Goal: Information Seeking & Learning: Compare options

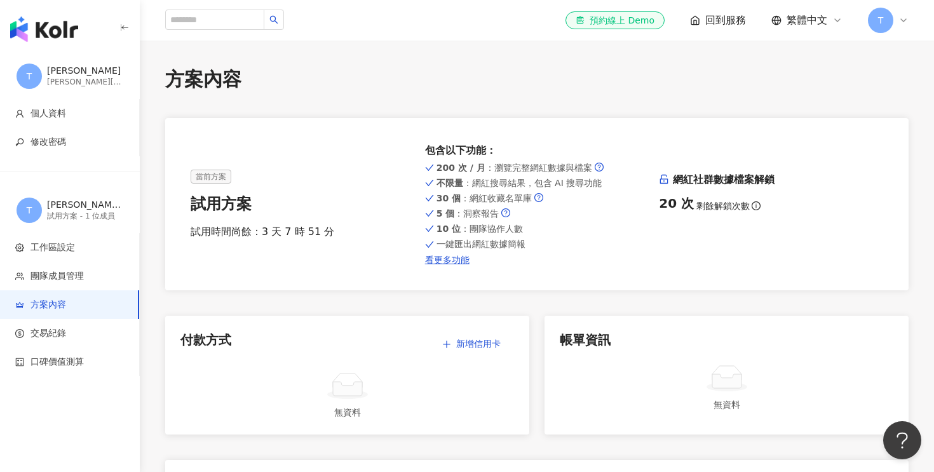
click at [48, 37] on img "button" at bounding box center [44, 29] width 68 height 25
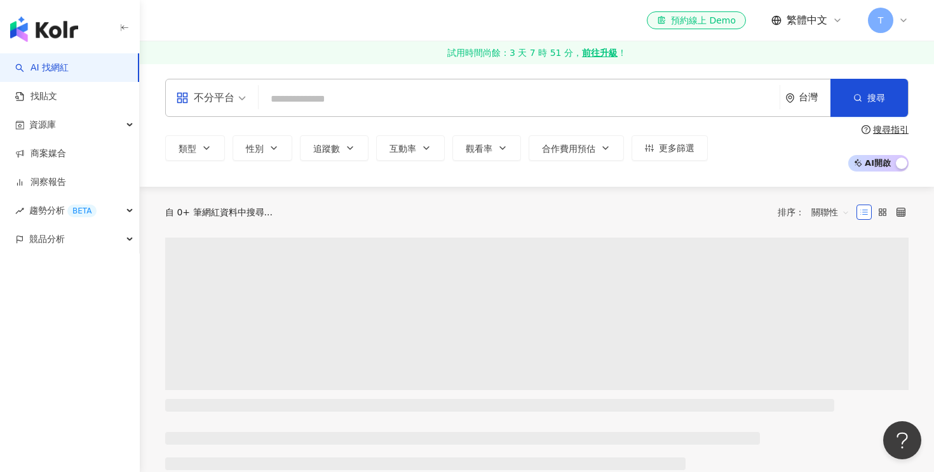
click at [388, 104] on input "search" at bounding box center [519, 99] width 511 height 24
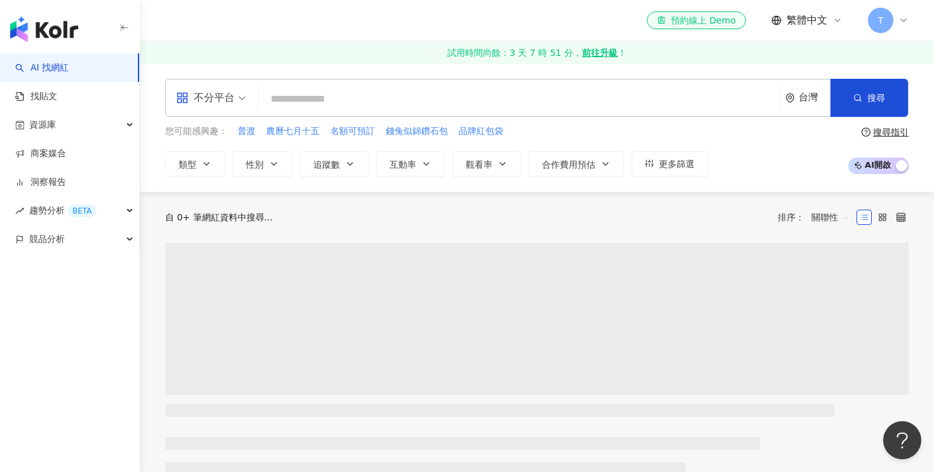
type input "**"
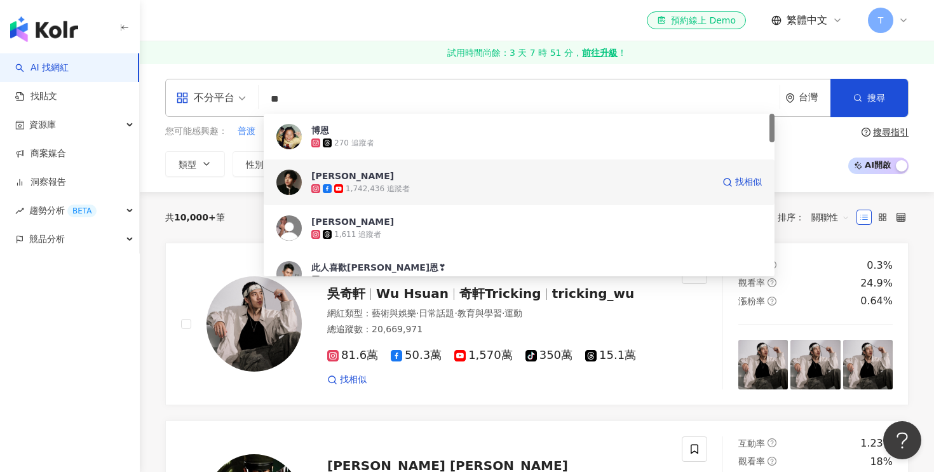
click at [433, 189] on div "1,742,436 追蹤者" at bounding box center [512, 188] width 402 height 13
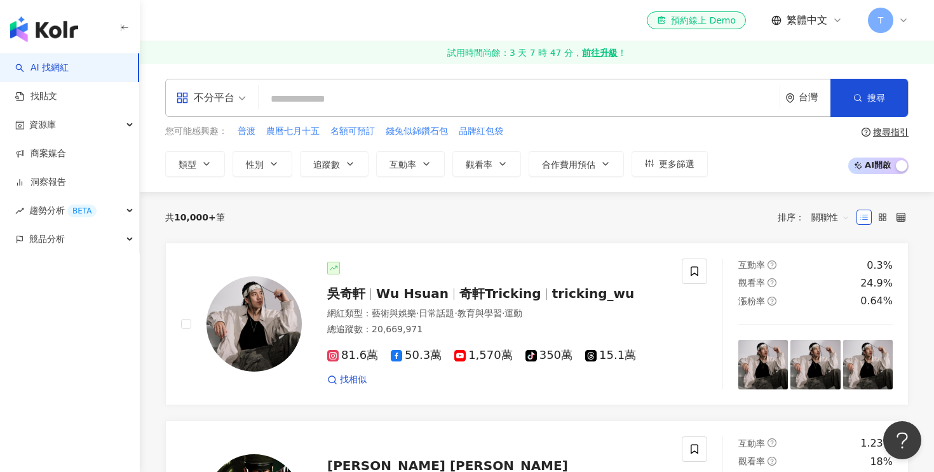
click at [366, 95] on input "search" at bounding box center [519, 99] width 511 height 24
paste input "*******"
type input "*******"
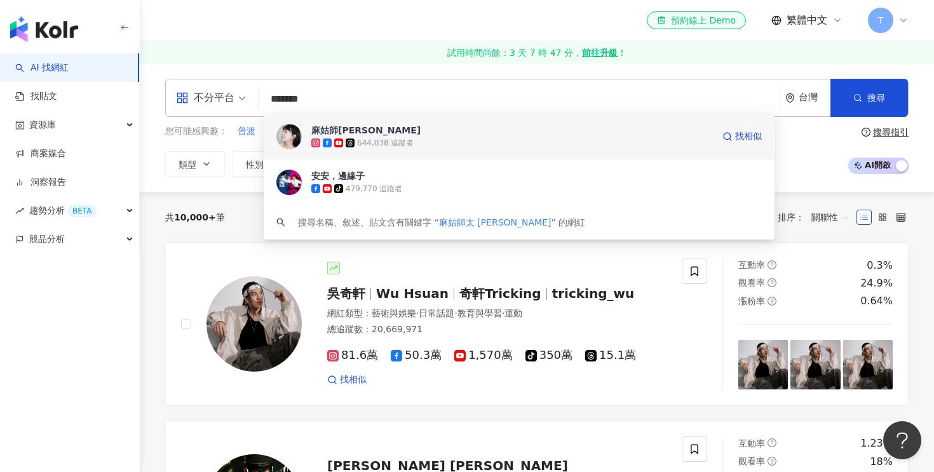
click at [418, 144] on div "644,038 追蹤者" at bounding box center [512, 143] width 402 height 13
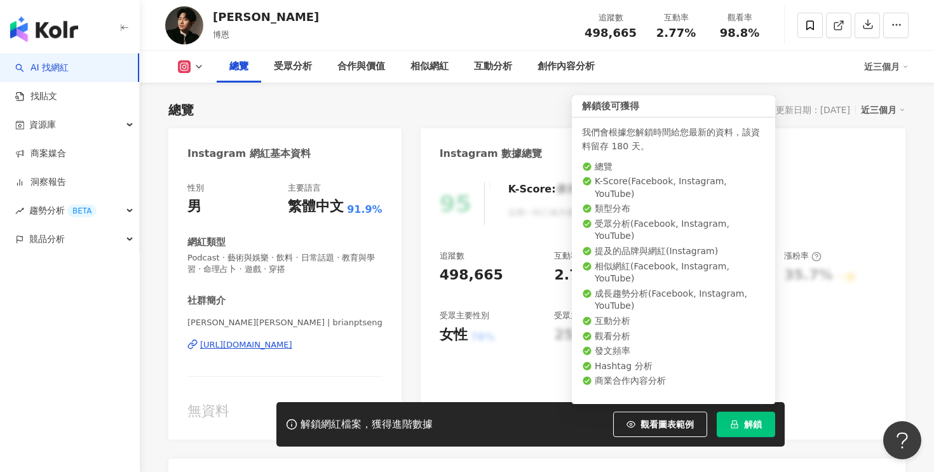
click at [760, 429] on span "解鎖" at bounding box center [753, 424] width 18 height 10
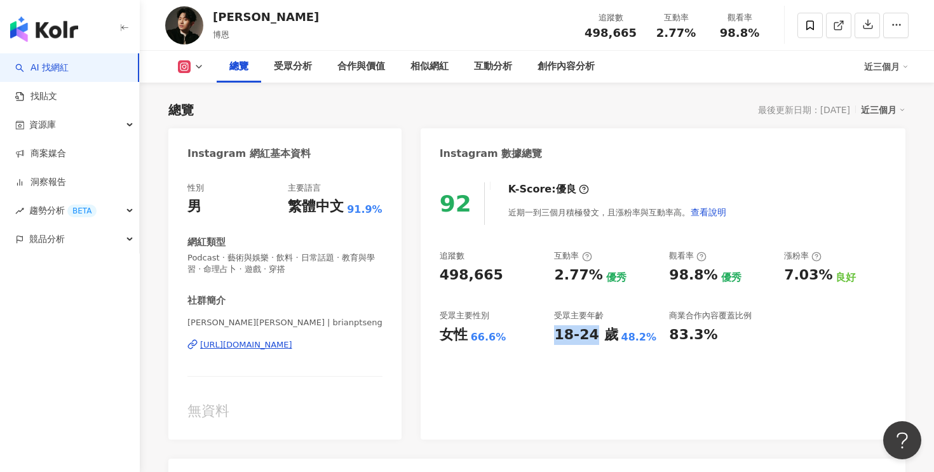
drag, startPoint x: 556, startPoint y: 336, endPoint x: 594, endPoint y: 337, distance: 37.5
click at [594, 337] on div "18-24 歲" at bounding box center [586, 335] width 64 height 20
copy div "18-24"
click at [581, 401] on div "92 K-Score : 優良 近期一到三個月積極發文，且漲粉率與互動率高。 查看說明 追蹤數 498,665 互動率 2.77% 優秀 觀看率 98.8% …" at bounding box center [663, 305] width 485 height 270
drag, startPoint x: 470, startPoint y: 336, endPoint x: 496, endPoint y: 339, distance: 26.2
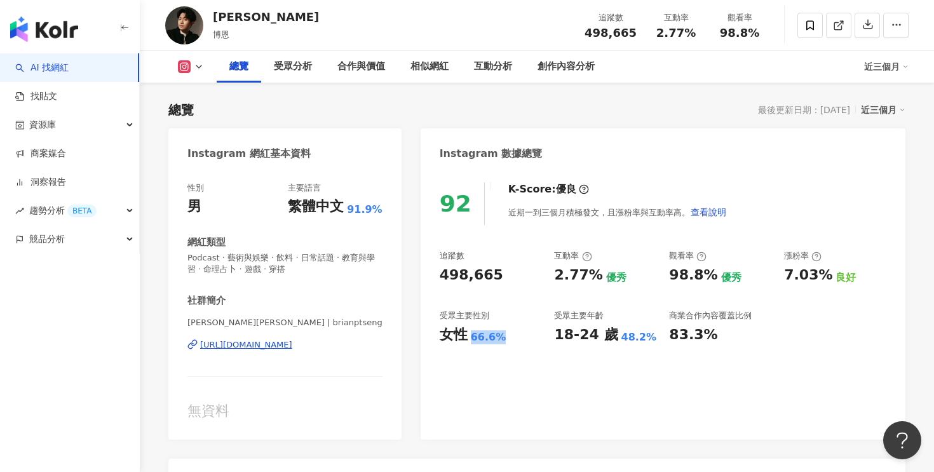
click at [496, 339] on div "66.6%" at bounding box center [489, 337] width 36 height 14
click at [494, 339] on div "66.6%" at bounding box center [489, 337] width 36 height 14
drag, startPoint x: 472, startPoint y: 338, endPoint x: 494, endPoint y: 338, distance: 22.9
click at [494, 338] on div "66.6%" at bounding box center [489, 337] width 36 height 14
copy div "66.6"
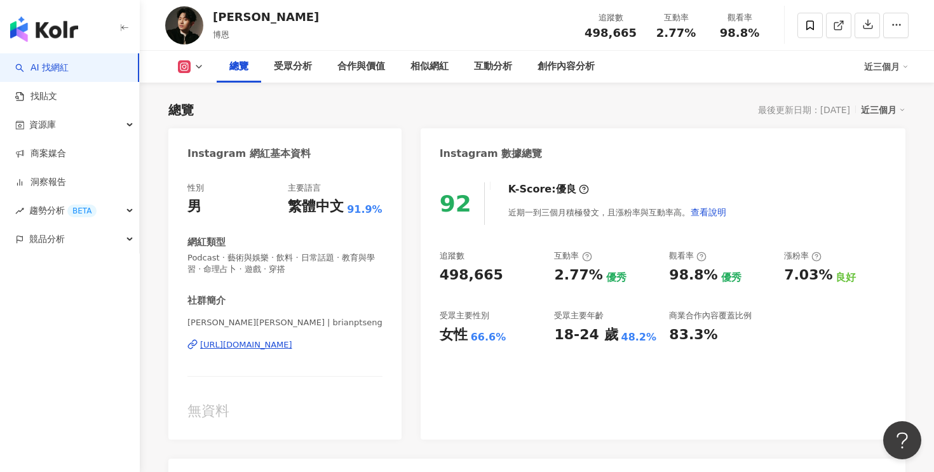
click at [519, 344] on div "女性 66.6%" at bounding box center [491, 335] width 102 height 20
drag, startPoint x: 441, startPoint y: 275, endPoint x: 493, endPoint y: 275, distance: 51.5
click at [493, 275] on div "498,665" at bounding box center [491, 276] width 102 height 20
copy div "498,665"
drag, startPoint x: 553, startPoint y: 275, endPoint x: 593, endPoint y: 276, distance: 40.1
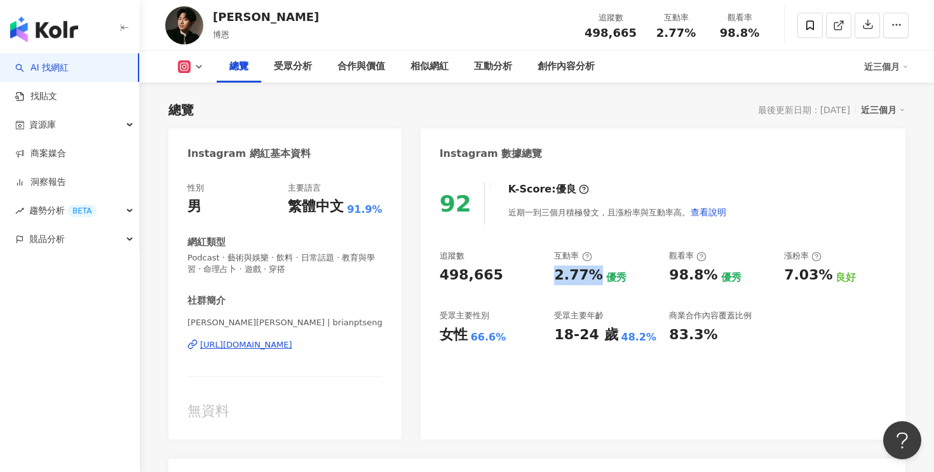
click at [593, 276] on div "追蹤數 498,665 互動率 2.77% 優秀 觀看率 98.8% 優秀 漲粉率 7.03% 良好 受眾主要性別 女性 66.6% 受眾主要年齡 18-24…" at bounding box center [663, 297] width 447 height 94
copy div "2.77%"
click at [593, 276] on div "2.77%" at bounding box center [578, 276] width 48 height 20
click at [183, 67] on icon at bounding box center [184, 66] width 3 height 3
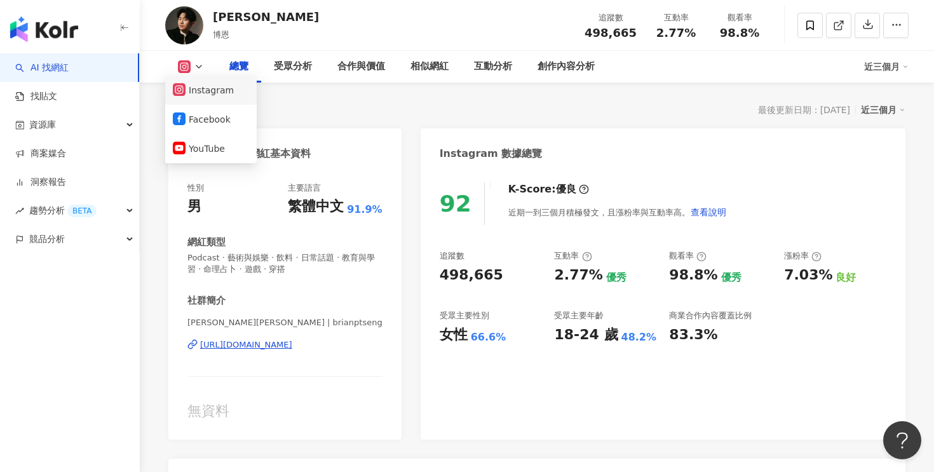
click at [207, 93] on button "Instagram" at bounding box center [211, 90] width 76 height 18
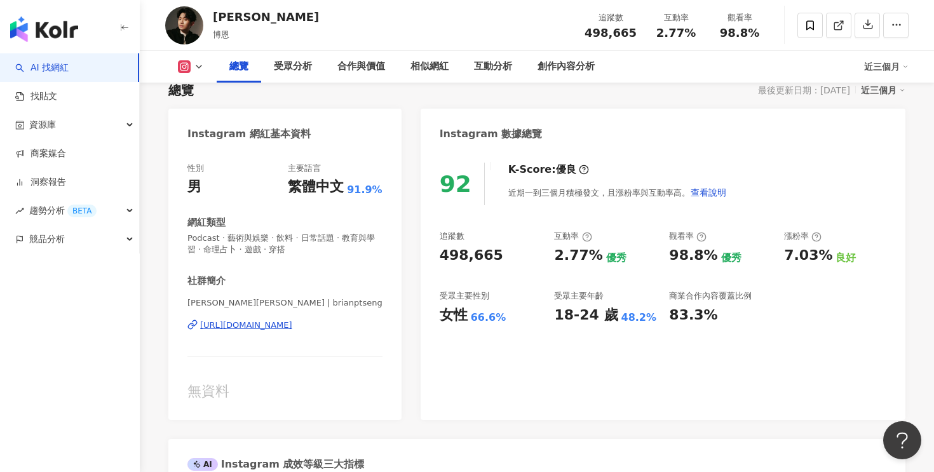
scroll to position [146, 0]
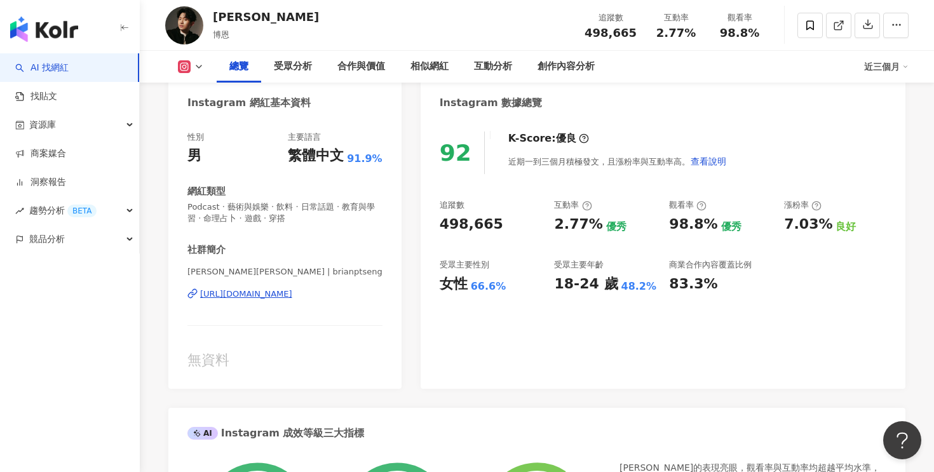
click at [208, 295] on div "https://www.instagram.com/brianptseng/" at bounding box center [246, 294] width 92 height 11
click at [204, 67] on button at bounding box center [190, 66] width 51 height 13
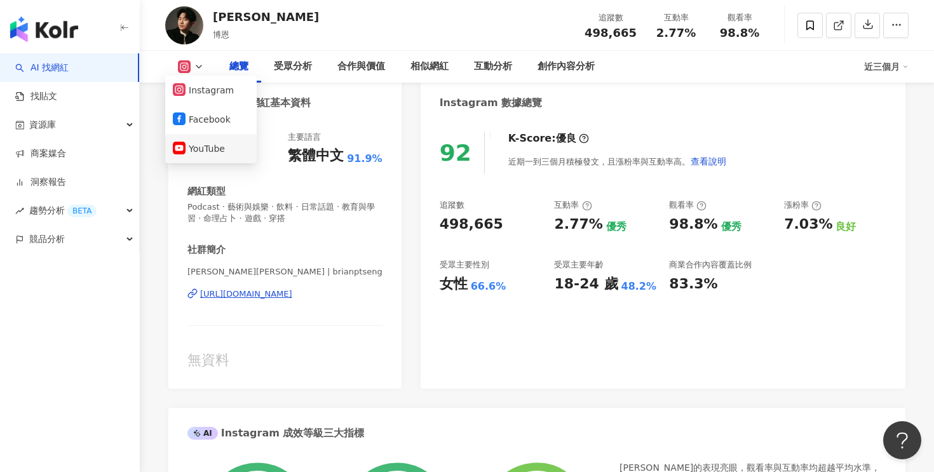
click at [217, 147] on button "YouTube" at bounding box center [211, 149] width 76 height 18
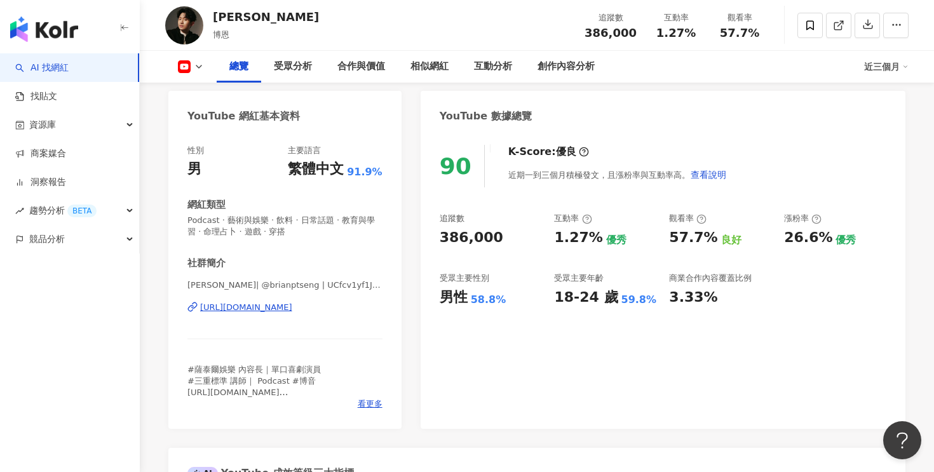
scroll to position [125, 0]
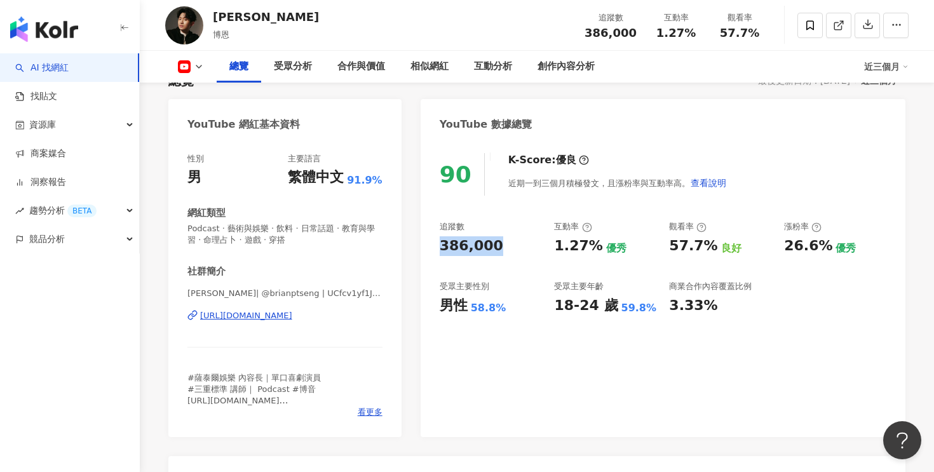
drag, startPoint x: 440, startPoint y: 247, endPoint x: 493, endPoint y: 247, distance: 53.4
click at [493, 247] on div "386,000" at bounding box center [491, 246] width 102 height 20
copy div "386,000"
click at [493, 247] on div "386,000" at bounding box center [491, 246] width 102 height 20
drag, startPoint x: 557, startPoint y: 245, endPoint x: 593, endPoint y: 244, distance: 36.2
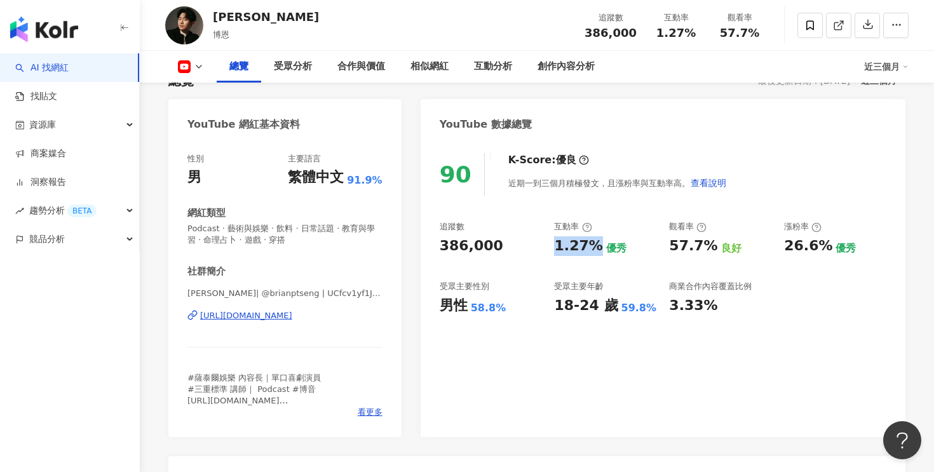
click at [593, 244] on div "1.27%" at bounding box center [578, 246] width 48 height 20
copy div "1.27%"
click at [593, 244] on div "1.27%" at bounding box center [578, 246] width 48 height 20
click at [292, 317] on div "https://www.youtube.com/channel/UCfcv1yf1JWU_Dftvsql31yg" at bounding box center [246, 315] width 92 height 11
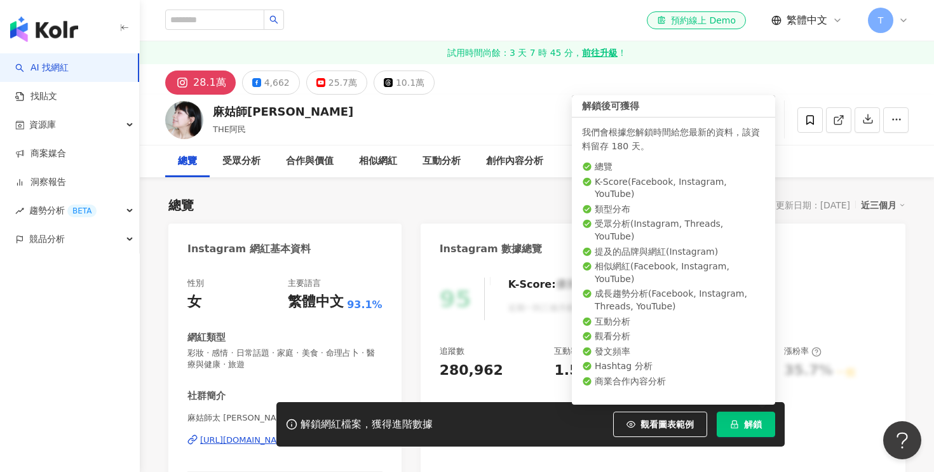
click at [760, 429] on span "解鎖" at bounding box center [753, 424] width 18 height 10
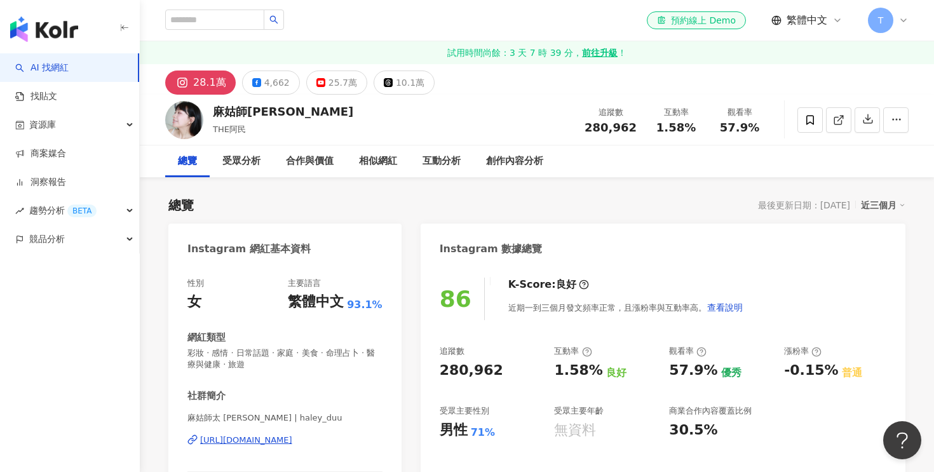
scroll to position [1, 0]
click at [250, 438] on div "https://www.instagram.com/haley_duu/" at bounding box center [246, 439] width 92 height 11
drag, startPoint x: 442, startPoint y: 372, endPoint x: 501, endPoint y: 372, distance: 59.1
click at [501, 372] on div "280,962" at bounding box center [491, 370] width 102 height 20
copy div "280,962"
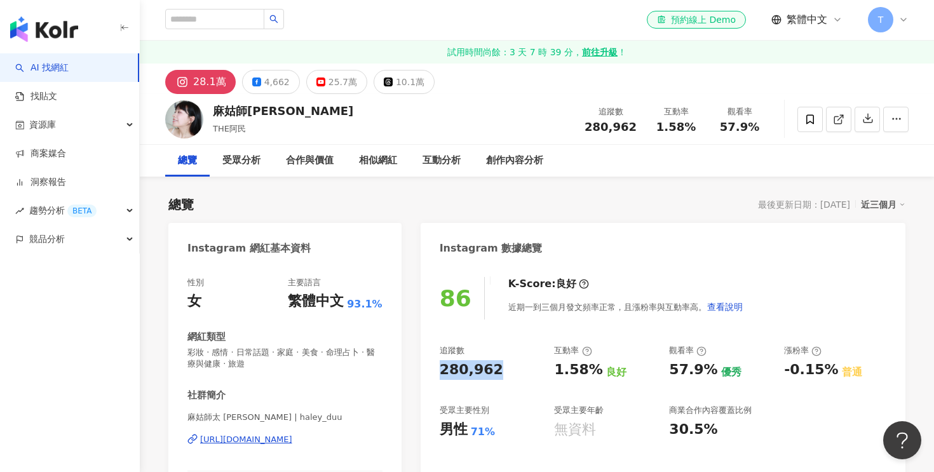
drag, startPoint x: 547, startPoint y: 372, endPoint x: 555, endPoint y: 371, distance: 9.1
drag, startPoint x: 556, startPoint y: 371, endPoint x: 590, endPoint y: 371, distance: 34.3
click at [590, 371] on div "1.58%" at bounding box center [578, 370] width 48 height 20
copy div "1.58%"
click at [329, 79] on div "25.7萬" at bounding box center [343, 82] width 29 height 18
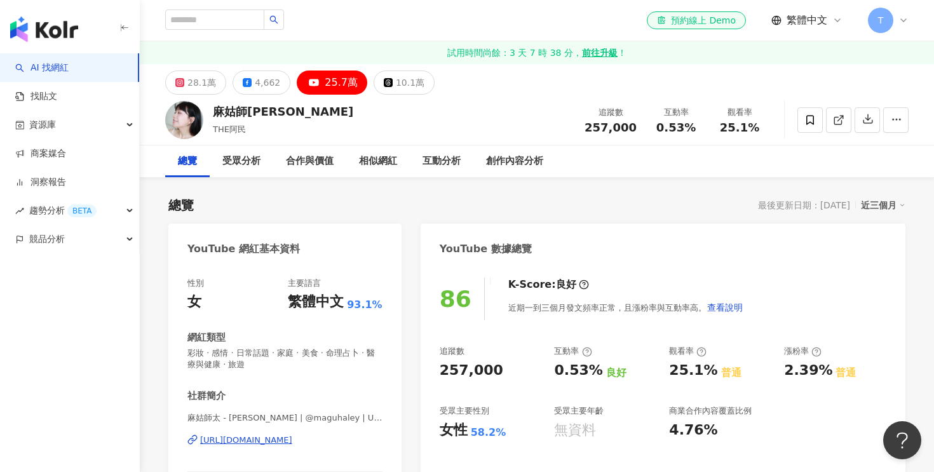
click at [470, 373] on div "257,000" at bounding box center [472, 371] width 64 height 20
copy div "257,000"
drag, startPoint x: 555, startPoint y: 371, endPoint x: 595, endPoint y: 372, distance: 39.5
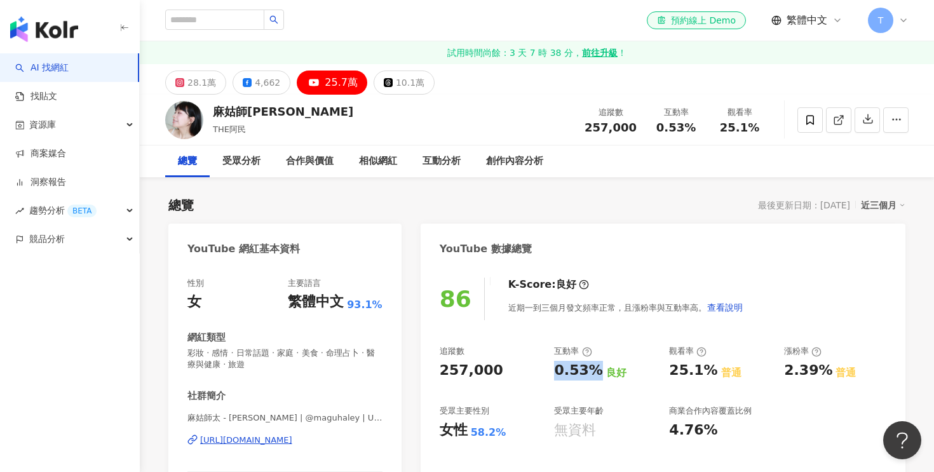
click at [595, 372] on div "0.53% 良好" at bounding box center [605, 371] width 102 height 20
copy div "0.53%"
click at [292, 443] on div "https://www.youtube.com/channel/UCnqSPU1RWpVHAWYDe56Isxg" at bounding box center [246, 440] width 92 height 11
click at [230, 21] on input "search" at bounding box center [214, 20] width 99 height 20
paste input "**********"
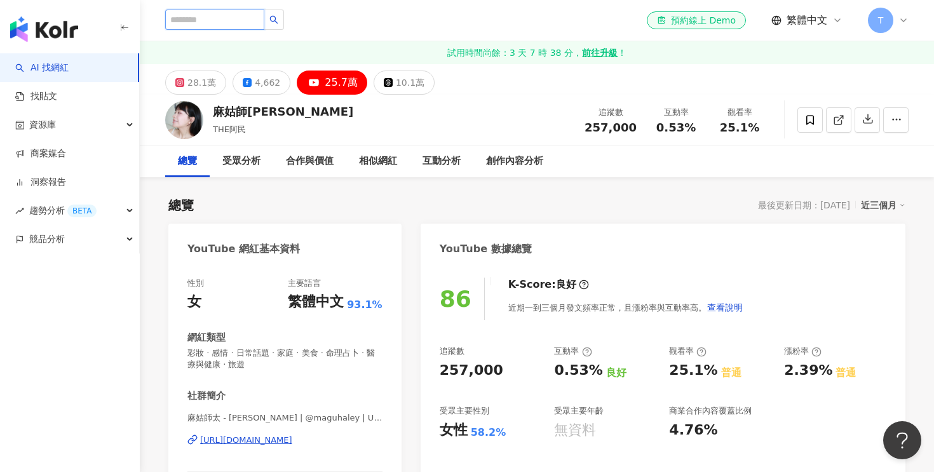
type input "**********"
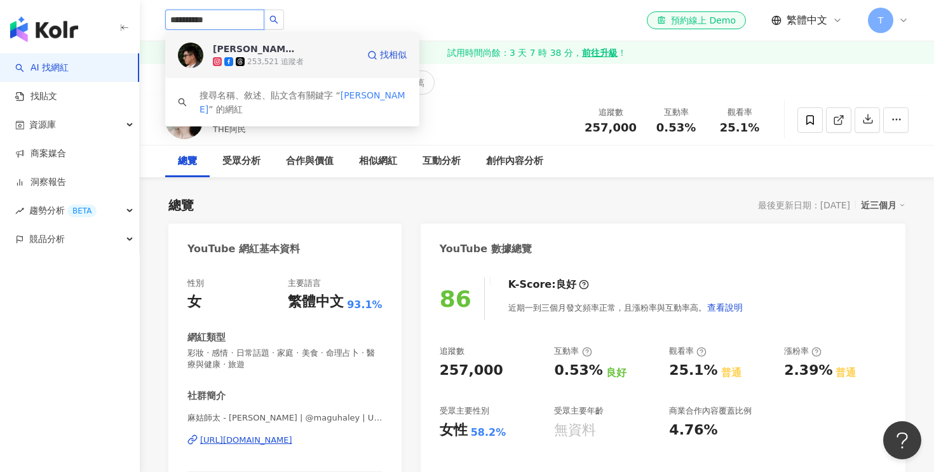
click at [287, 60] on div "253,521 追蹤者" at bounding box center [275, 62] width 57 height 11
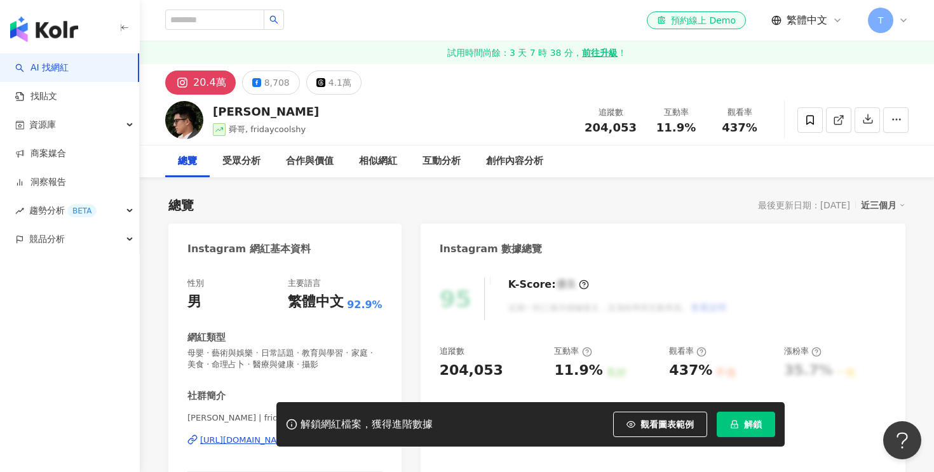
click at [776, 428] on div "解鎖網紅檔案，獲得進階數據 觀看圖表範例 解鎖" at bounding box center [530, 424] width 508 height 44
click at [754, 428] on span "解鎖" at bounding box center [753, 424] width 18 height 10
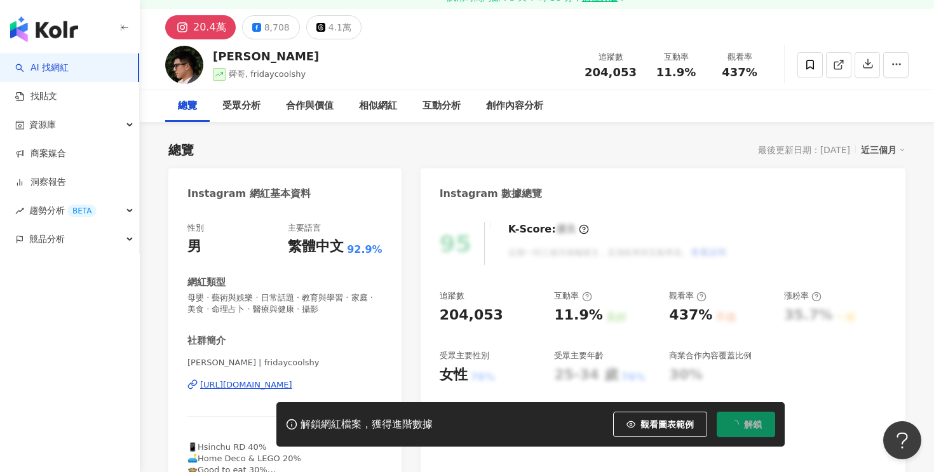
scroll to position [74, 0]
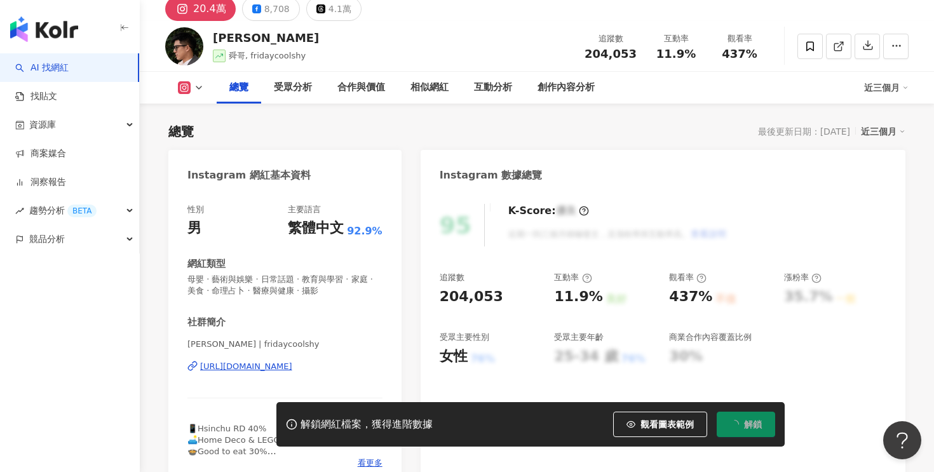
click at [461, 297] on div "204,053" at bounding box center [472, 297] width 64 height 20
copy div "204,053"
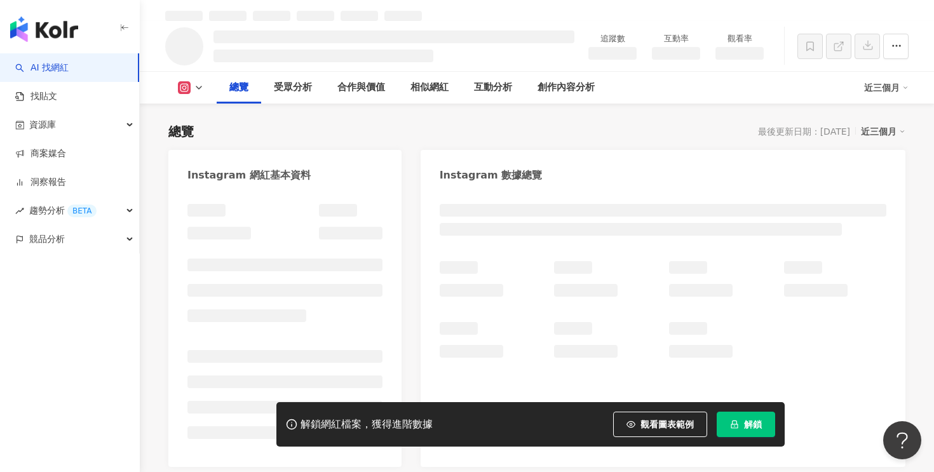
scroll to position [88, 0]
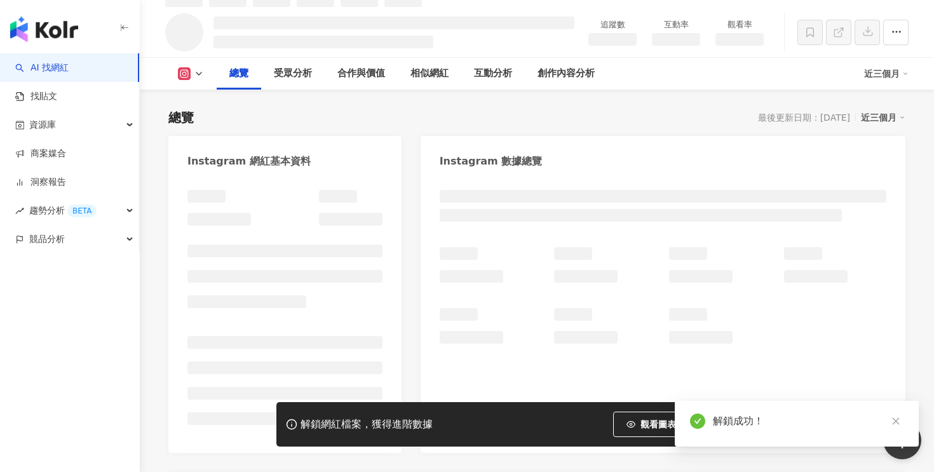
click at [569, 300] on div at bounding box center [663, 295] width 447 height 97
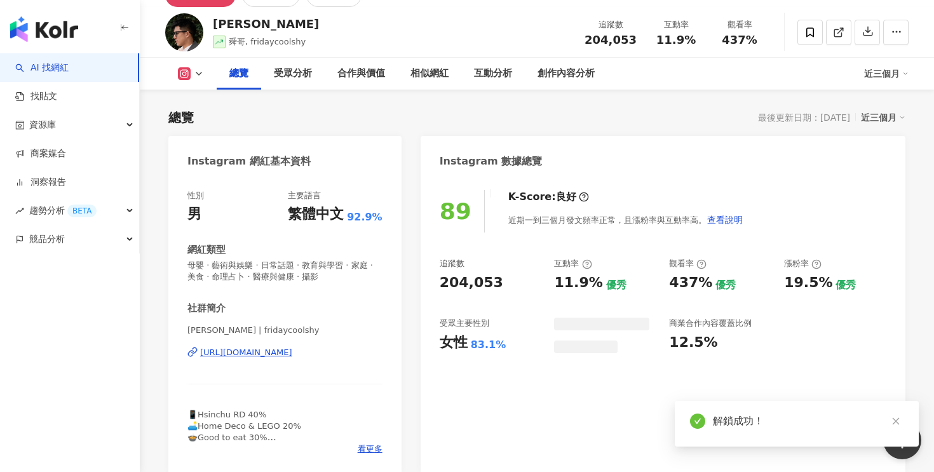
scroll to position [74, 0]
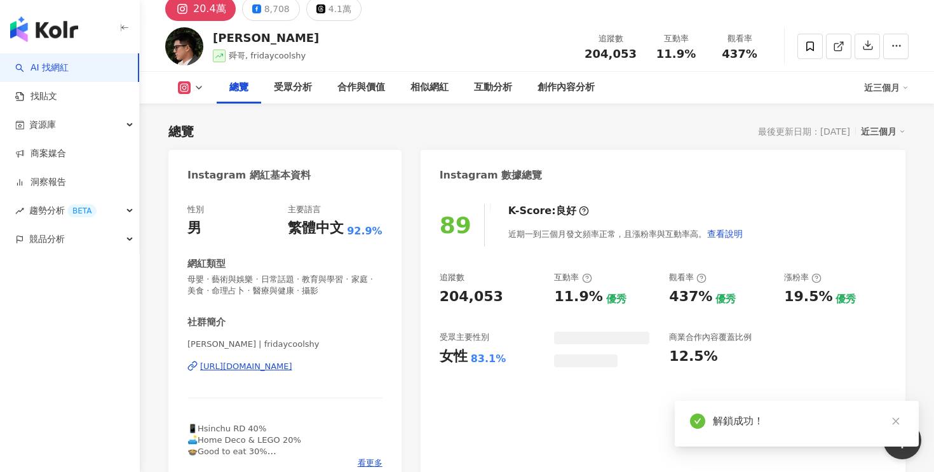
click at [575, 296] on div "11.9%" at bounding box center [578, 297] width 48 height 20
click at [563, 291] on div "11.9%" at bounding box center [578, 297] width 48 height 20
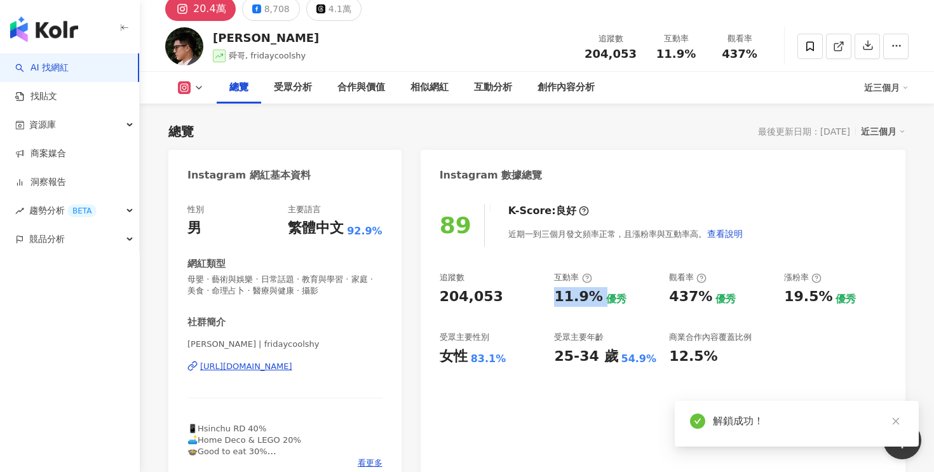
copy div "11.9%"
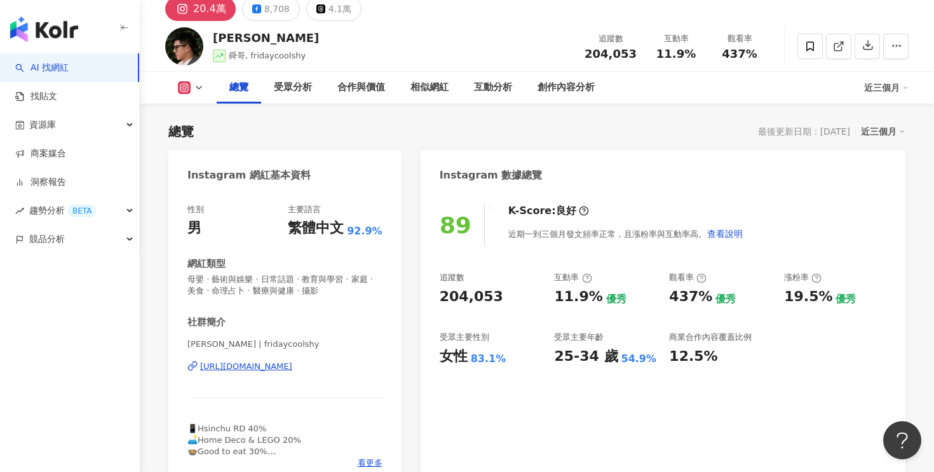
click at [488, 358] on div "83.1%" at bounding box center [489, 359] width 36 height 14
copy div "83.1%"
click at [303, 372] on div "Edward Kao | fridaycoolshy https://www.instagram.com/fridaycoolshy/" at bounding box center [284, 376] width 195 height 74
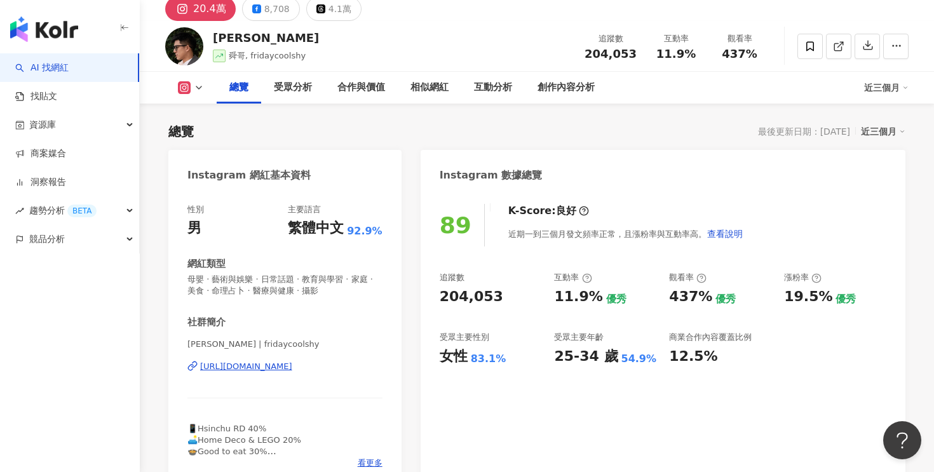
click at [304, 355] on div "Edward Kao | fridaycoolshy https://www.instagram.com/fridaycoolshy/" at bounding box center [284, 376] width 195 height 74
click at [292, 367] on div "https://www.instagram.com/fridaycoolshy/" at bounding box center [246, 366] width 92 height 11
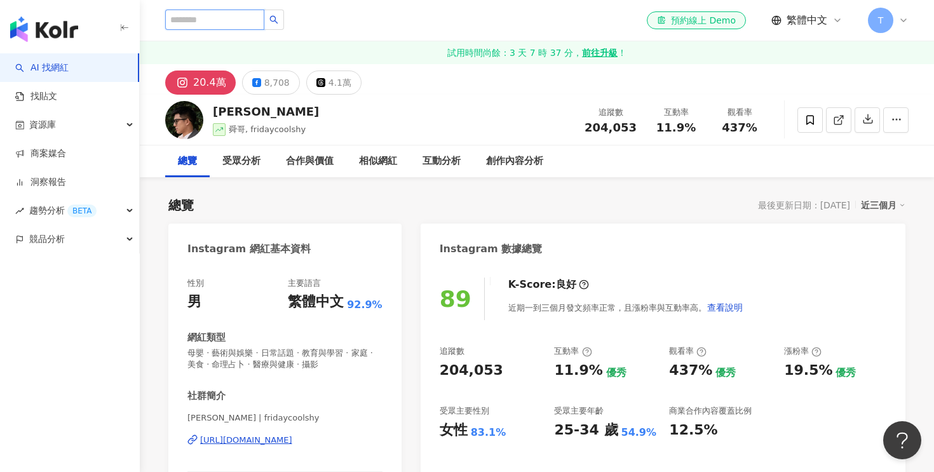
click at [207, 24] on input "search" at bounding box center [214, 20] width 99 height 20
paste input "*******"
type input "*******"
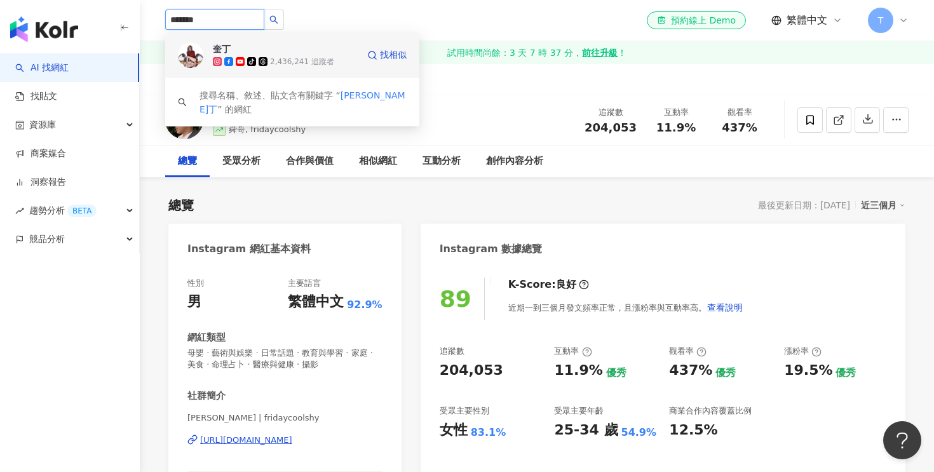
click at [252, 51] on span "奎丁" at bounding box center [254, 49] width 83 height 13
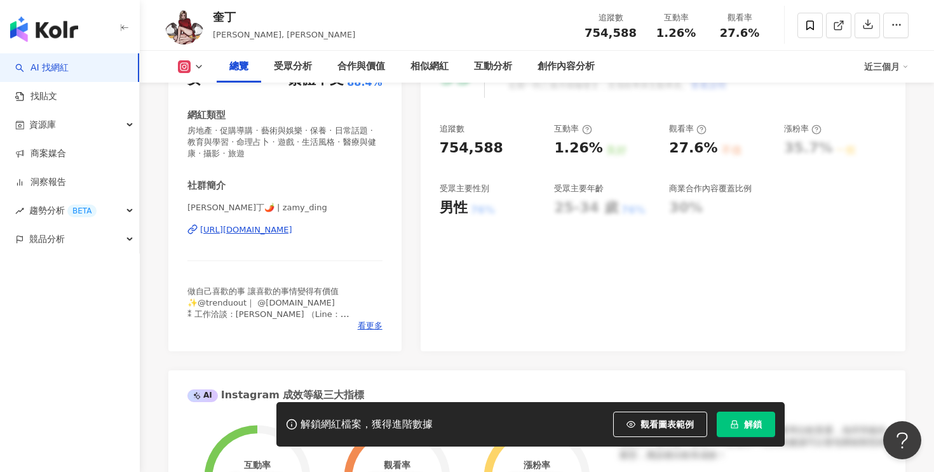
scroll to position [262, 0]
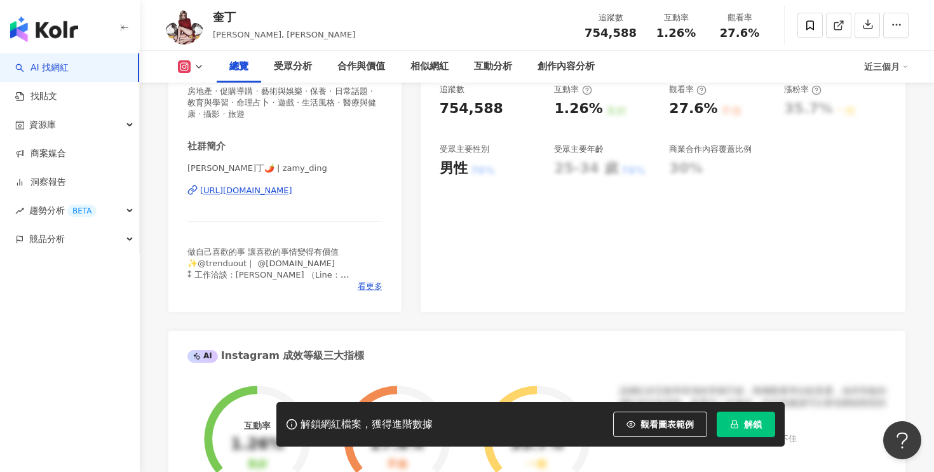
click at [734, 439] on div "解鎖網紅檔案，獲得進階數據 觀看圖表範例 解鎖" at bounding box center [530, 424] width 508 height 44
click at [734, 430] on button "解鎖" at bounding box center [746, 424] width 58 height 25
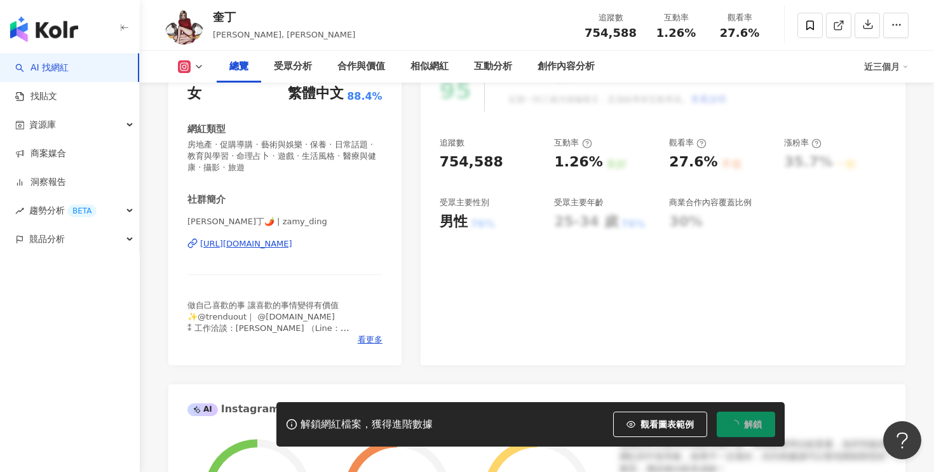
scroll to position [86, 0]
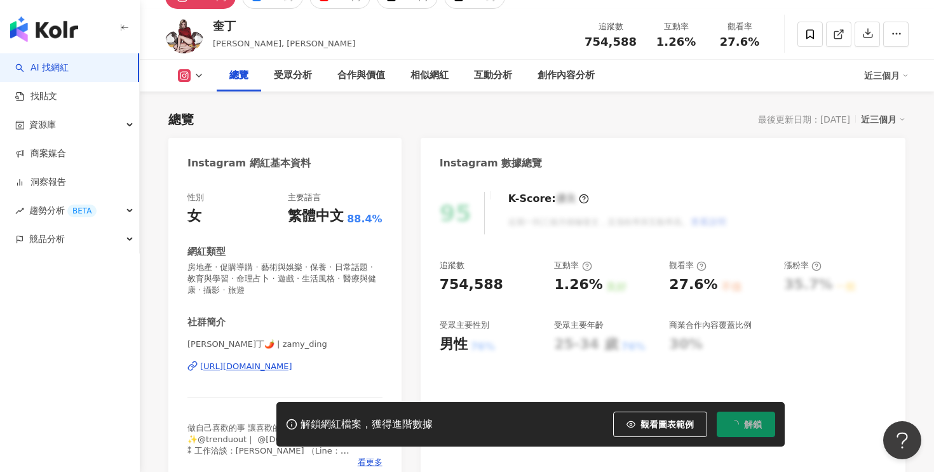
click at [464, 282] on div "754,588" at bounding box center [472, 285] width 64 height 20
copy div "754,588"
click at [569, 283] on div "1.26%" at bounding box center [578, 285] width 48 height 20
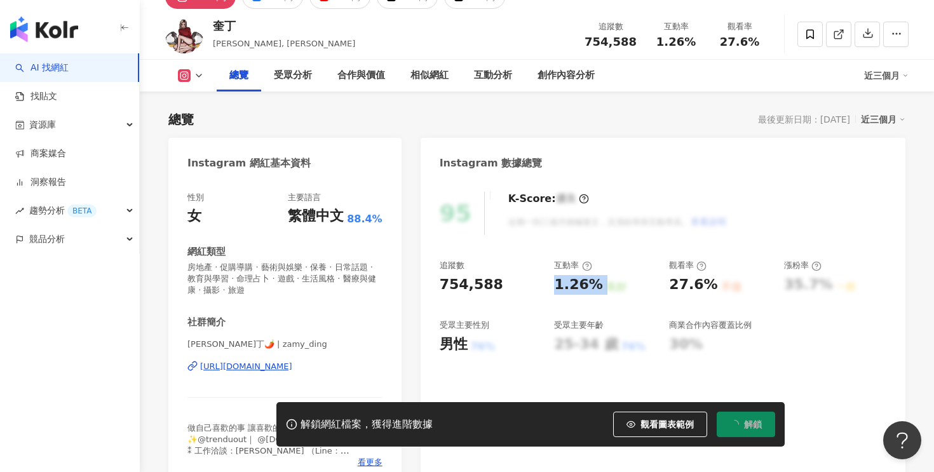
click at [569, 283] on div "1.26%" at bounding box center [578, 285] width 48 height 20
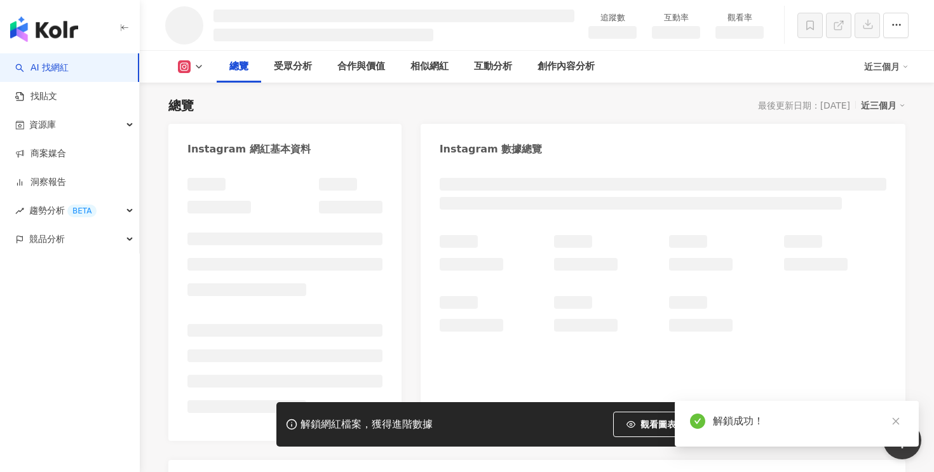
click at [589, 297] on h3 at bounding box center [573, 302] width 38 height 13
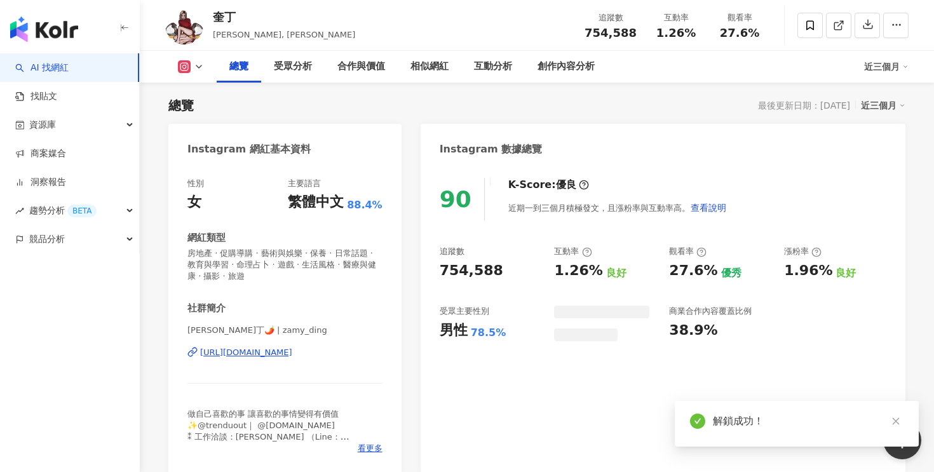
scroll to position [86, 0]
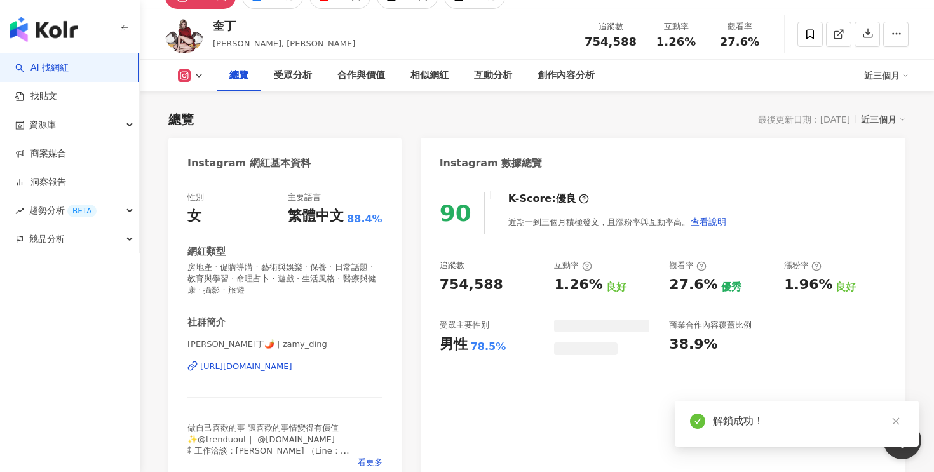
click at [571, 283] on div "1.26%" at bounding box center [578, 285] width 48 height 20
copy div "1.26%"
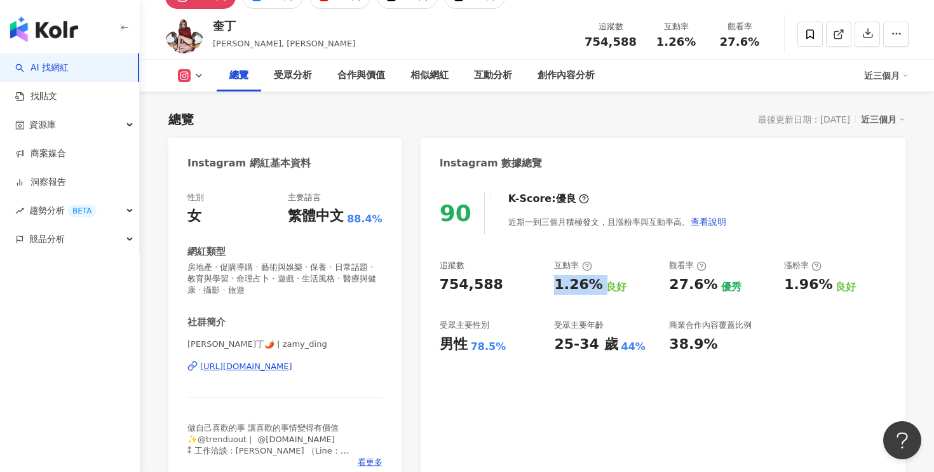
click at [292, 362] on div "https://www.instagram.com/zamy_ding/" at bounding box center [246, 366] width 92 height 11
click at [689, 342] on div "38.9%" at bounding box center [693, 345] width 48 height 20
drag, startPoint x: 471, startPoint y: 348, endPoint x: 492, endPoint y: 348, distance: 21.0
click at [492, 348] on div "78.5%" at bounding box center [489, 347] width 36 height 14
click at [514, 348] on div "男性 78.5%" at bounding box center [491, 345] width 102 height 20
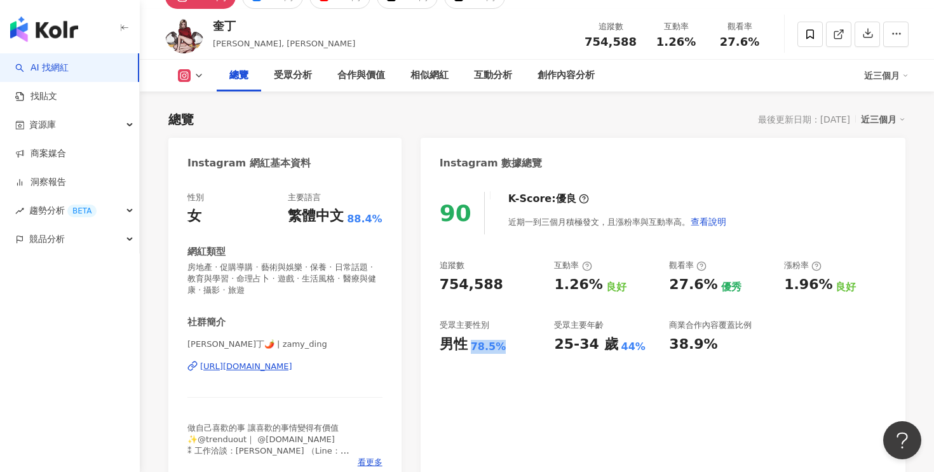
drag, startPoint x: 470, startPoint y: 349, endPoint x: 503, endPoint y: 350, distance: 33.1
click at [503, 350] on div "男性 78.5%" at bounding box center [491, 345] width 102 height 20
copy div "78.5%"
click at [718, 165] on div "Instagram 數據總覽" at bounding box center [663, 158] width 485 height 41
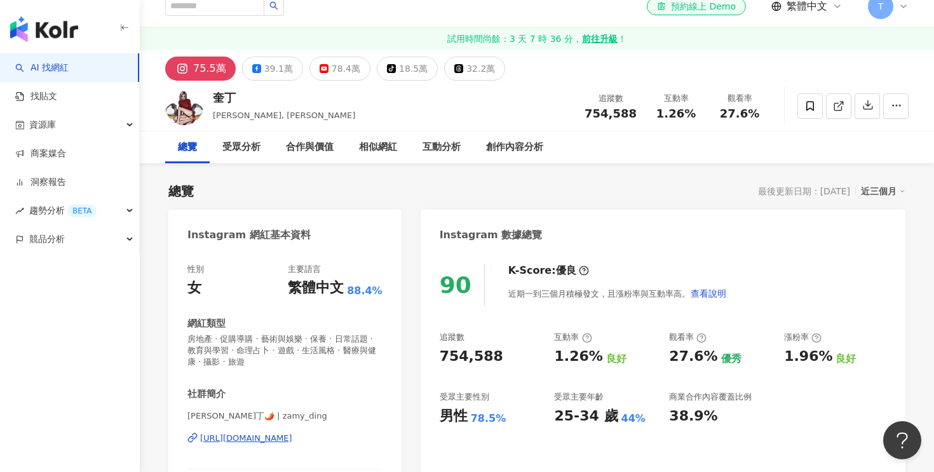
scroll to position [0, 0]
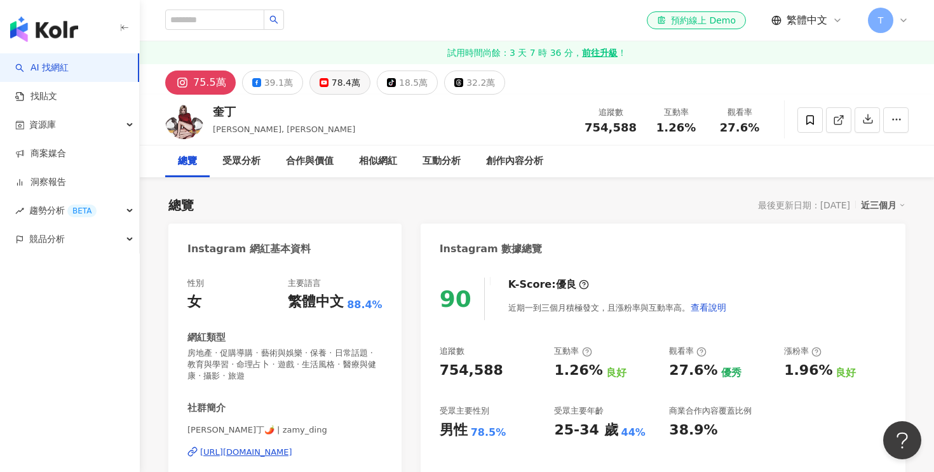
click at [341, 88] on div "78.4萬" at bounding box center [346, 83] width 29 height 18
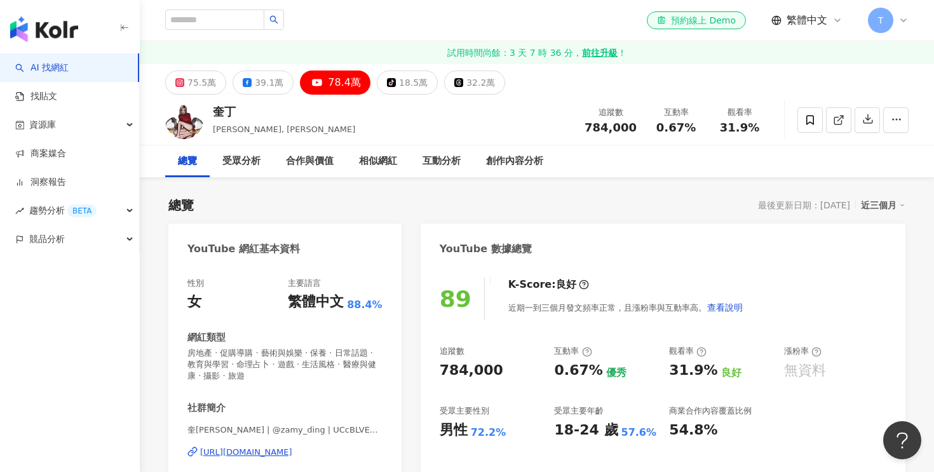
scroll to position [115, 0]
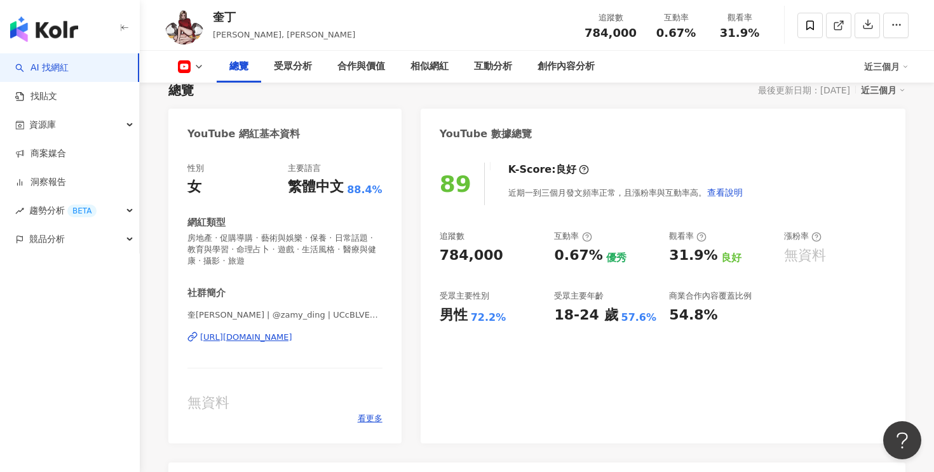
click at [465, 256] on div "784,000" at bounding box center [472, 256] width 64 height 20
copy div "784,000"
click at [562, 266] on div "追蹤數 784,000 互動率 0.67% 優秀 觀看率 31.9% 良好 漲粉率 無資料 受眾主要性別 男性 72.2% 受眾主要年齡 18-24 歲 57…" at bounding box center [663, 278] width 447 height 94
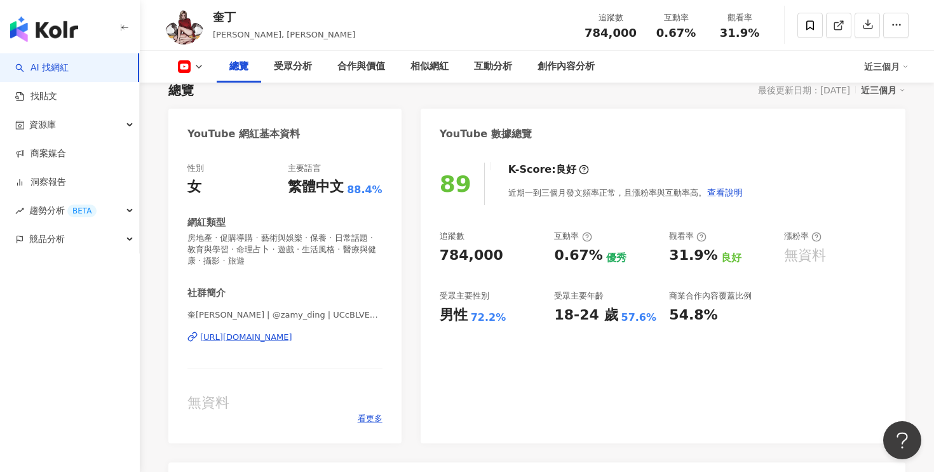
click at [562, 256] on div "0.67%" at bounding box center [578, 256] width 48 height 20
click at [580, 258] on div "0.67%" at bounding box center [578, 256] width 48 height 20
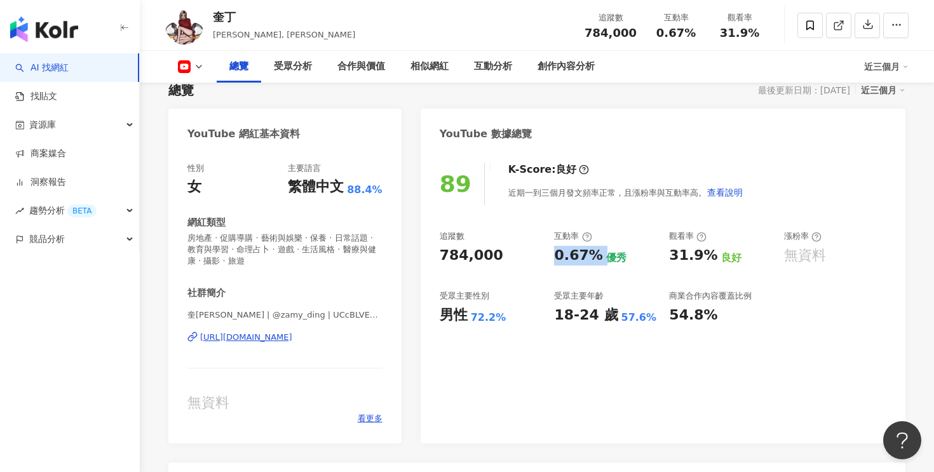
copy div "0.67%"
click at [479, 320] on div "72.2%" at bounding box center [489, 318] width 36 height 14
copy div "72.2%"
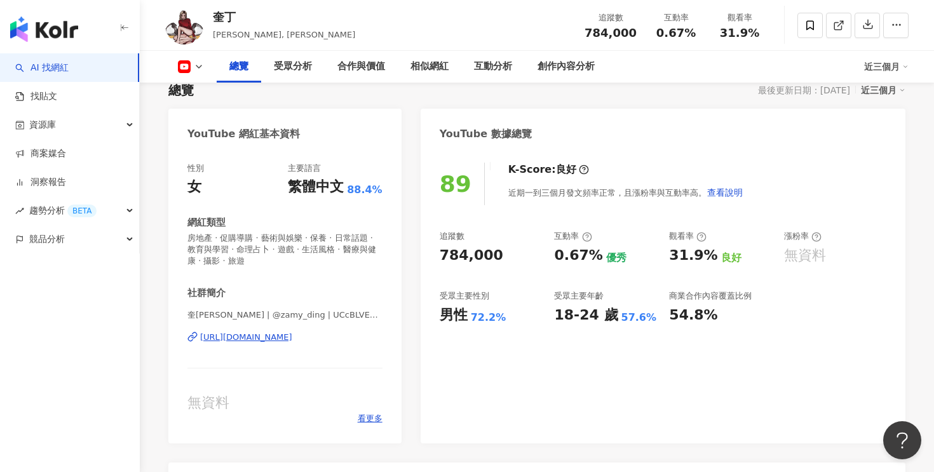
click at [289, 343] on div "奎丁Zamy | @zamy_ding | UCcBLVExMJRTwgK_Z5TLlUCA https://www.youtube.com/channel/…" at bounding box center [284, 347] width 195 height 74
click at [283, 339] on div "https://www.youtube.com/channel/UCcBLVExMJRTwgK_Z5TLlUCA" at bounding box center [246, 337] width 92 height 11
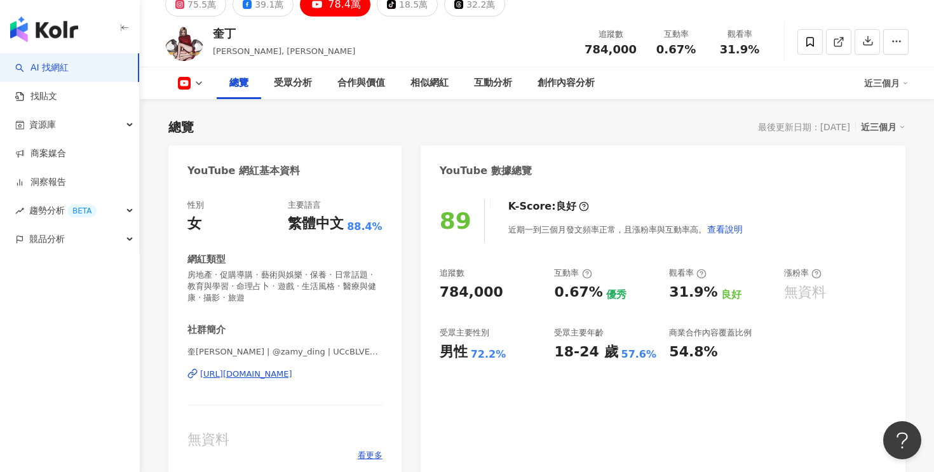
scroll to position [0, 0]
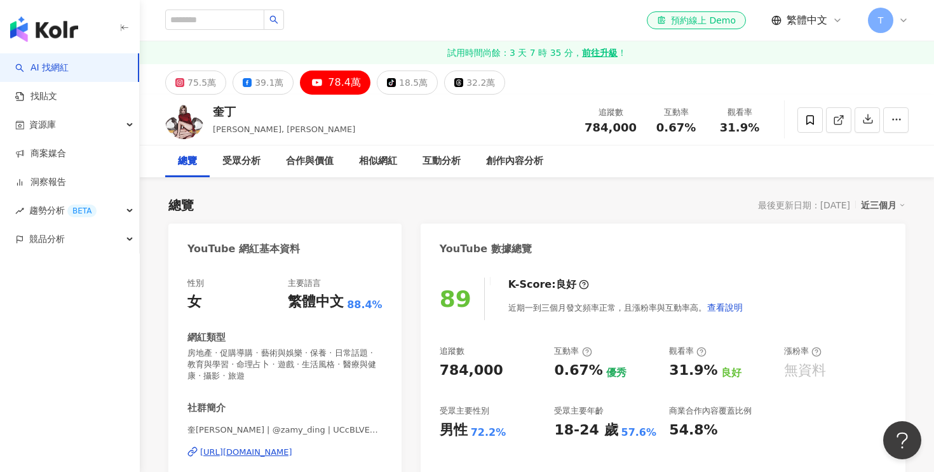
click at [236, 6] on div "el-icon-cs 預約線上 Demo 繁體中文 T" at bounding box center [537, 20] width 744 height 41
click at [236, 18] on input "search" at bounding box center [214, 20] width 99 height 20
paste input "*********"
type input "*********"
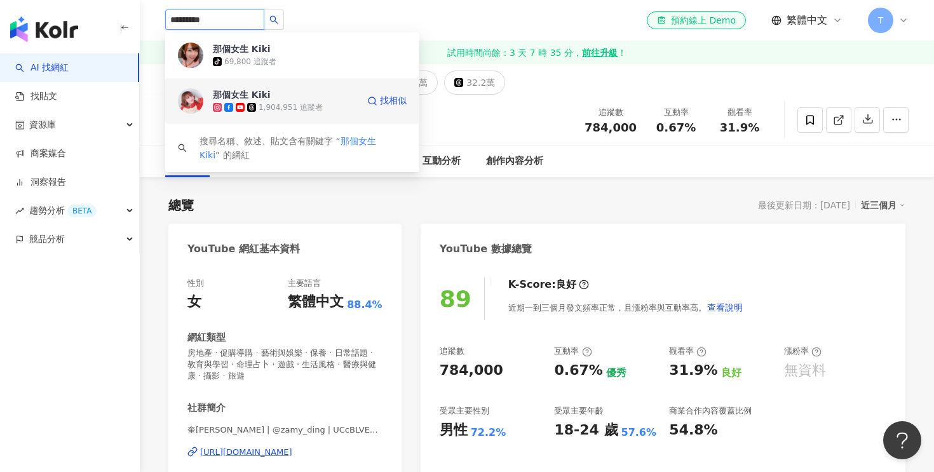
click at [327, 116] on div "那個女生 Kiki 1,904,951 追蹤者 找相似" at bounding box center [292, 101] width 254 height 46
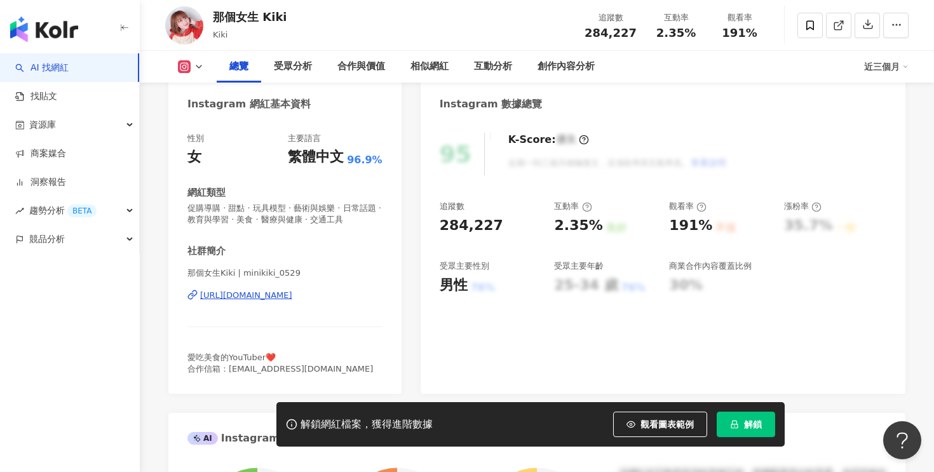
scroll to position [143, 0]
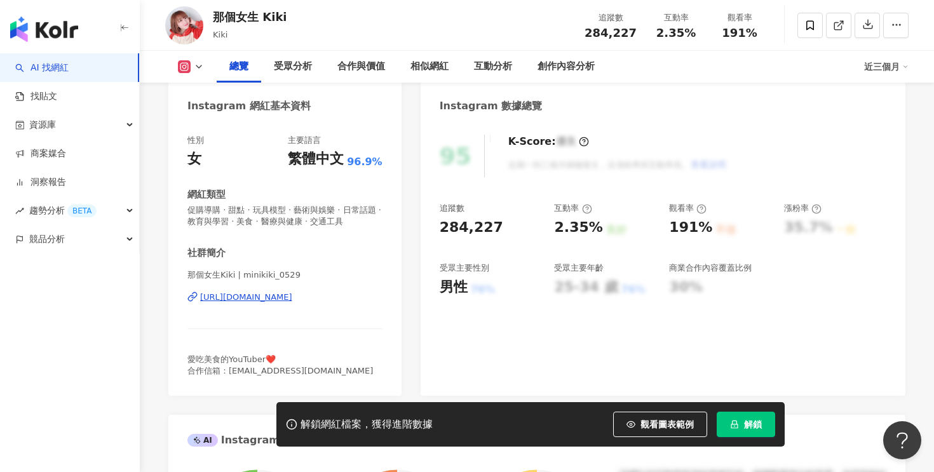
click at [752, 441] on div "解鎖網紅檔案，獲得進階數據 觀看圖表範例 解鎖" at bounding box center [530, 424] width 508 height 44
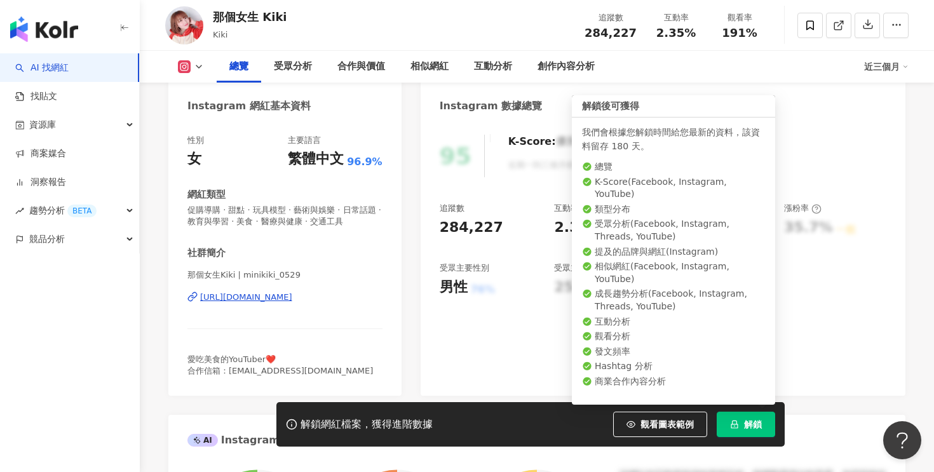
click at [752, 430] on button "解鎖" at bounding box center [746, 424] width 58 height 25
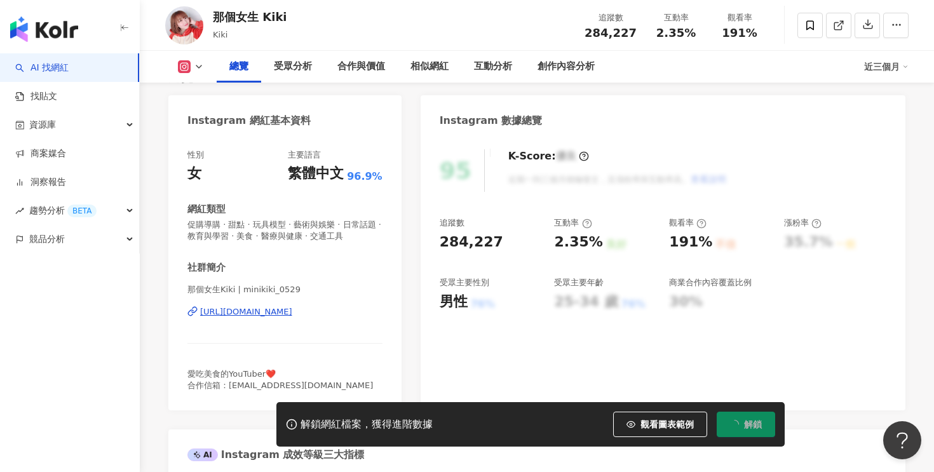
scroll to position [118, 0]
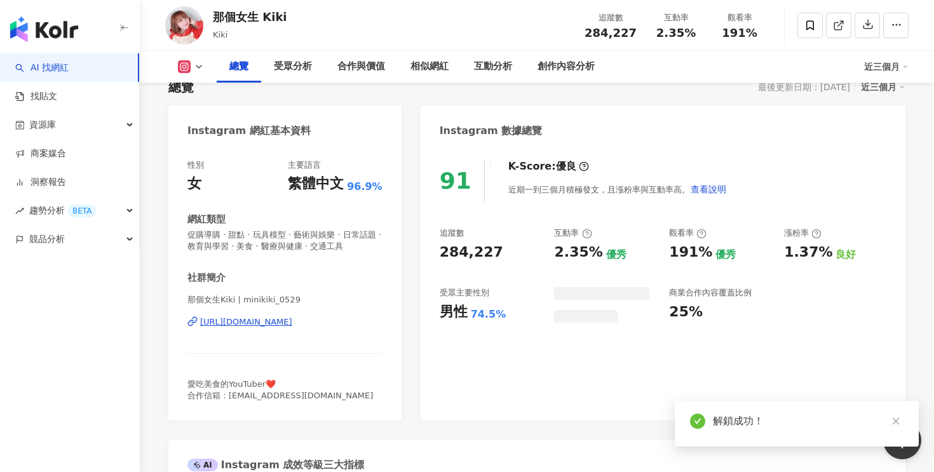
click at [463, 258] on div "284,227" at bounding box center [472, 253] width 64 height 20
click at [463, 253] on div "284,227" at bounding box center [472, 253] width 64 height 20
copy div "284,227"
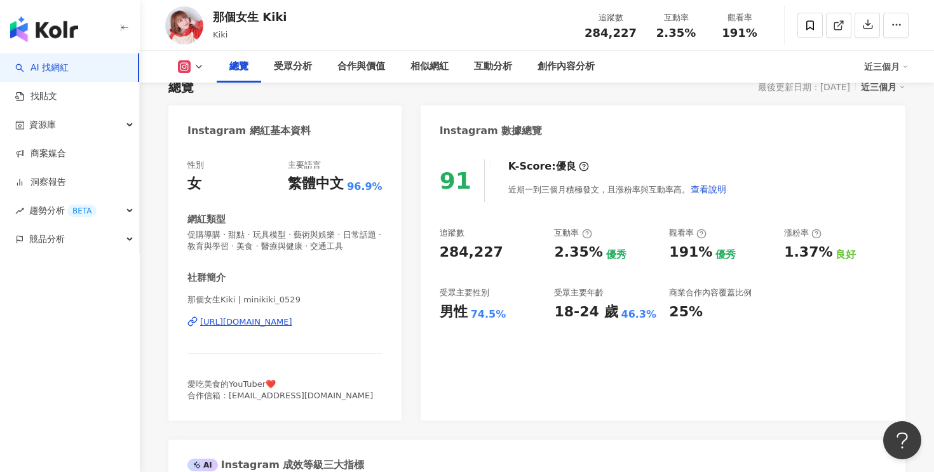
click at [568, 252] on div "2.35%" at bounding box center [578, 253] width 48 height 20
copy div "2.35%"
click at [487, 310] on div "74.5%" at bounding box center [489, 315] width 36 height 14
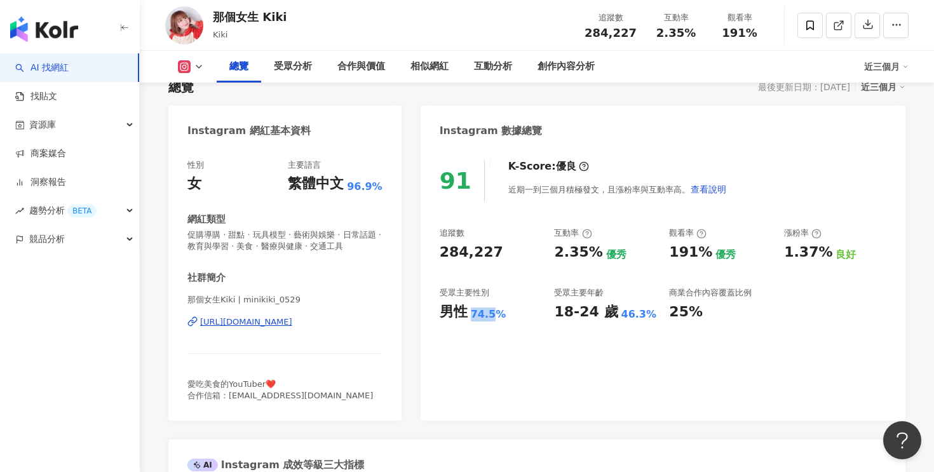
click at [487, 310] on div "74.5%" at bounding box center [489, 315] width 36 height 14
copy div "74.5%"
click at [292, 325] on div "https://www.instagram.com/minikiki_0529/" at bounding box center [246, 322] width 92 height 11
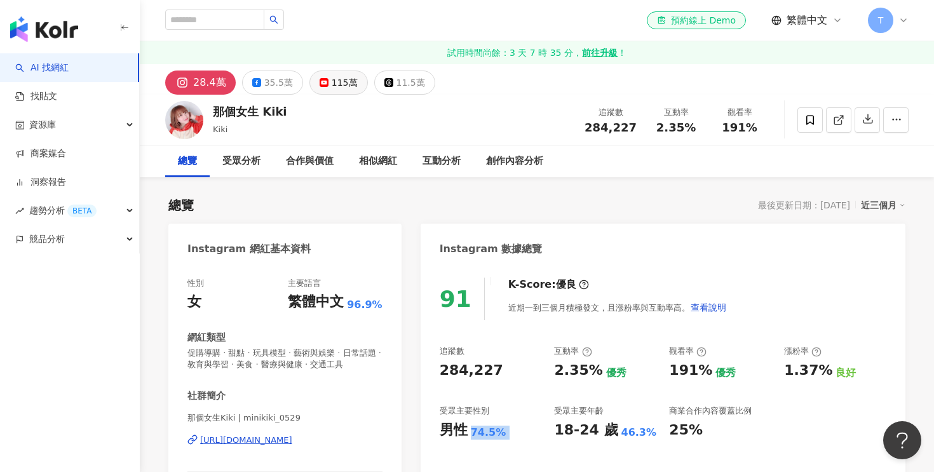
click at [349, 79] on div "115萬" at bounding box center [345, 83] width 26 height 18
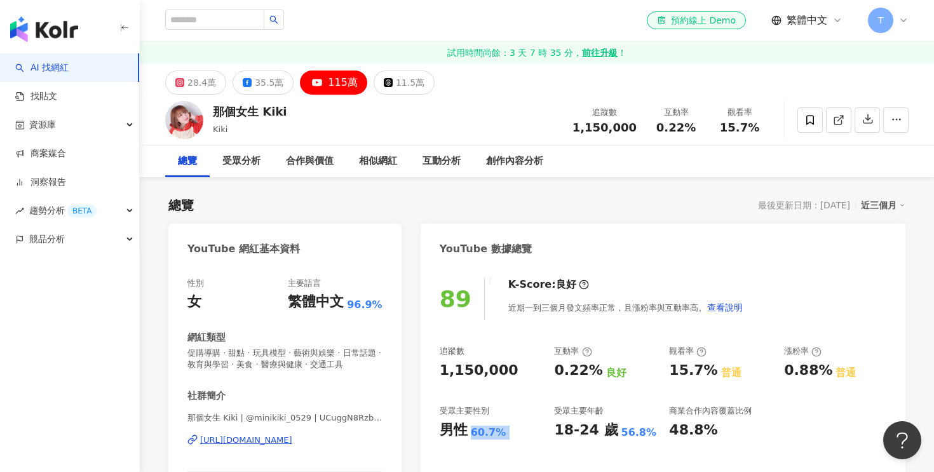
scroll to position [155, 0]
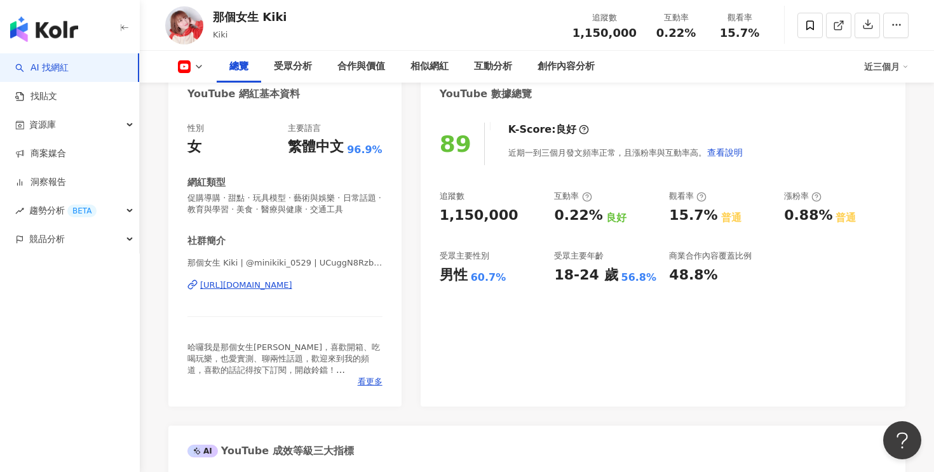
click at [473, 214] on div "1,150,000" at bounding box center [479, 216] width 79 height 20
copy div "1,150,000"
click at [568, 221] on div "0.22%" at bounding box center [578, 216] width 48 height 20
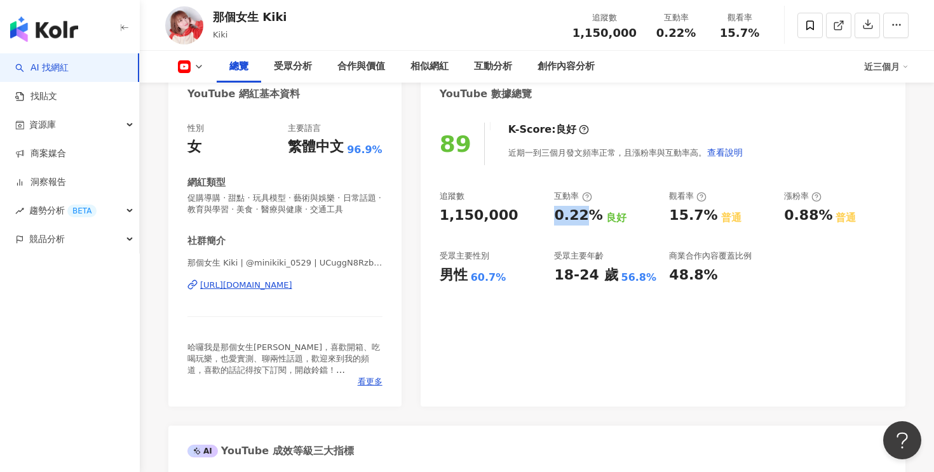
click at [568, 221] on div "0.22%" at bounding box center [578, 216] width 48 height 20
copy div "0.22%"
click at [477, 279] on div "60.7%" at bounding box center [489, 278] width 36 height 14
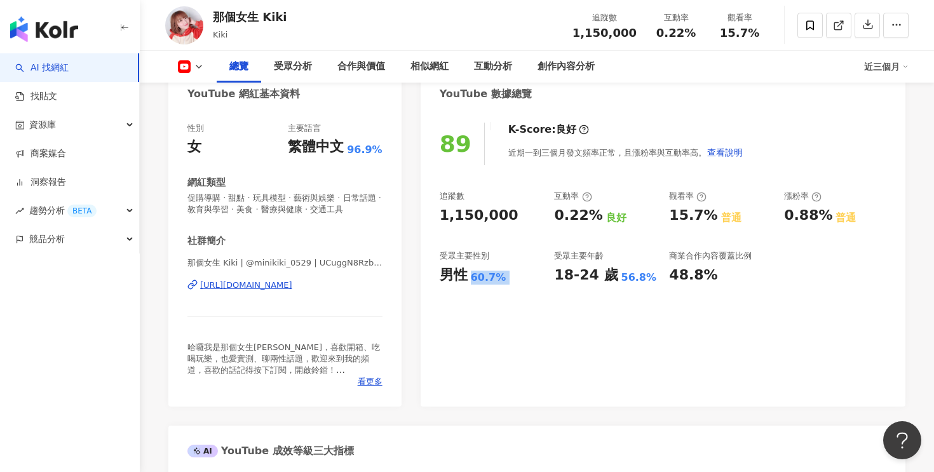
click at [477, 279] on div "60.7%" at bounding box center [489, 278] width 36 height 14
copy div "60.7%"
click at [336, 294] on div "那個女生 Kiki | @minikiki_0529 | UCuggN8RzbtpxFSd6LHCeXew https://www.youtube.com/c…" at bounding box center [284, 294] width 195 height 74
click at [292, 286] on div "https://www.youtube.com/channel/UCuggN8RzbtpxFSd6LHCeXew" at bounding box center [246, 285] width 92 height 11
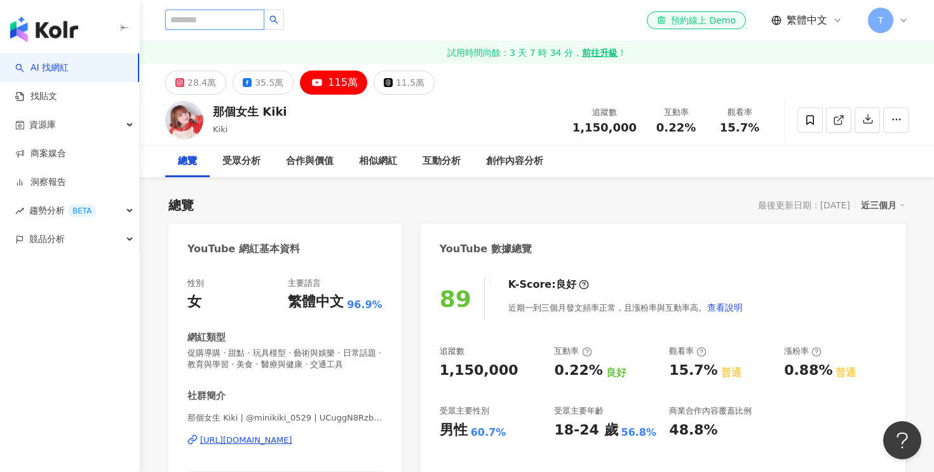
click at [216, 25] on input "search" at bounding box center [214, 20] width 99 height 20
paste input "*****"
type input "*****"
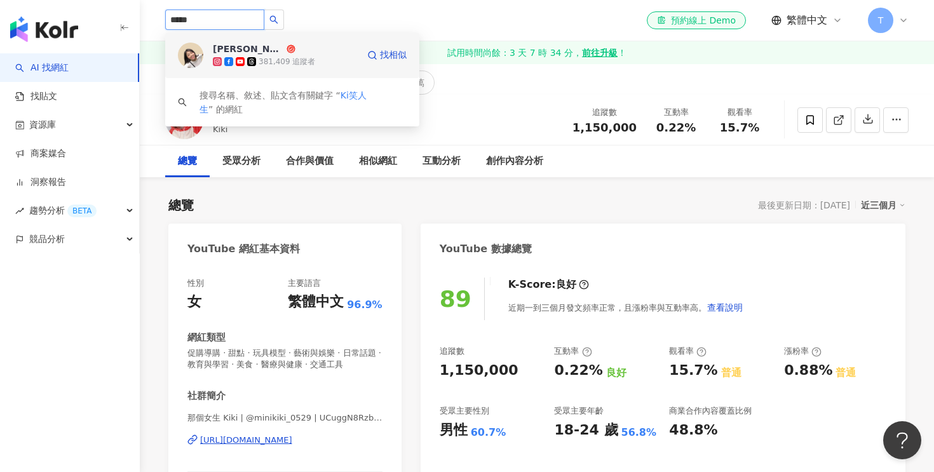
click at [315, 46] on div "Kiki Wang 381,409 追蹤者" at bounding box center [285, 55] width 145 height 25
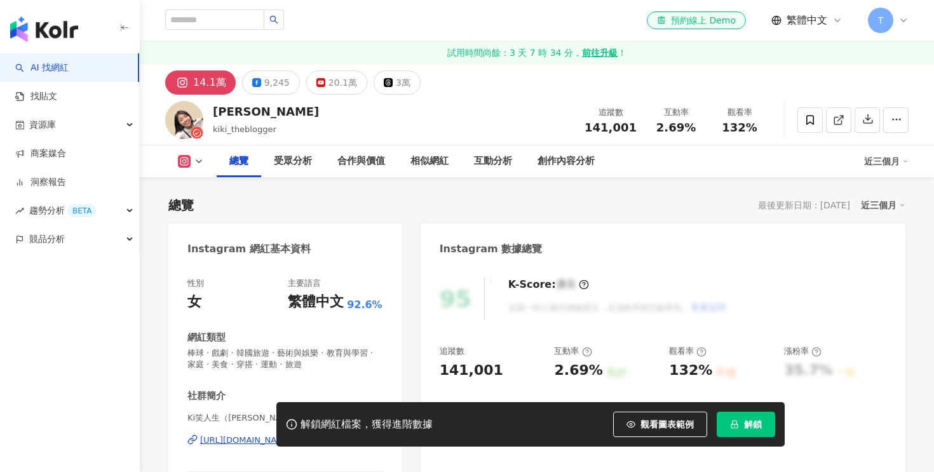
scroll to position [120, 0]
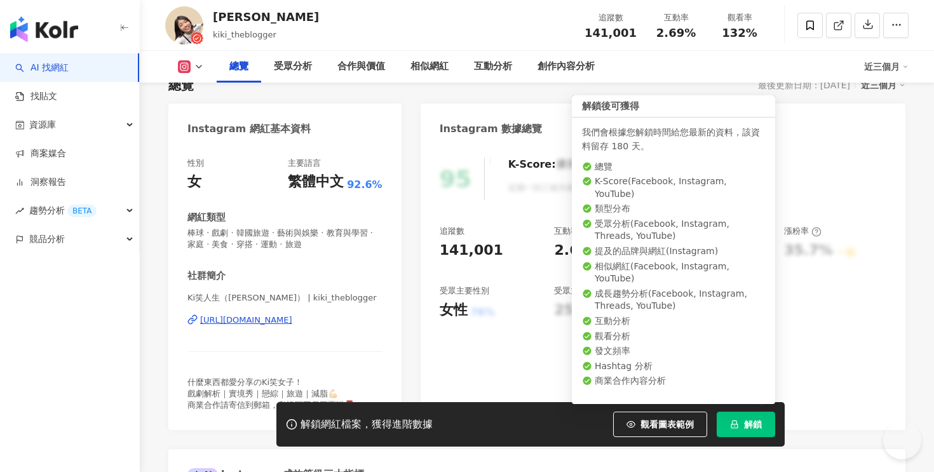
click at [755, 432] on button "解鎖" at bounding box center [746, 424] width 58 height 25
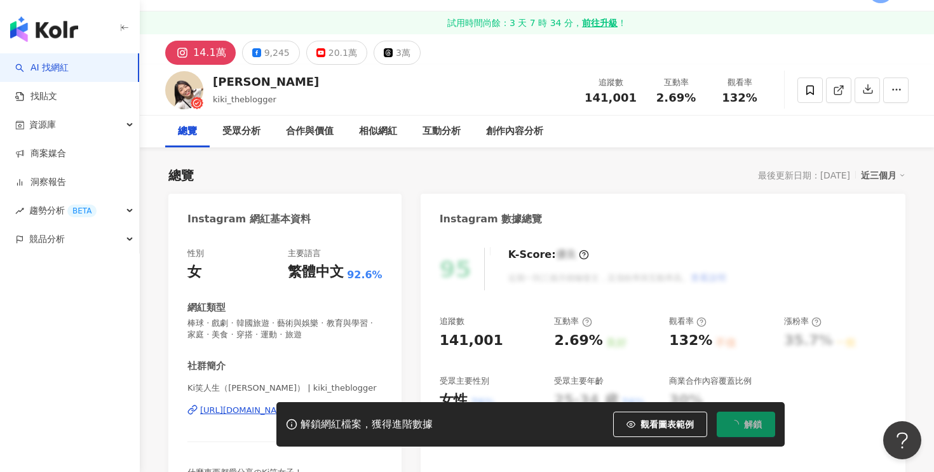
scroll to position [109, 0]
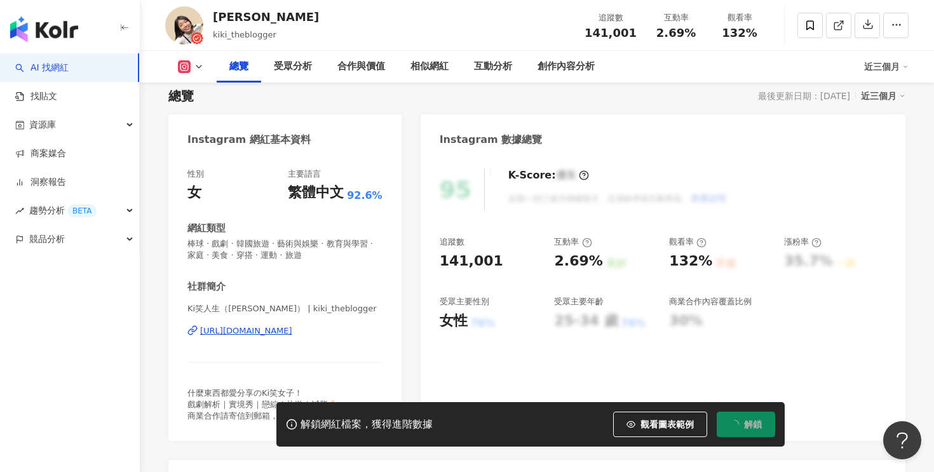
click at [465, 254] on div "141,001" at bounding box center [472, 262] width 64 height 20
copy div "141,001"
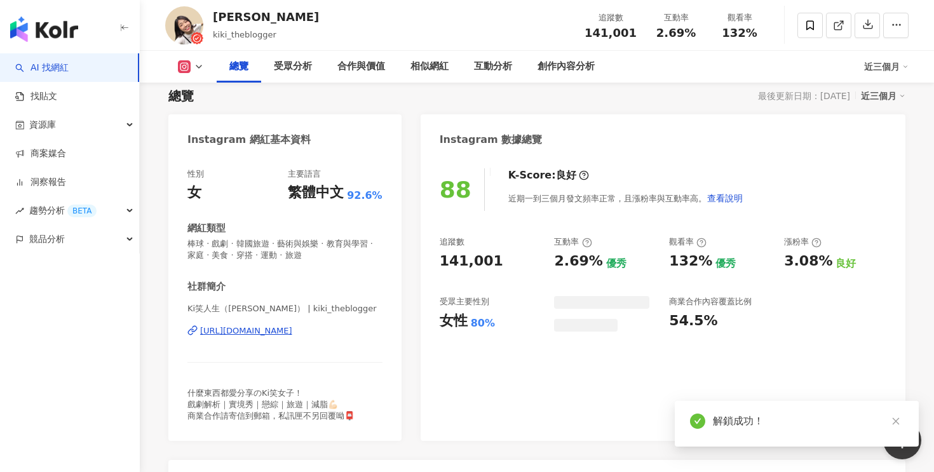
click at [569, 262] on div "2.69%" at bounding box center [578, 262] width 48 height 20
copy div "2.69%"
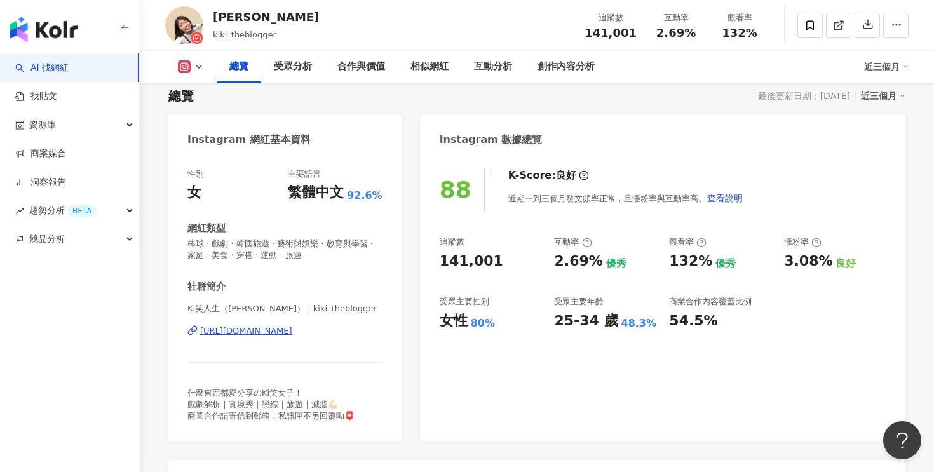
click at [478, 323] on div "80%" at bounding box center [483, 324] width 24 height 14
copy div "80%"
click at [292, 333] on div "https://www.instagram.com/kiki_theblogger/" at bounding box center [246, 330] width 92 height 11
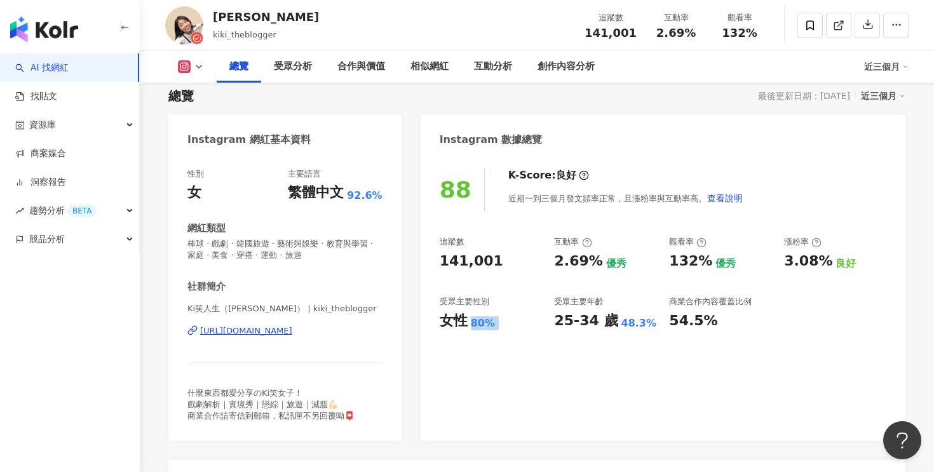
click at [185, 67] on rect at bounding box center [185, 67] width 10 height 10
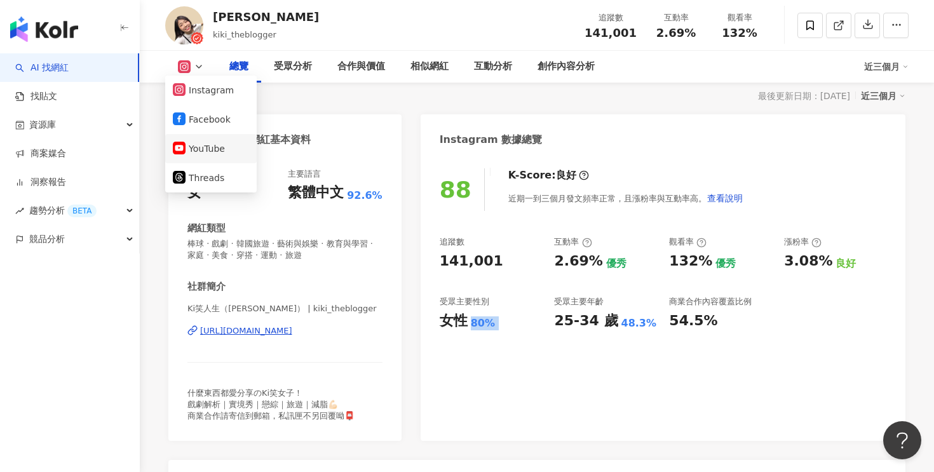
click at [207, 143] on button "YouTube" at bounding box center [211, 149] width 76 height 18
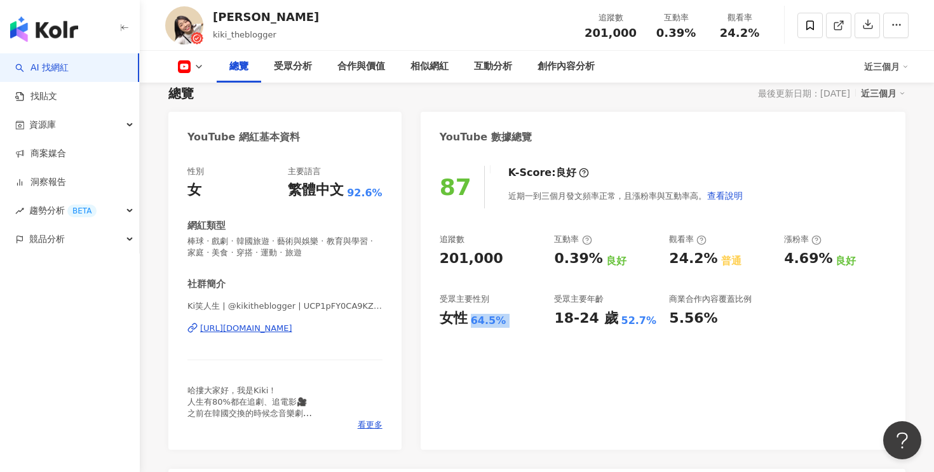
scroll to position [125, 0]
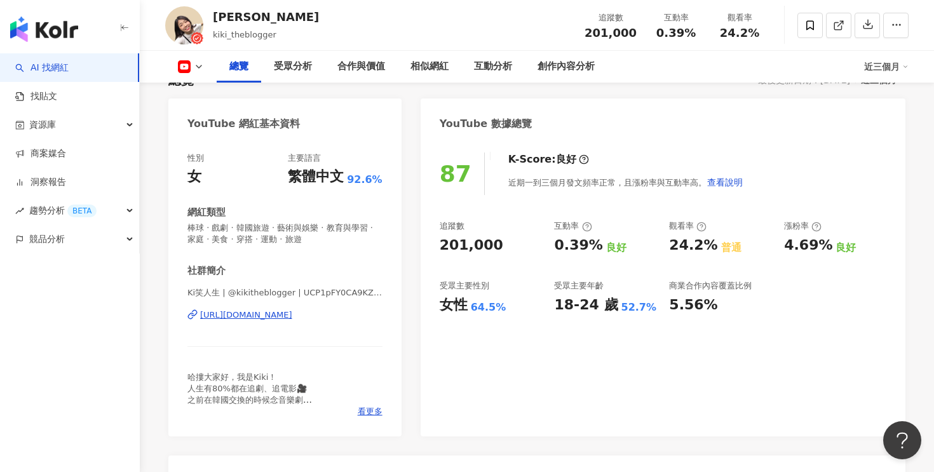
click at [462, 250] on div "201,000" at bounding box center [472, 246] width 64 height 20
copy div "201,000"
click at [566, 245] on div "0.39%" at bounding box center [578, 246] width 48 height 20
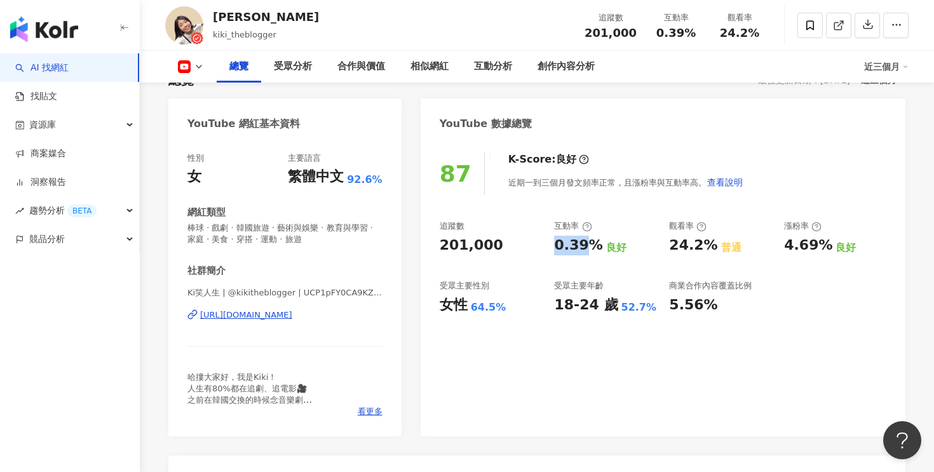
click at [566, 245] on div "0.39%" at bounding box center [578, 246] width 48 height 20
copy div "0.39%"
click at [484, 302] on div "64.5%" at bounding box center [489, 308] width 36 height 14
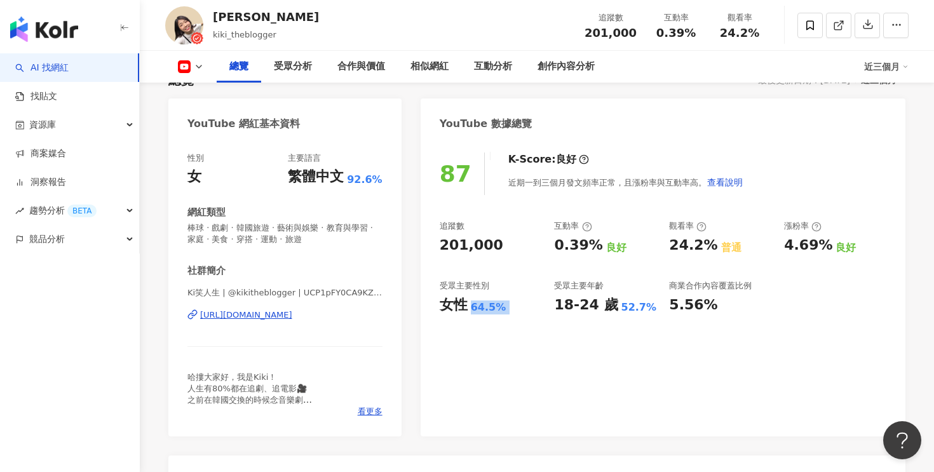
click at [484, 302] on div "64.5%" at bounding box center [489, 308] width 36 height 14
copy div "64.5%"
click at [292, 316] on div "https://www.youtube.com/channel/UCP1pFY0CA9KZKpXcWjM74ng" at bounding box center [246, 315] width 92 height 11
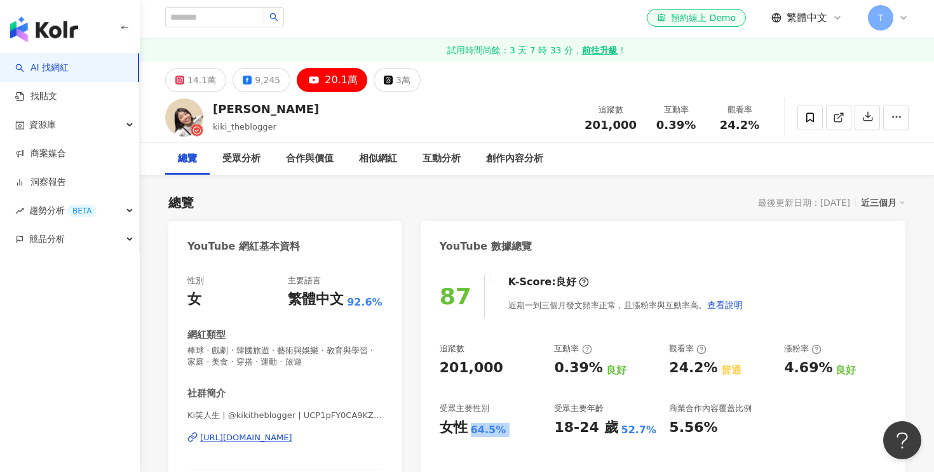
scroll to position [0, 0]
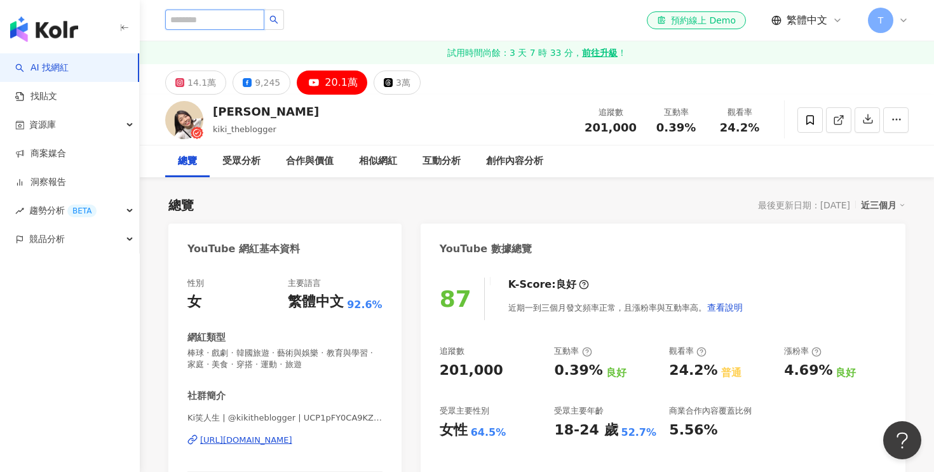
click at [203, 21] on input "search" at bounding box center [214, 20] width 99 height 20
paste input "******"
type input "******"
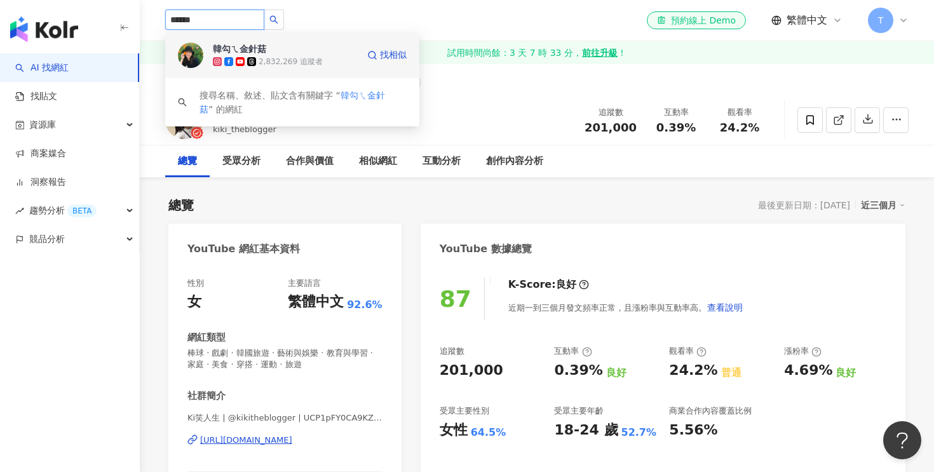
click at [294, 57] on div "2,832,269 追蹤者" at bounding box center [291, 62] width 64 height 11
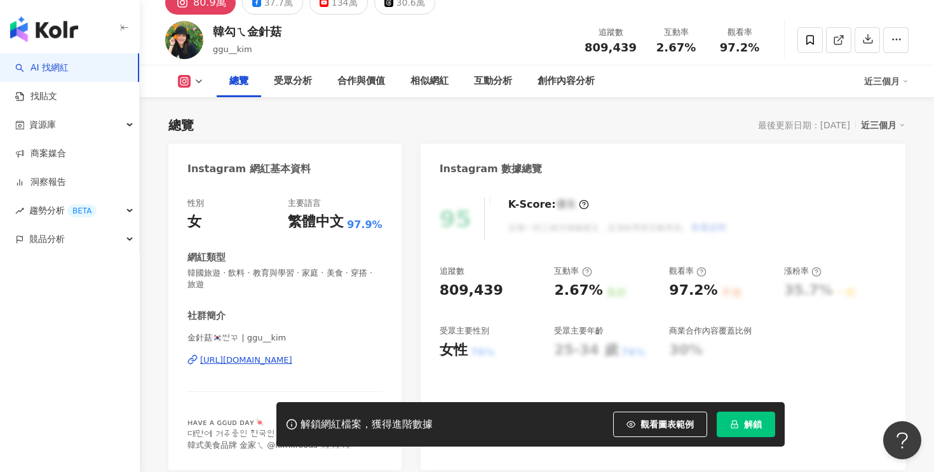
click at [742, 428] on button "解鎖" at bounding box center [746, 424] width 58 height 25
click at [476, 294] on div "809,439" at bounding box center [472, 291] width 64 height 20
copy div "809,439"
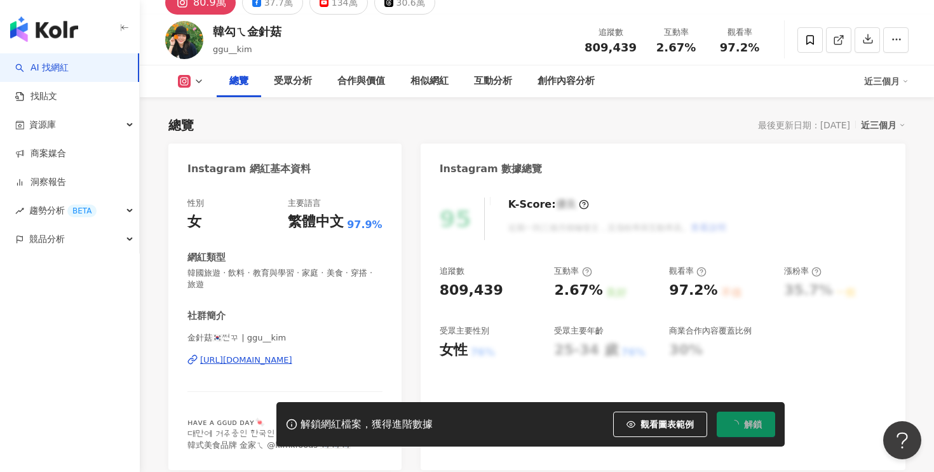
click at [572, 289] on div "2.67%" at bounding box center [578, 291] width 48 height 20
copy div "2.67% 良好"
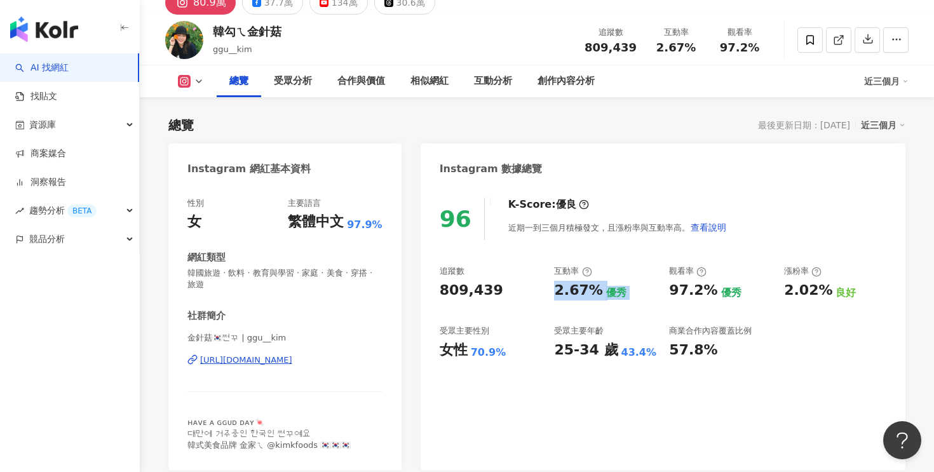
click at [292, 364] on div "https://www.instagram.com/ggu__kim/" at bounding box center [246, 360] width 92 height 11
click at [656, 308] on div "追蹤數 809,439 互動率 2.67% 優秀 觀看率 97.2% 優秀 漲粉率 2.02% 良好 受眾主要性別 女性 70.9% 受眾主要年齡 25-34…" at bounding box center [663, 313] width 447 height 94
click at [485, 356] on div "70.9%" at bounding box center [489, 353] width 36 height 14
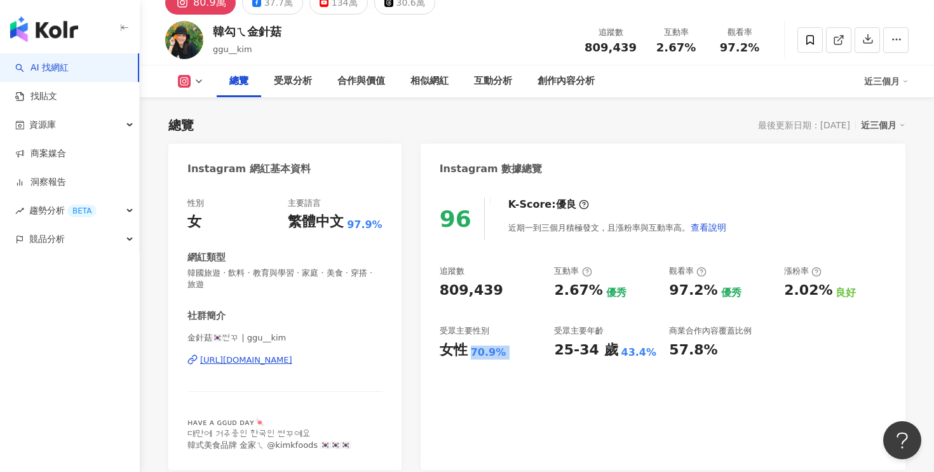
copy div "70.9%"
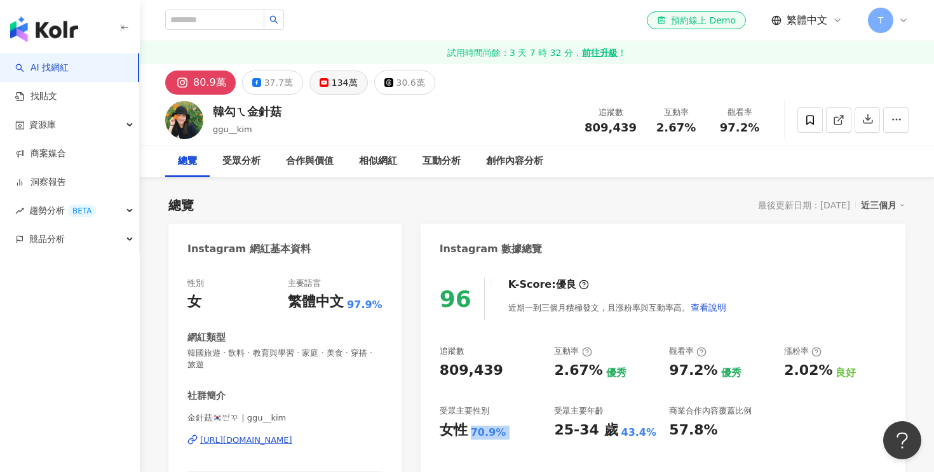
click at [324, 83] on button "134萬" at bounding box center [339, 83] width 58 height 24
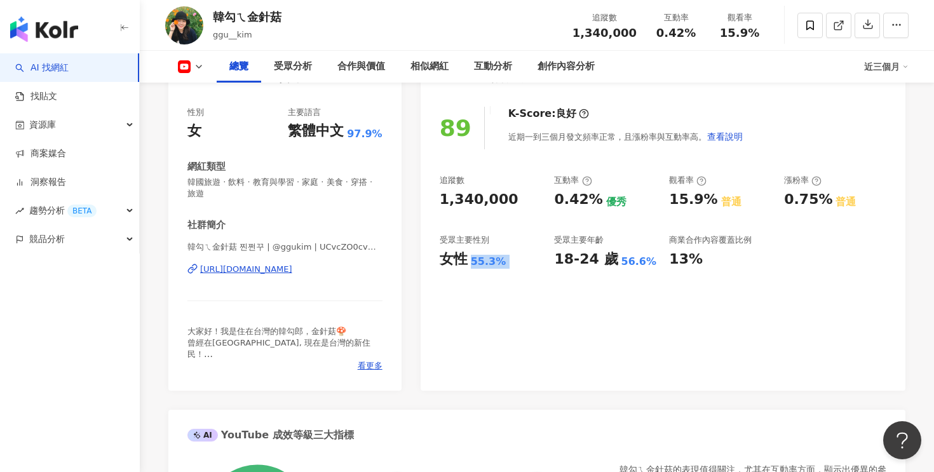
scroll to position [184, 0]
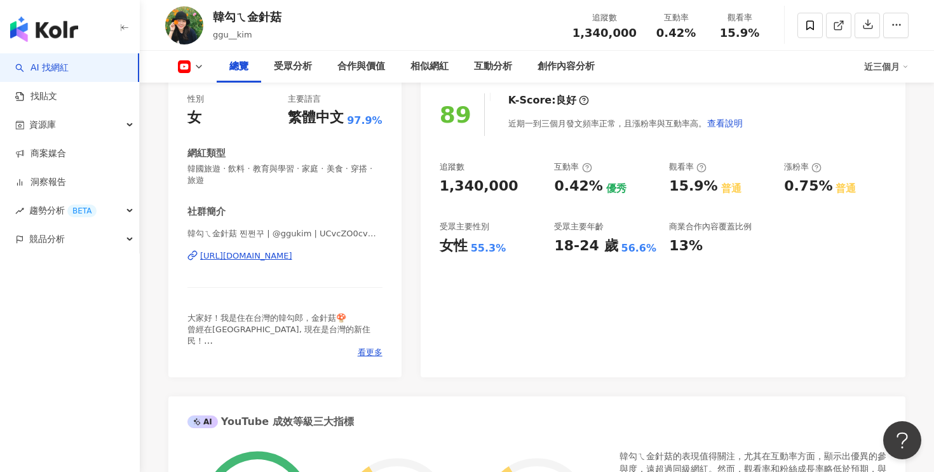
click at [463, 193] on div "1,340,000" at bounding box center [479, 187] width 79 height 20
copy div "1,340,000"
click at [578, 193] on div "0.42%" at bounding box center [578, 187] width 48 height 20
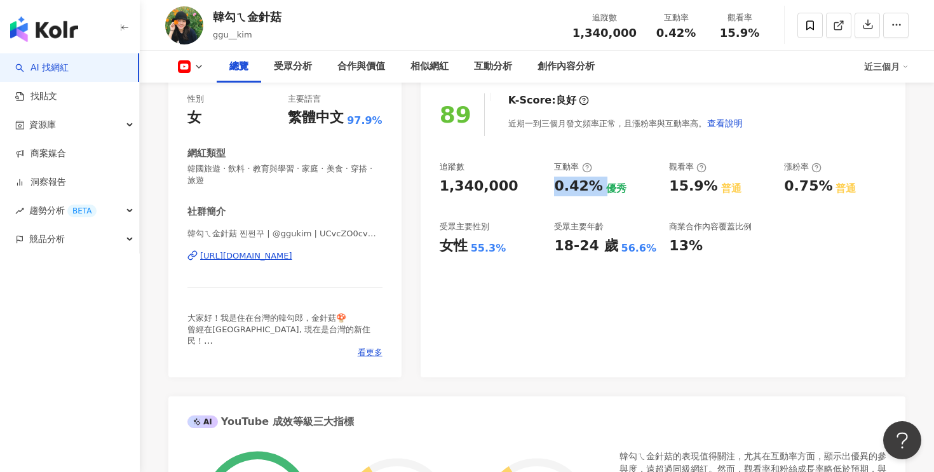
click at [578, 193] on div "0.42%" at bounding box center [578, 187] width 48 height 20
copy div "0.42%"
click at [474, 247] on div "55.3%" at bounding box center [489, 249] width 36 height 14
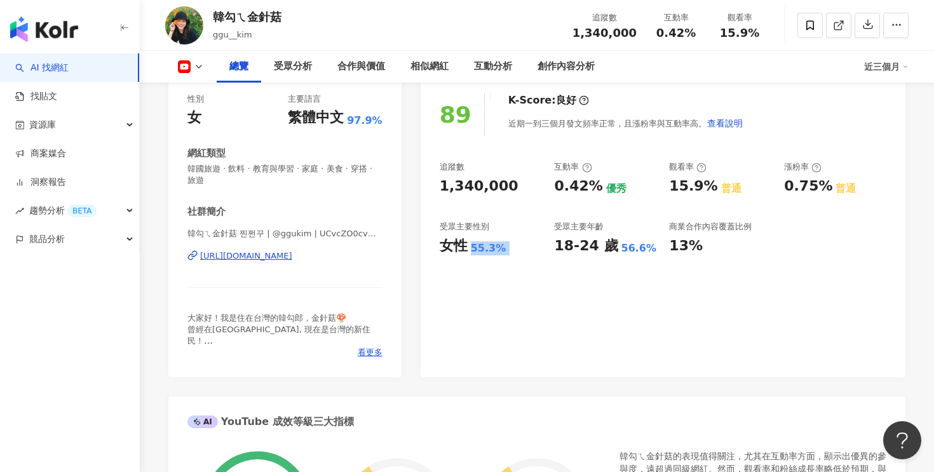
copy div "55.3%"
click at [292, 252] on div "https://www.youtube.com/channel/UCvcZO0cvDT3rzKtfakL3R5Q" at bounding box center [246, 255] width 92 height 11
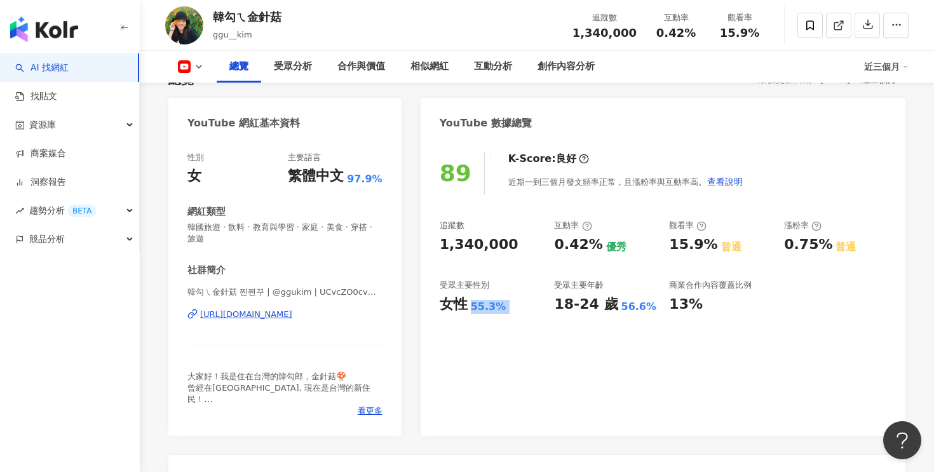
scroll to position [0, 0]
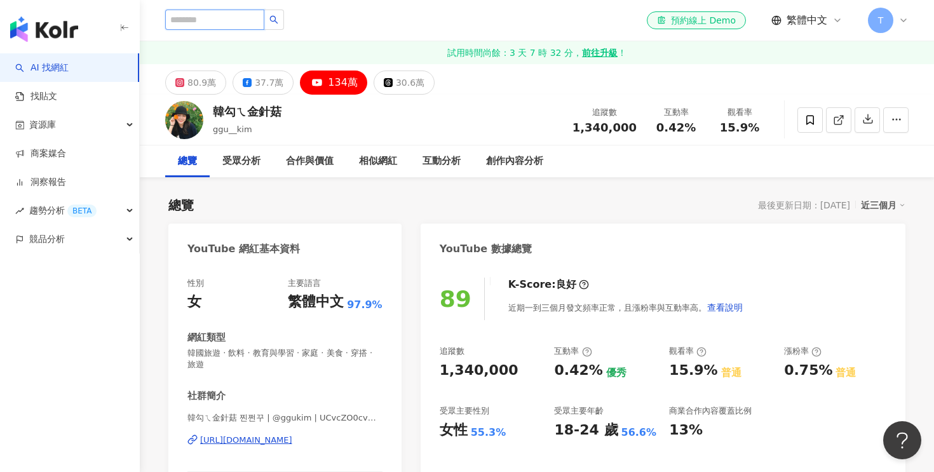
click at [197, 20] on input "search" at bounding box center [214, 20] width 99 height 20
paste input "*****"
type input "*****"
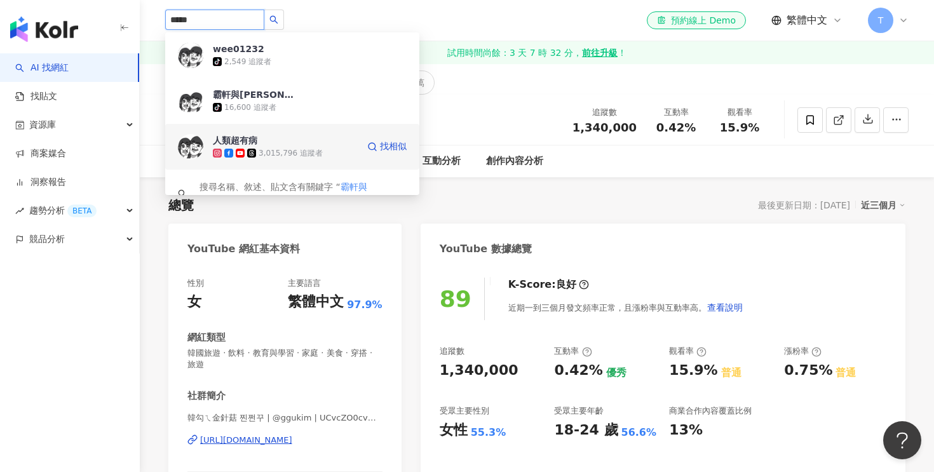
click at [329, 147] on div "3,015,796 追蹤者" at bounding box center [285, 153] width 145 height 13
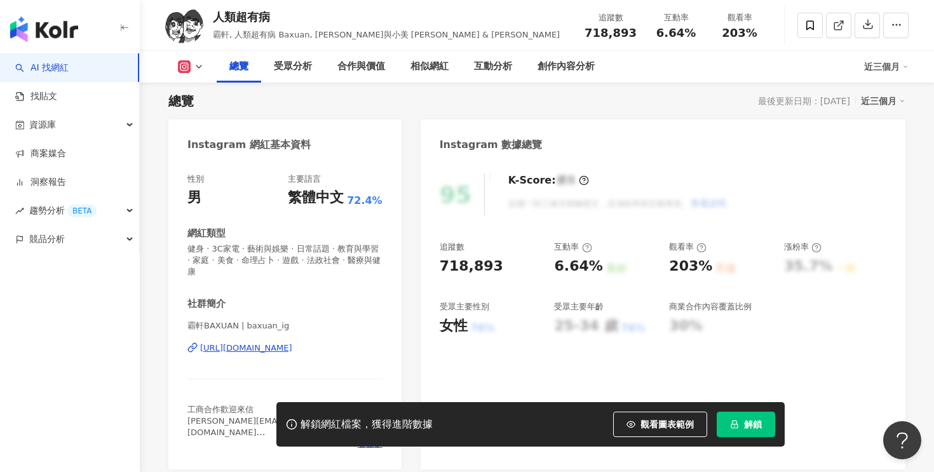
scroll to position [105, 0]
click at [748, 422] on span "解鎖" at bounding box center [753, 424] width 18 height 10
click at [292, 342] on div "[URL][DOMAIN_NAME]" at bounding box center [246, 347] width 92 height 11
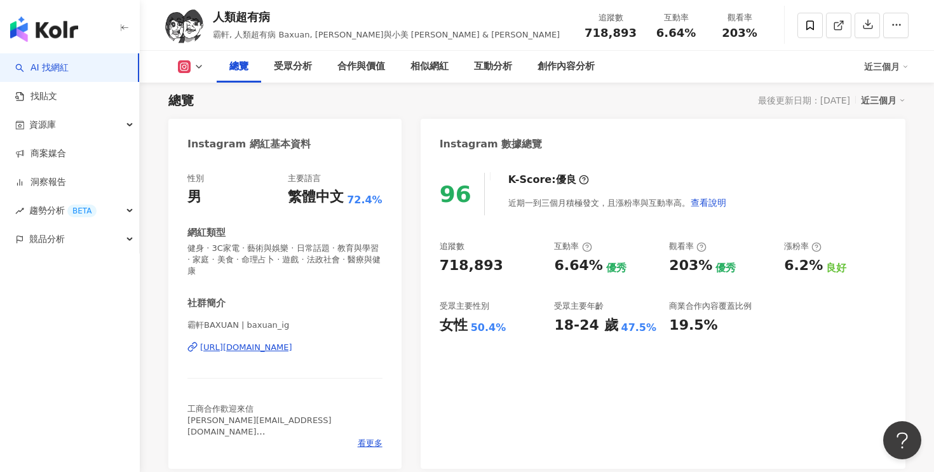
click at [463, 262] on div "718,893" at bounding box center [472, 266] width 64 height 20
copy div "718,893"
click at [564, 262] on div "6.64%" at bounding box center [578, 266] width 48 height 20
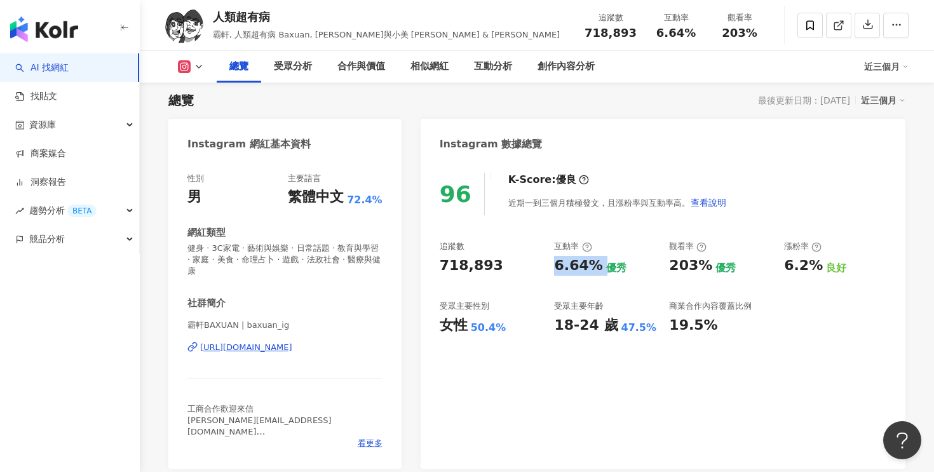
click at [564, 262] on div "6.64%" at bounding box center [578, 266] width 48 height 20
copy div "6.64%"
click at [484, 327] on div "50.4%" at bounding box center [489, 328] width 36 height 14
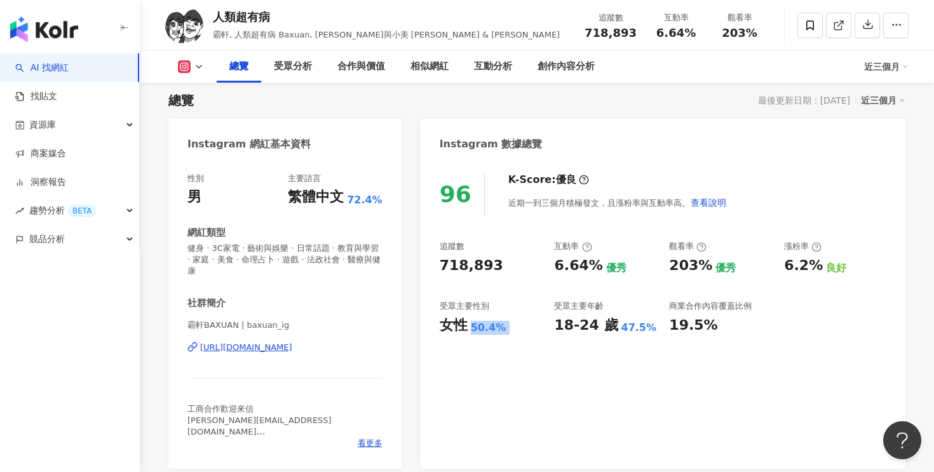
copy div "50.4%"
click at [188, 61] on icon at bounding box center [184, 66] width 13 height 13
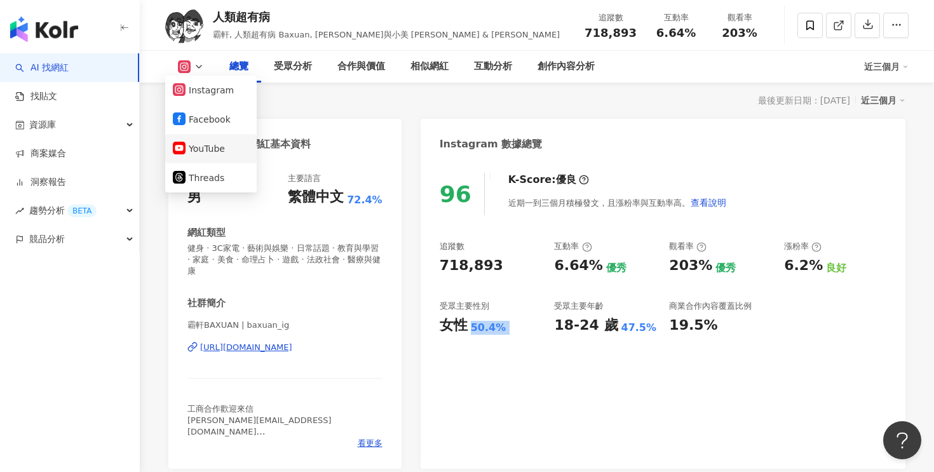
click at [216, 153] on button "YouTube" at bounding box center [211, 149] width 76 height 18
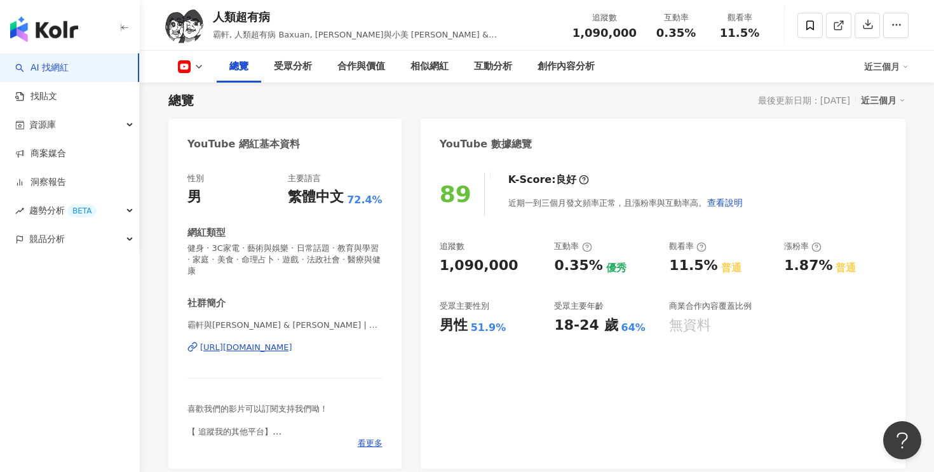
click at [461, 269] on div "1,090,000" at bounding box center [479, 266] width 79 height 20
copy div "1,090,000"
click at [575, 268] on div "0.35%" at bounding box center [578, 266] width 48 height 20
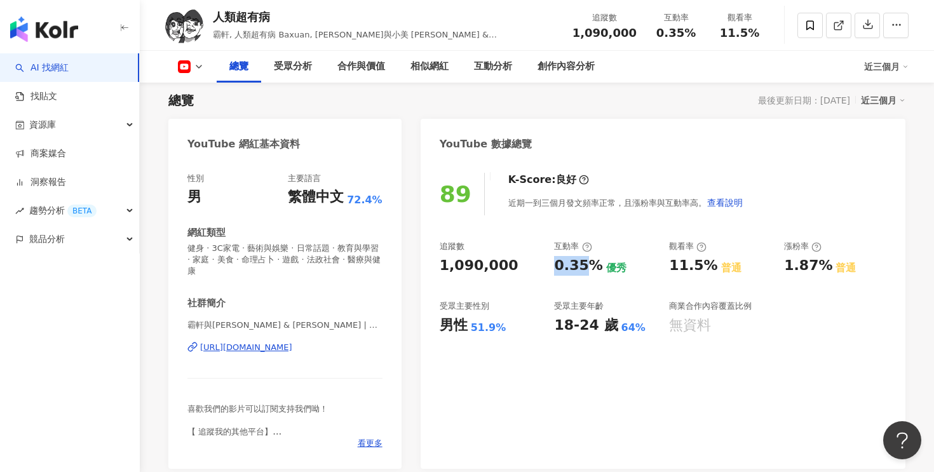
click at [575, 268] on div "0.35%" at bounding box center [578, 266] width 48 height 20
copy div "0.35%"
click at [477, 337] on div "89 K-Score : 良好 近期一到三個月發文頻率正常，且漲粉率與互動率高。 查看說明 追蹤數 1,090,000 互動率 0.35% 優秀 觀看率 11…" at bounding box center [663, 314] width 485 height 309
click at [488, 329] on div "51.9%" at bounding box center [489, 328] width 36 height 14
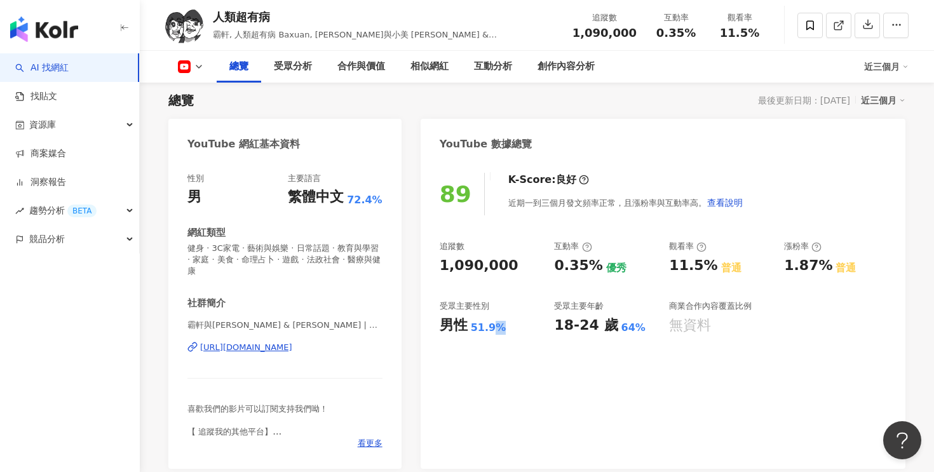
click at [488, 329] on div "51.9%" at bounding box center [489, 328] width 36 height 14
copy div "51.9%"
click at [252, 342] on div "https://www.youtube.com/channel/UC2SmF-JiJfPbod2MuW-Drcg" at bounding box center [246, 347] width 92 height 11
click at [75, 29] on img "button" at bounding box center [44, 29] width 68 height 25
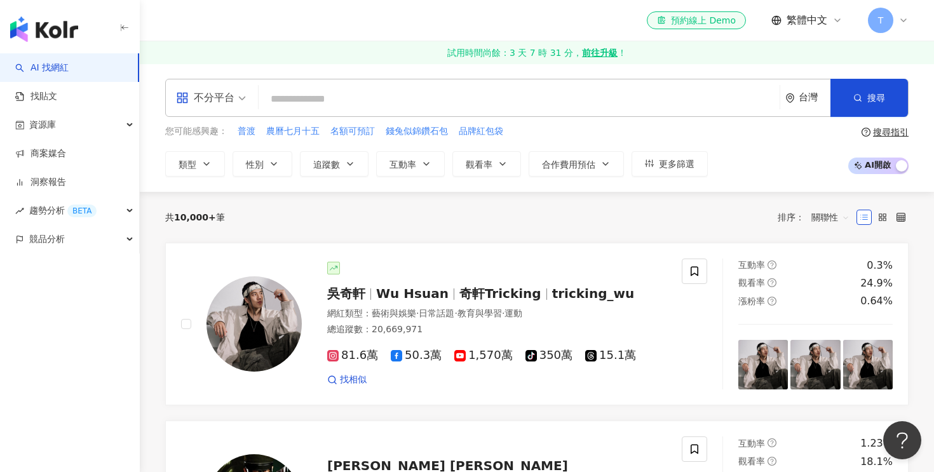
click at [301, 97] on input "search" at bounding box center [519, 99] width 511 height 24
type input "***"
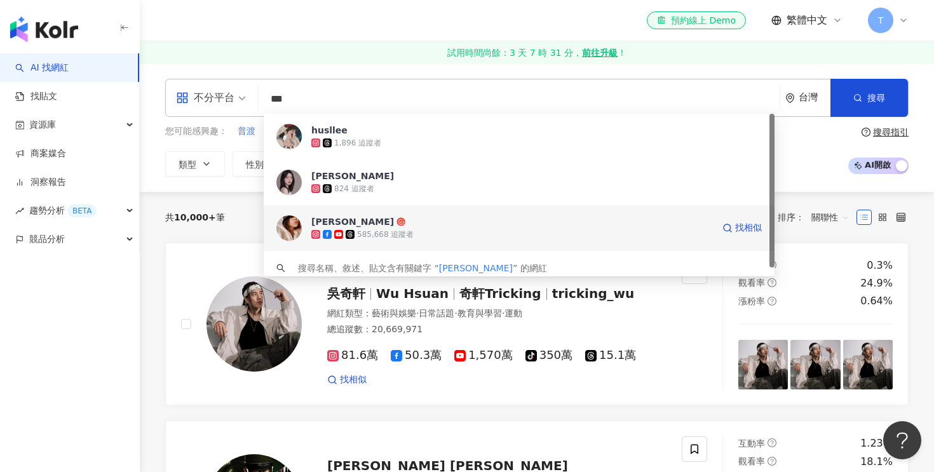
click at [410, 226] on span "AMBER李安柏" at bounding box center [512, 221] width 402 height 13
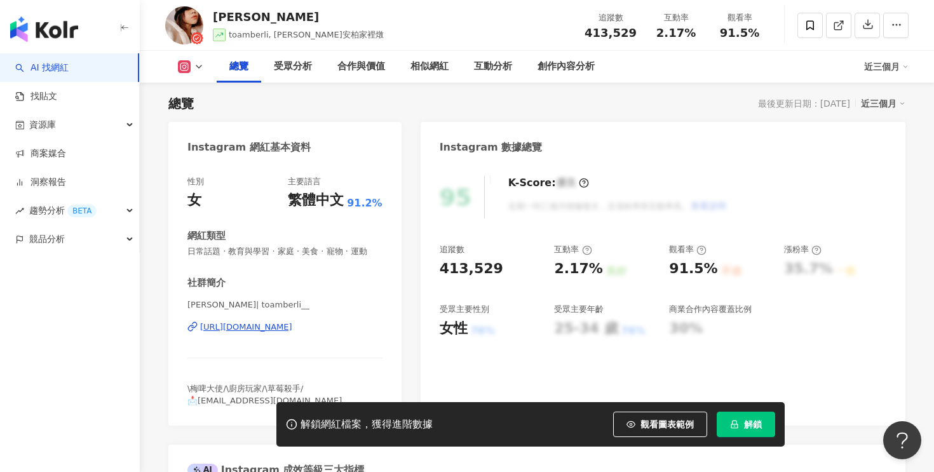
click at [734, 430] on button "解鎖" at bounding box center [746, 424] width 58 height 25
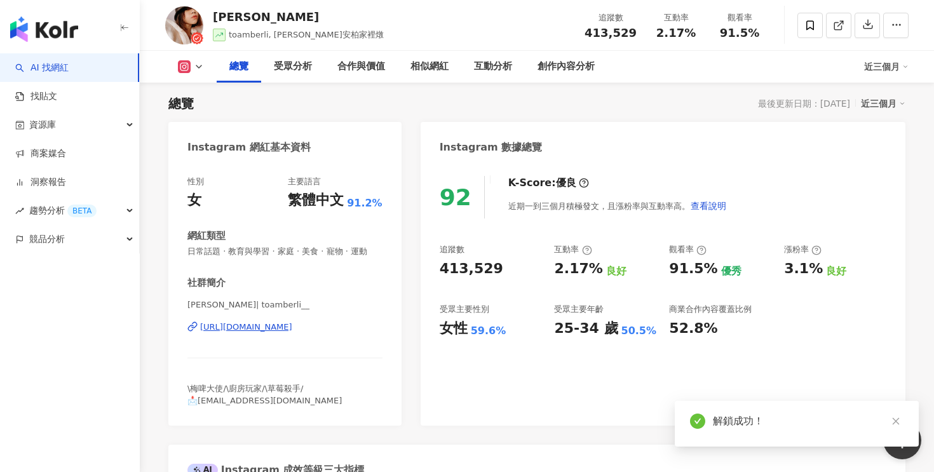
click at [462, 268] on div "413,529" at bounding box center [472, 269] width 64 height 20
copy div "413,529"
click at [567, 264] on div "2.17%" at bounding box center [578, 269] width 48 height 20
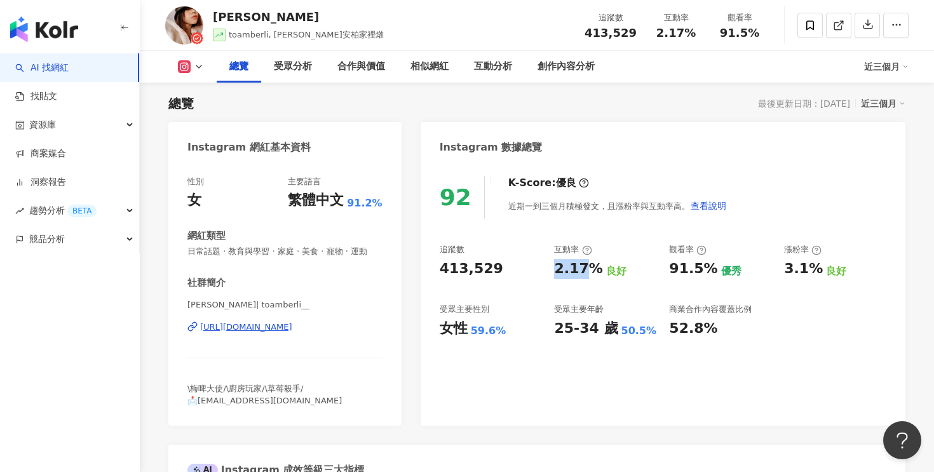
click at [567, 264] on div "2.17%" at bounding box center [578, 269] width 48 height 20
copy div "2.17%"
click at [477, 329] on div "59.6%" at bounding box center [489, 331] width 36 height 14
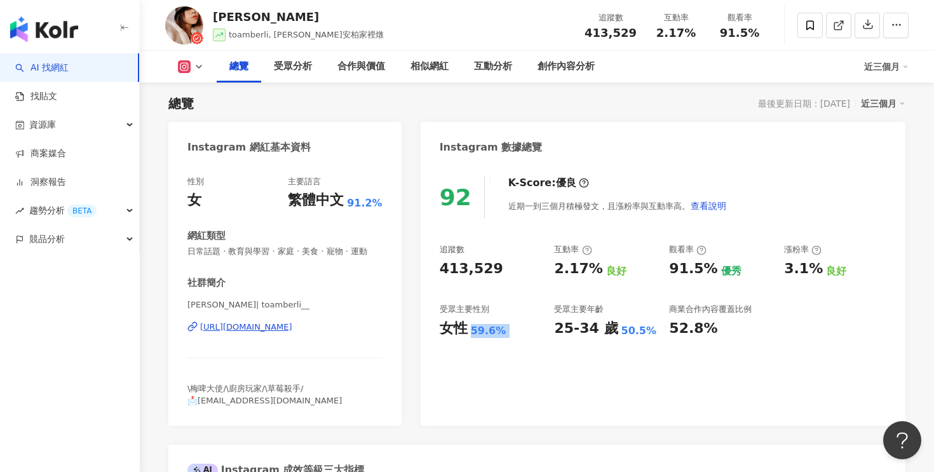
click at [477, 329] on div "59.6%" at bounding box center [489, 331] width 36 height 14
copy div "59.6%"
click at [285, 332] on div "https://www.instagram.com/toamberli__/" at bounding box center [246, 327] width 92 height 11
click at [191, 72] on button at bounding box center [190, 66] width 51 height 13
click at [219, 144] on button "YouTube" at bounding box center [211, 149] width 76 height 18
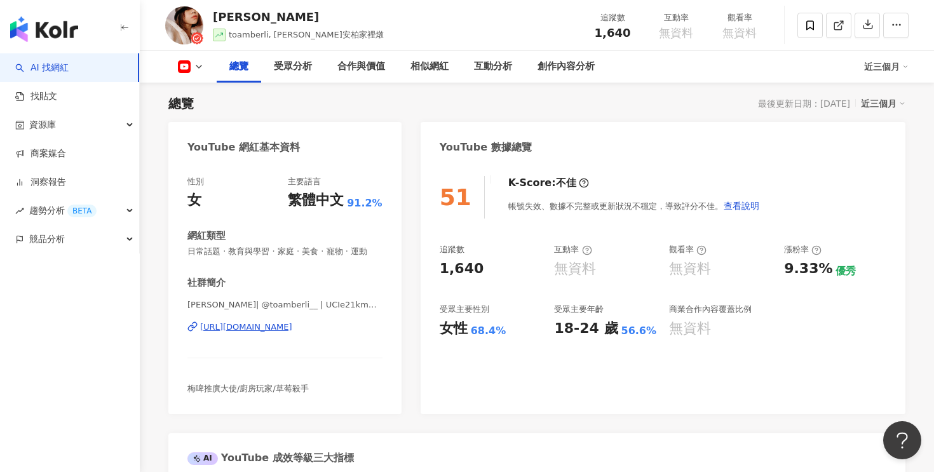
click at [463, 275] on div "1,640" at bounding box center [462, 269] width 44 height 20
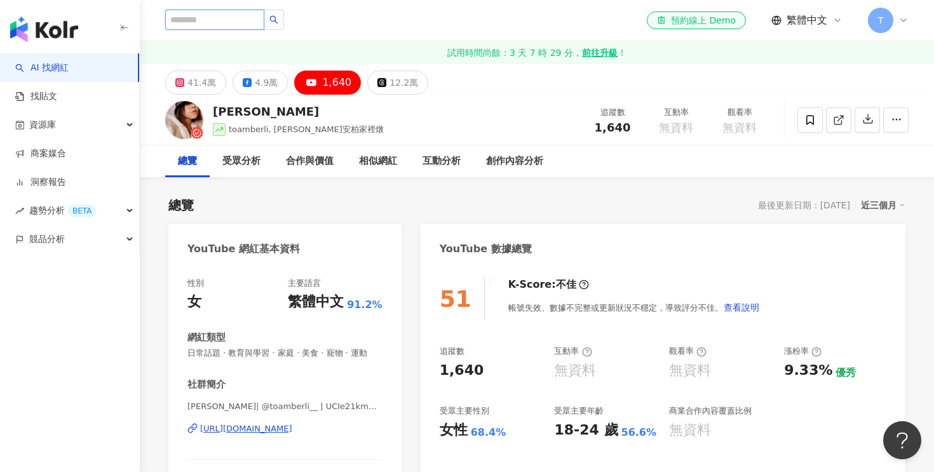
click at [223, 20] on input "search" at bounding box center [214, 20] width 99 height 20
paste input "******"
type input "******"
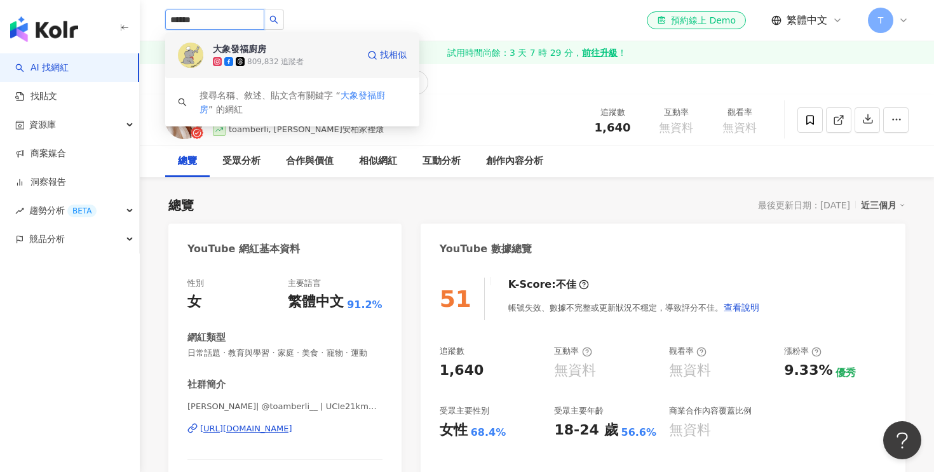
click at [278, 57] on div "809,832 追蹤者" at bounding box center [275, 62] width 57 height 11
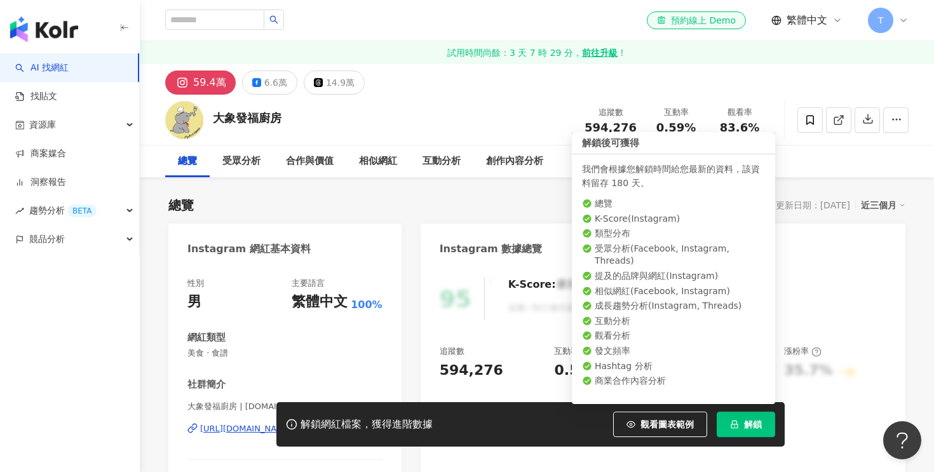
click at [733, 426] on icon "lock" at bounding box center [734, 424] width 9 height 9
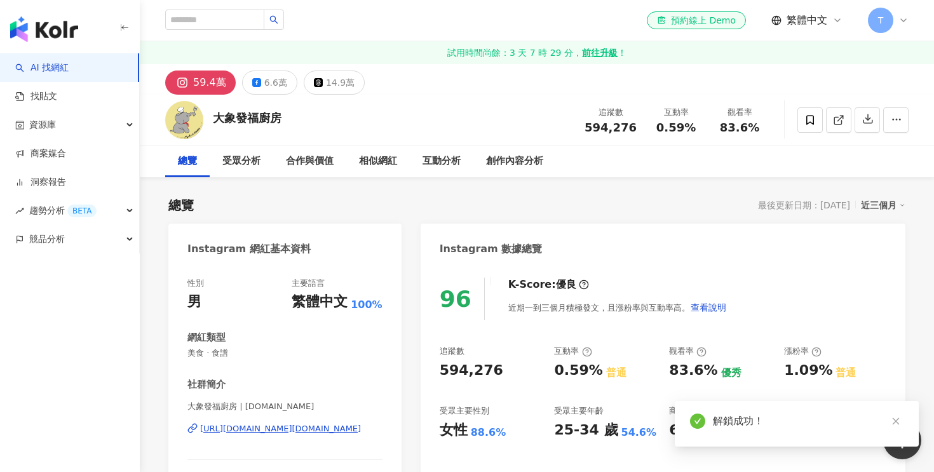
click at [464, 376] on div "594,276" at bounding box center [472, 371] width 64 height 20
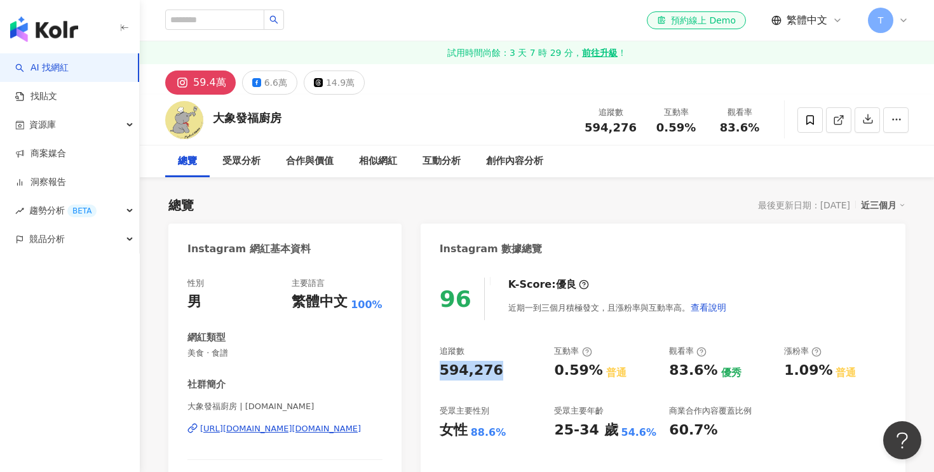
copy div "594,276"
click at [570, 374] on div "0.59%" at bounding box center [578, 371] width 48 height 20
copy div "0.59%"
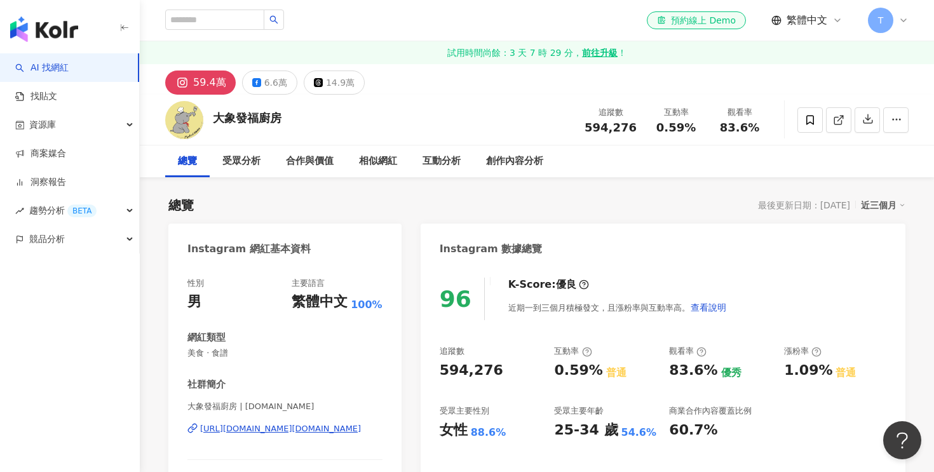
click at [481, 434] on div "88.6%" at bounding box center [489, 433] width 36 height 14
copy div "88.6%"
click at [309, 433] on div "https://www.instagram.com/e.g.kitchen/" at bounding box center [280, 428] width 161 height 11
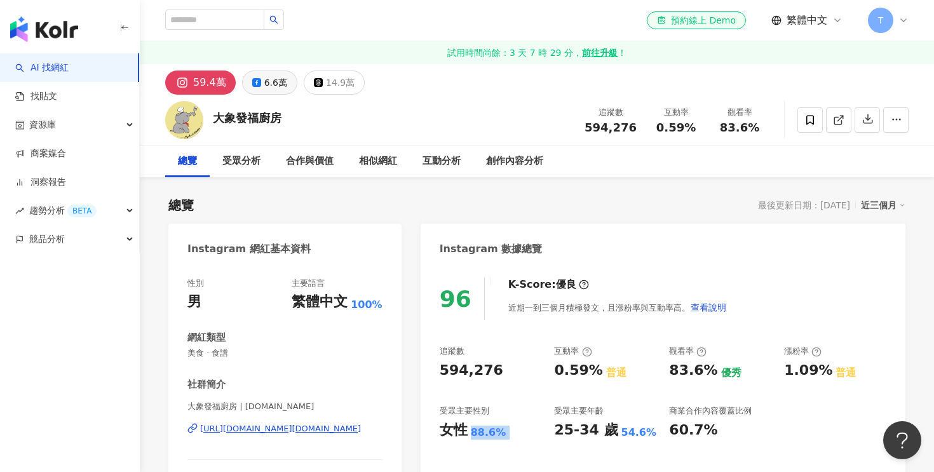
click at [276, 92] on button "6.6萬" at bounding box center [269, 83] width 55 height 24
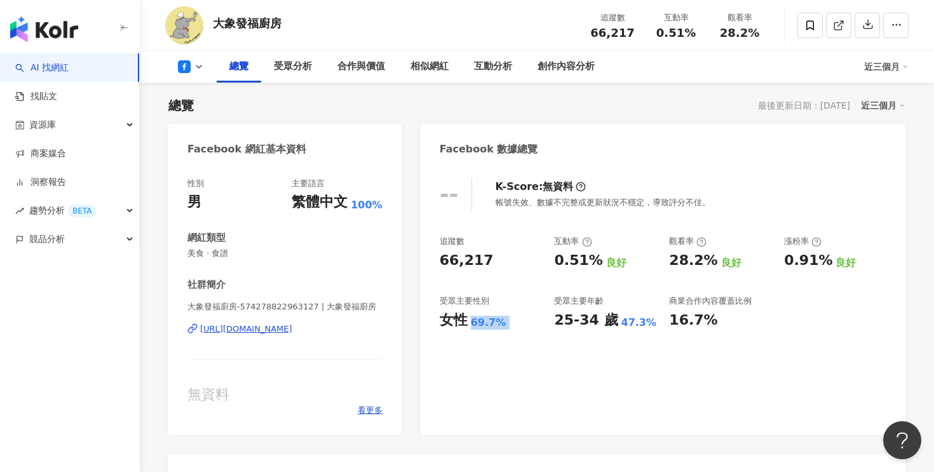
scroll to position [110, 0]
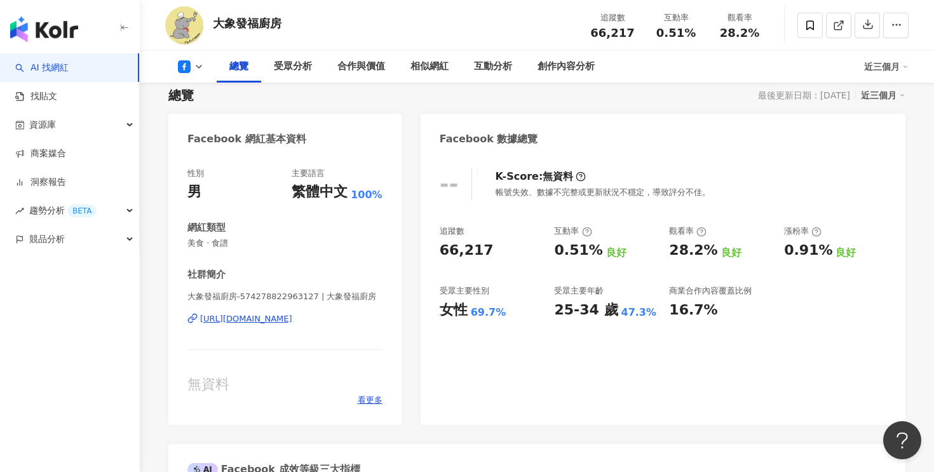
click at [472, 250] on div "66,217" at bounding box center [467, 251] width 54 height 20
copy div "66,217"
click at [577, 253] on div "0.51%" at bounding box center [578, 251] width 48 height 20
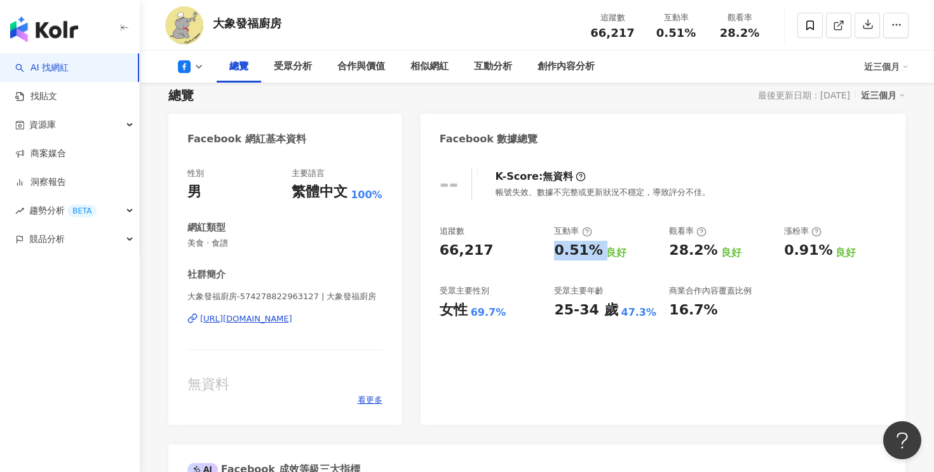
click at [577, 253] on div "0.51%" at bounding box center [578, 251] width 48 height 20
copy div "0.51%"
click at [484, 312] on div "69.7%" at bounding box center [489, 313] width 36 height 14
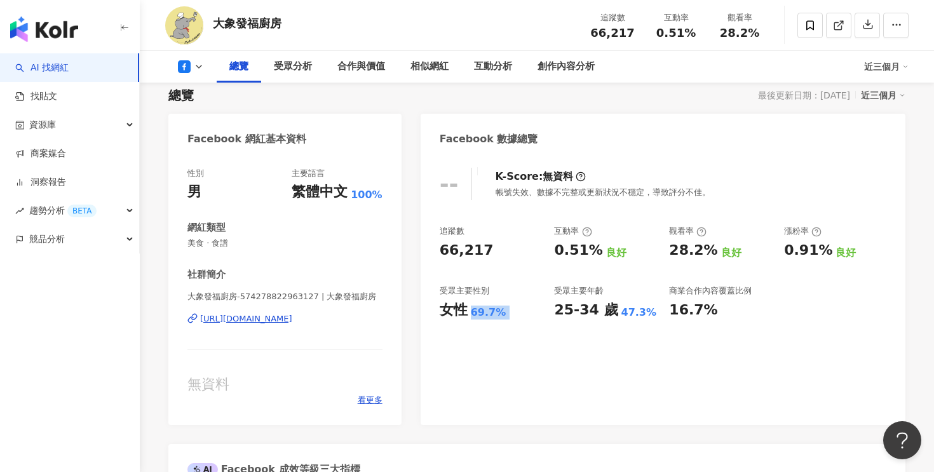
copy div "69.7%"
click at [292, 318] on div "https://www.facebook.com/574278822963127" at bounding box center [246, 318] width 92 height 11
click at [69, 72] on link "AI 找網紅" at bounding box center [41, 68] width 53 height 13
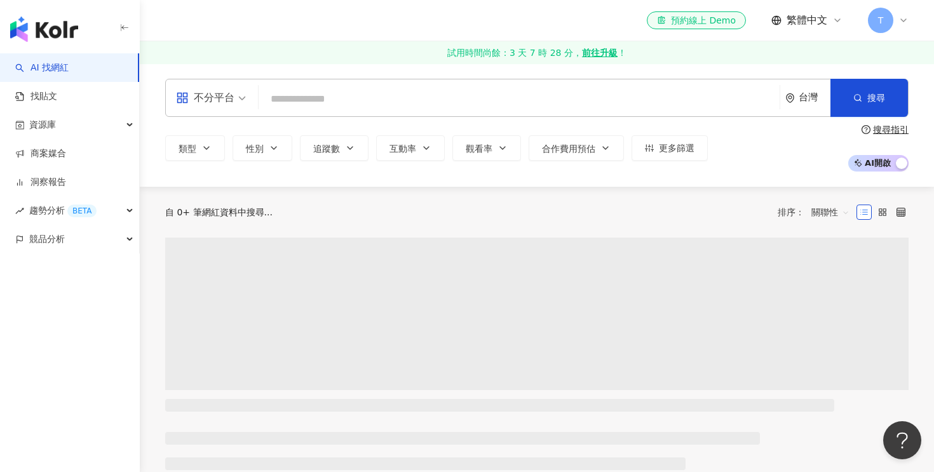
click at [334, 92] on input "search" at bounding box center [519, 99] width 511 height 24
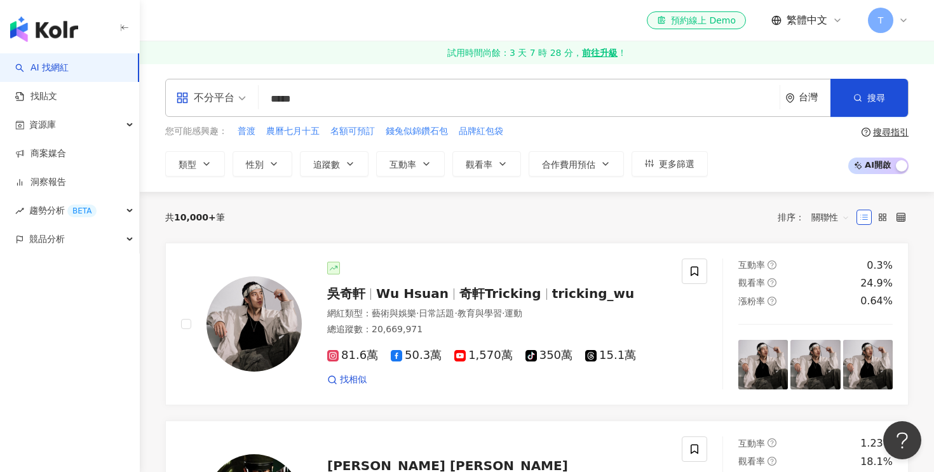
type input "****"
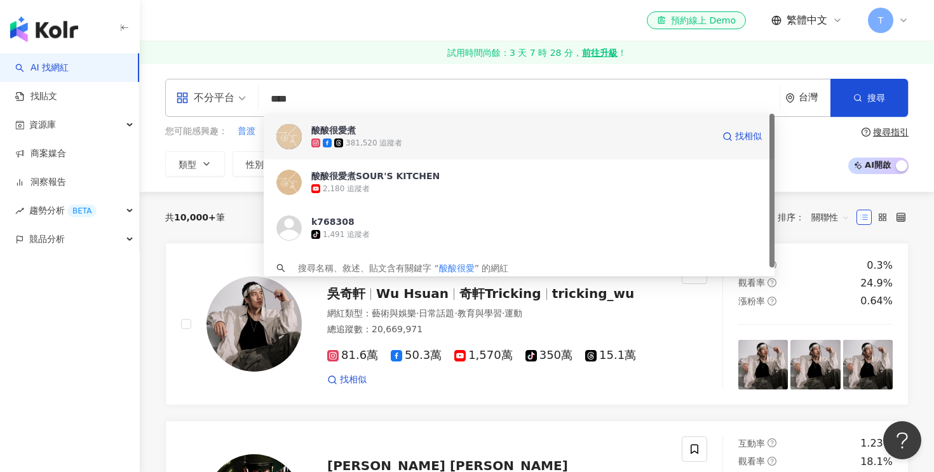
click at [439, 141] on div "381,520 追蹤者" at bounding box center [512, 143] width 402 height 13
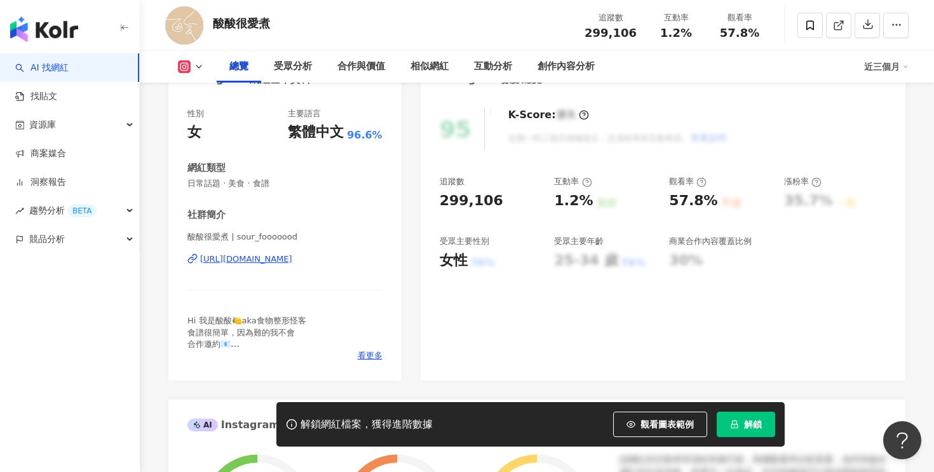
scroll to position [200, 0]
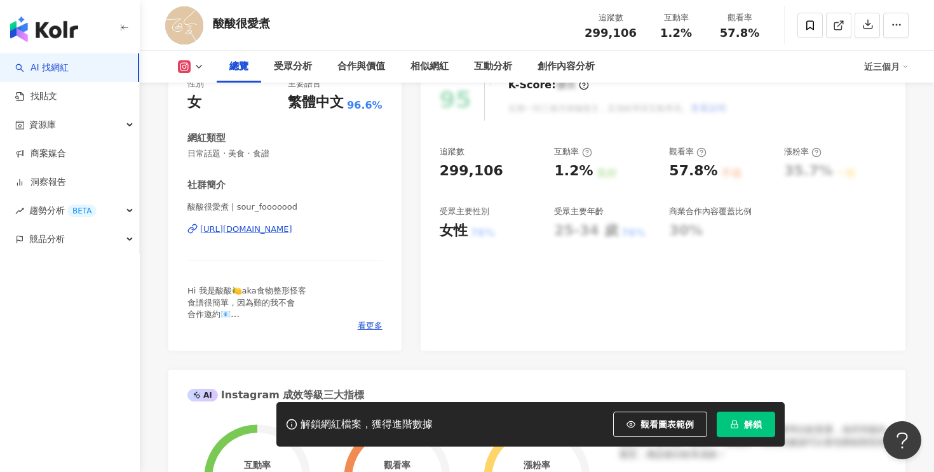
click at [747, 420] on span "解鎖" at bounding box center [753, 424] width 18 height 10
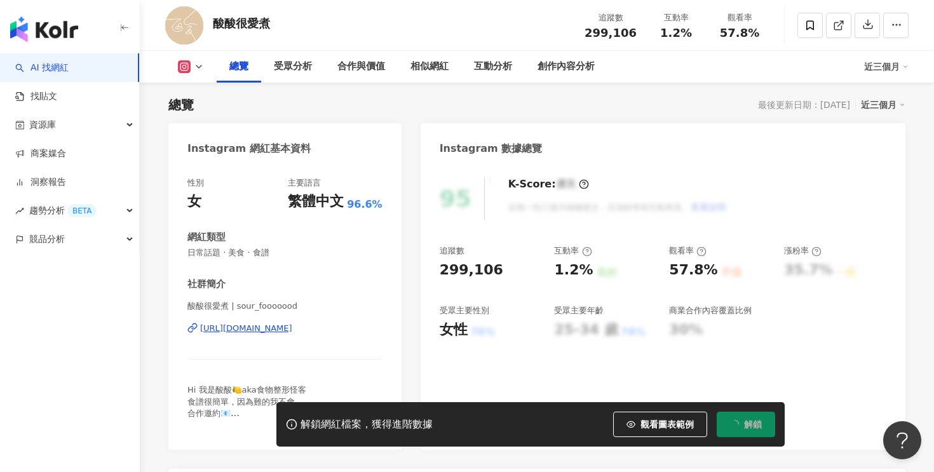
scroll to position [85, 0]
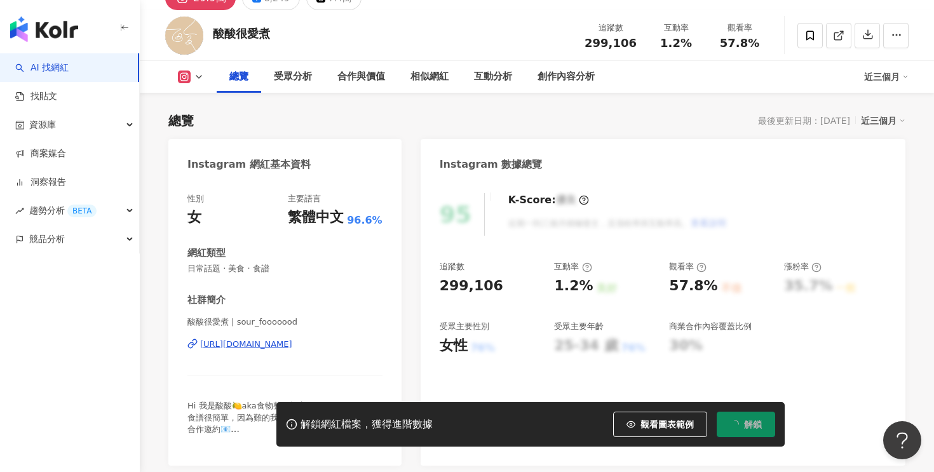
click at [467, 285] on div "299,106" at bounding box center [472, 286] width 64 height 20
copy div "299,106"
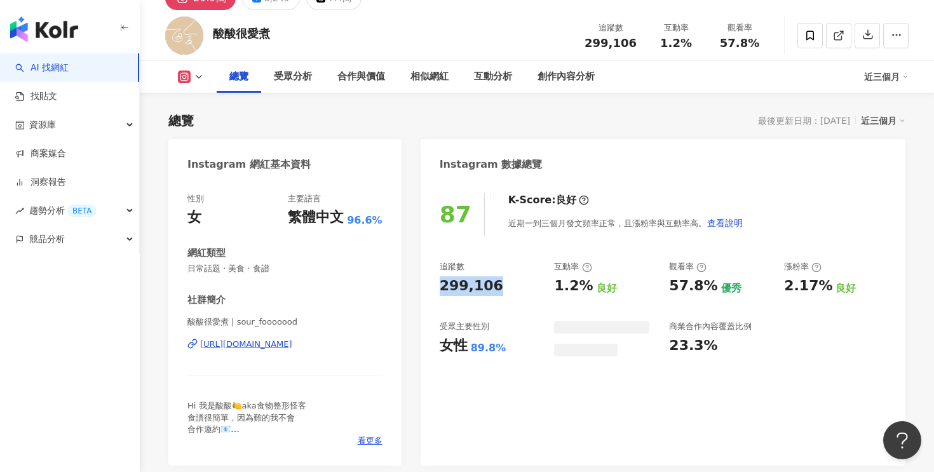
click at [475, 341] on div "89.8%" at bounding box center [489, 348] width 36 height 14
click at [483, 343] on div "89.8%" at bounding box center [489, 348] width 36 height 14
click at [487, 345] on div "89.8%" at bounding box center [489, 348] width 36 height 14
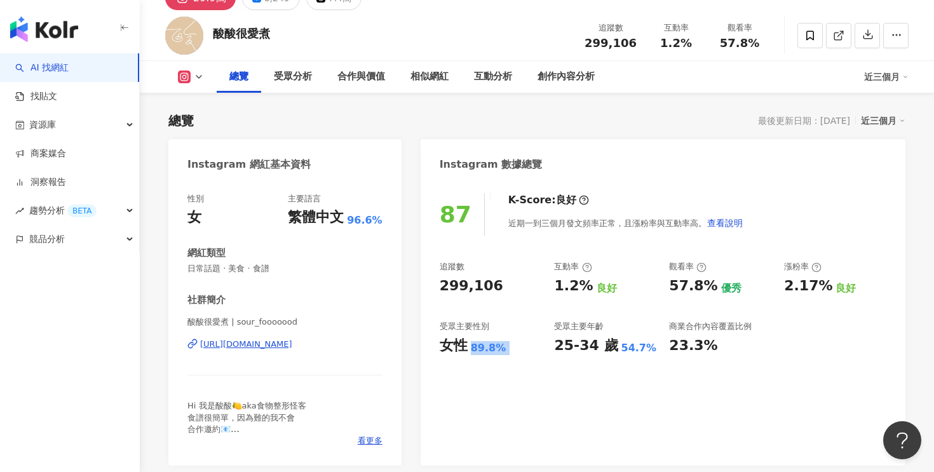
click at [487, 345] on div "89.8%" at bounding box center [489, 348] width 36 height 14
copy div "89.8%"
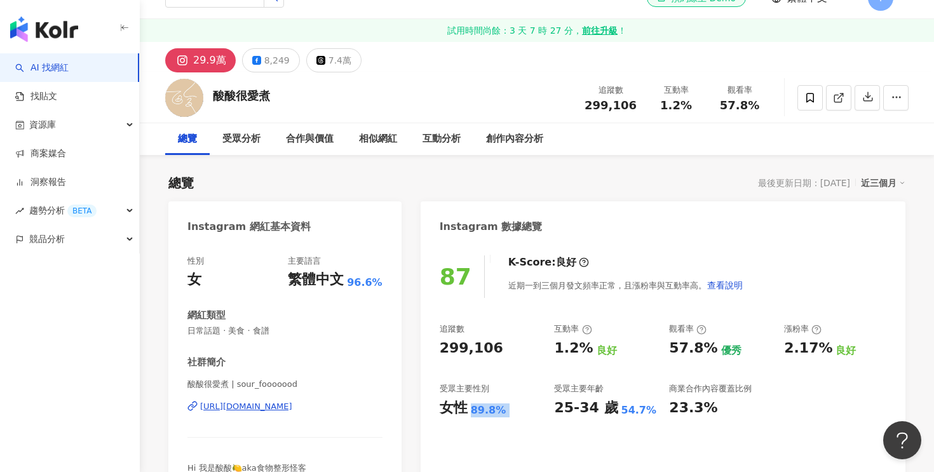
scroll to position [12, 0]
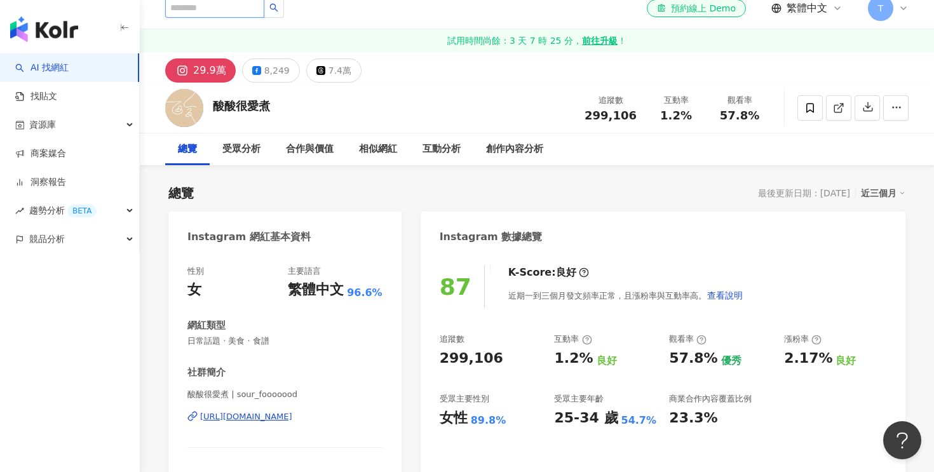
click at [191, 17] on input "search" at bounding box center [214, 7] width 99 height 20
type input "***"
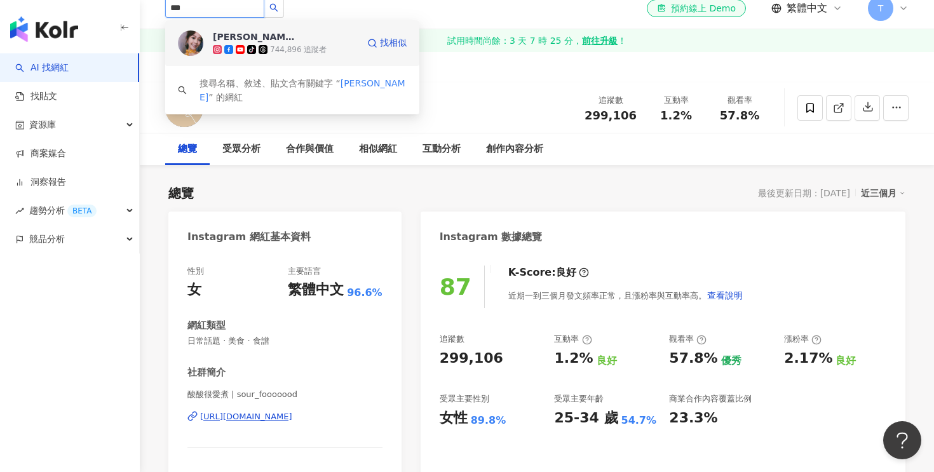
click at [308, 40] on div "[PERSON_NAME] tiktok-icon 744,896 追蹤者" at bounding box center [285, 43] width 145 height 25
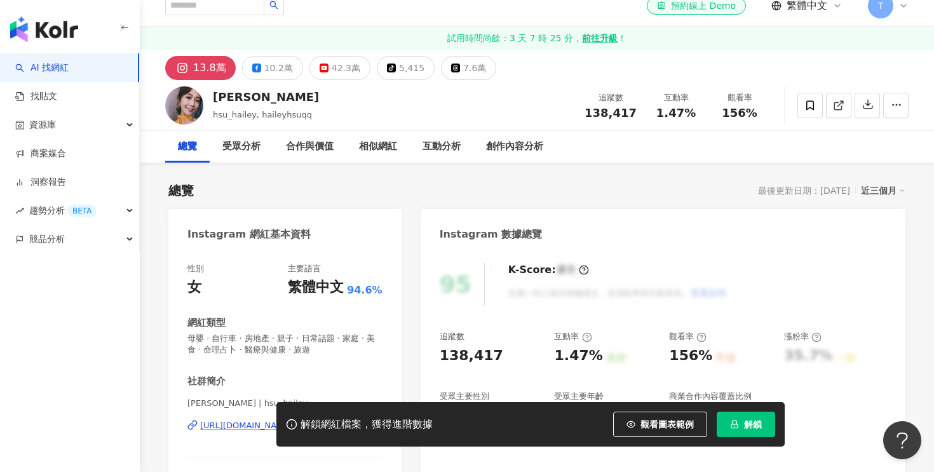
scroll to position [92, 0]
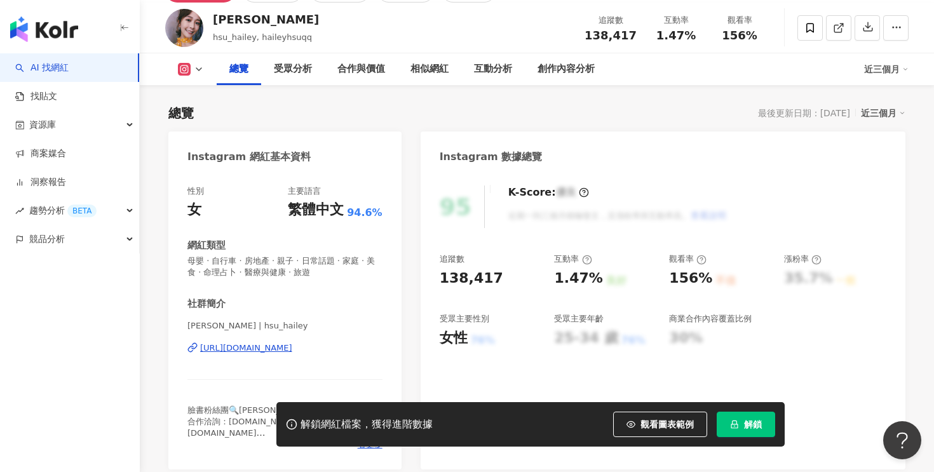
click at [285, 350] on div "https://www.instagram.com/hsu_hailey/" at bounding box center [246, 348] width 92 height 11
click at [730, 418] on button "解鎖" at bounding box center [746, 424] width 58 height 25
click at [478, 233] on div "95 K-Score : 優良 近期一到三個月積極發文，且漲粉率與互動率高。 查看說明 追蹤數 138,417 互動率 1.47% 良好 觀看率 156% 不…" at bounding box center [663, 321] width 485 height 297
click at [463, 280] on div "138,417" at bounding box center [472, 279] width 64 height 20
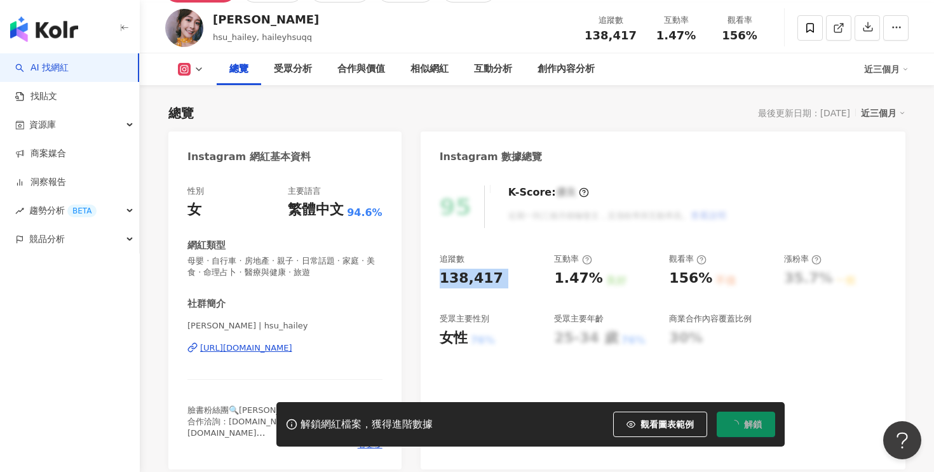
click at [463, 280] on div "138,417" at bounding box center [472, 279] width 64 height 20
copy div "138,417"
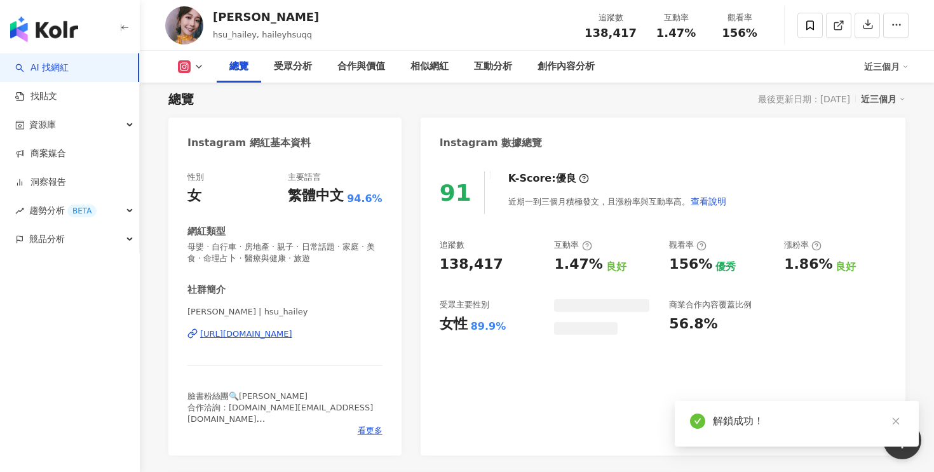
scroll to position [92, 0]
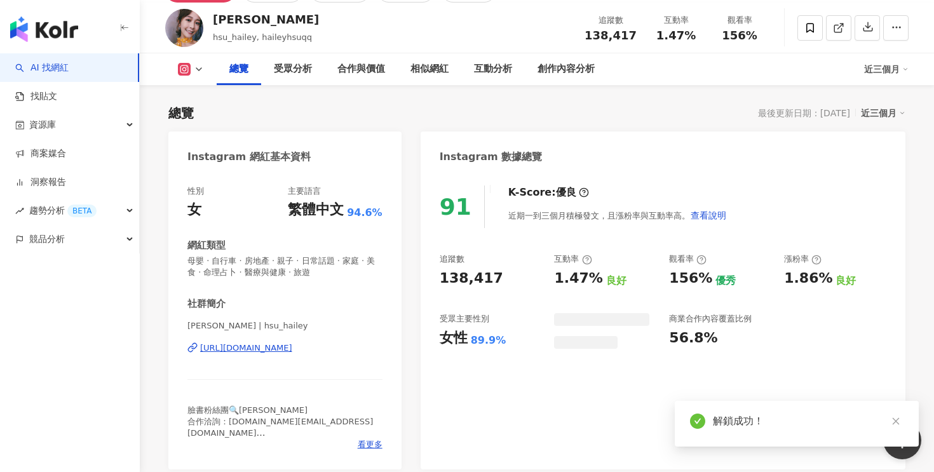
click at [570, 280] on div "1.47%" at bounding box center [578, 279] width 48 height 20
click at [572, 275] on div "1.47%" at bounding box center [578, 279] width 48 height 20
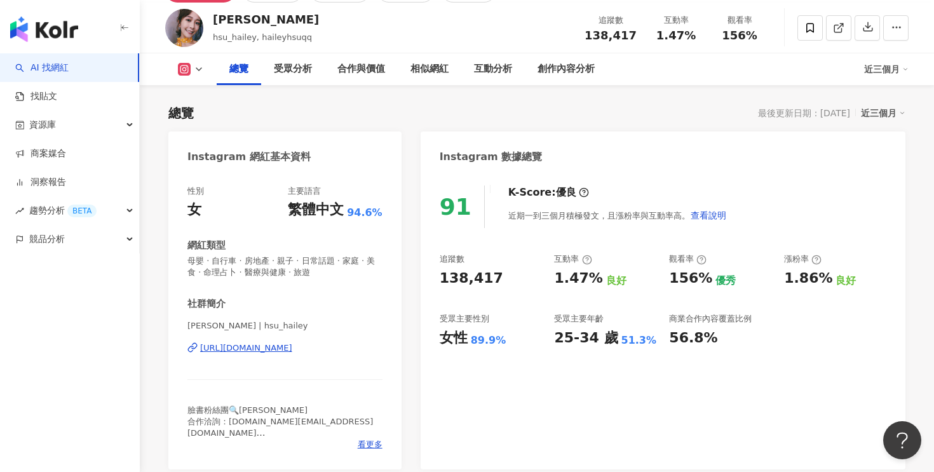
click at [483, 336] on div "89.9%" at bounding box center [489, 341] width 36 height 14
click at [484, 341] on div "89.9%" at bounding box center [489, 341] width 36 height 14
copy div "89.9%"
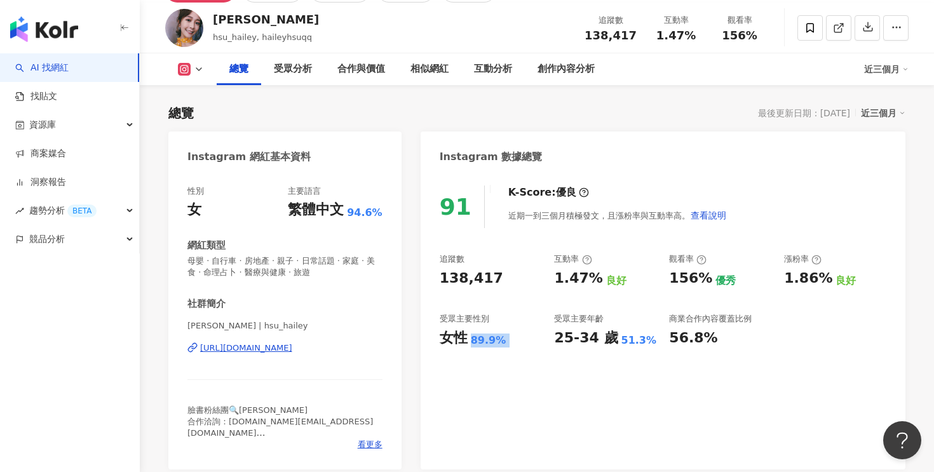
click at [191, 72] on button at bounding box center [190, 69] width 51 height 13
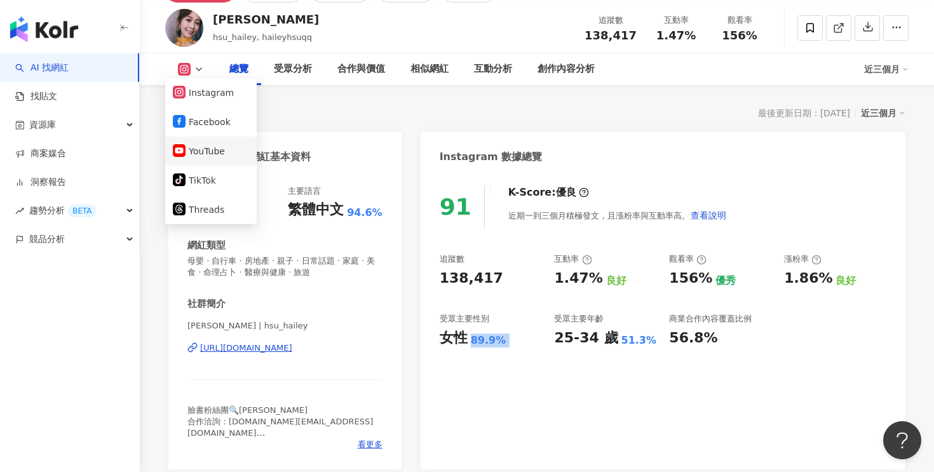
click at [213, 151] on button "YouTube" at bounding box center [211, 151] width 76 height 18
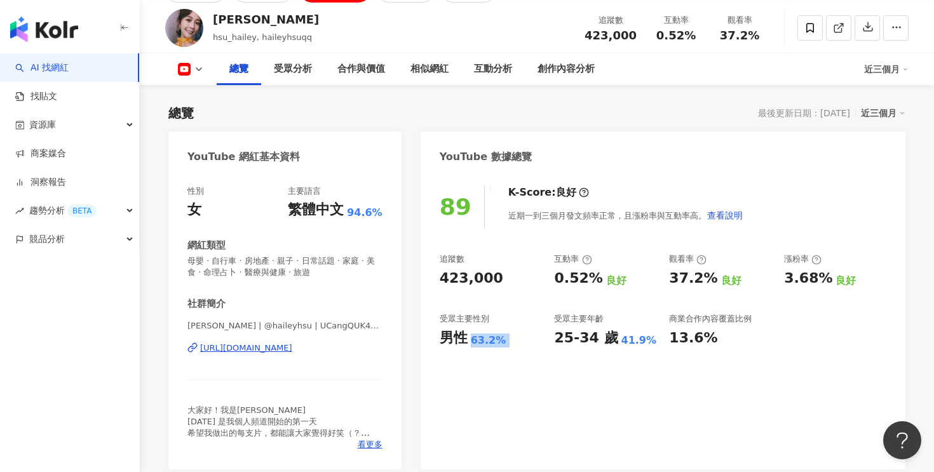
click at [461, 281] on div "423,000" at bounding box center [472, 279] width 64 height 20
click at [578, 271] on div "0.52%" at bounding box center [578, 279] width 48 height 20
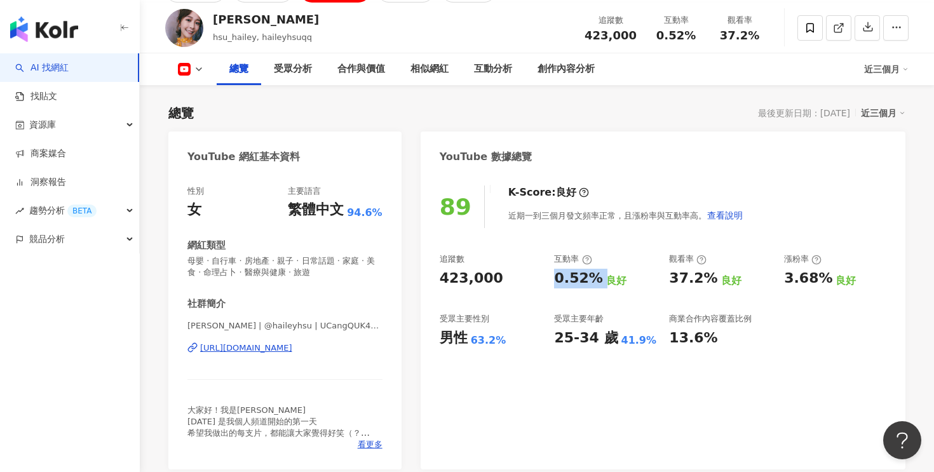
copy div "0.52%"
click at [482, 342] on div "63.2%" at bounding box center [489, 341] width 36 height 14
copy div "63.2%"
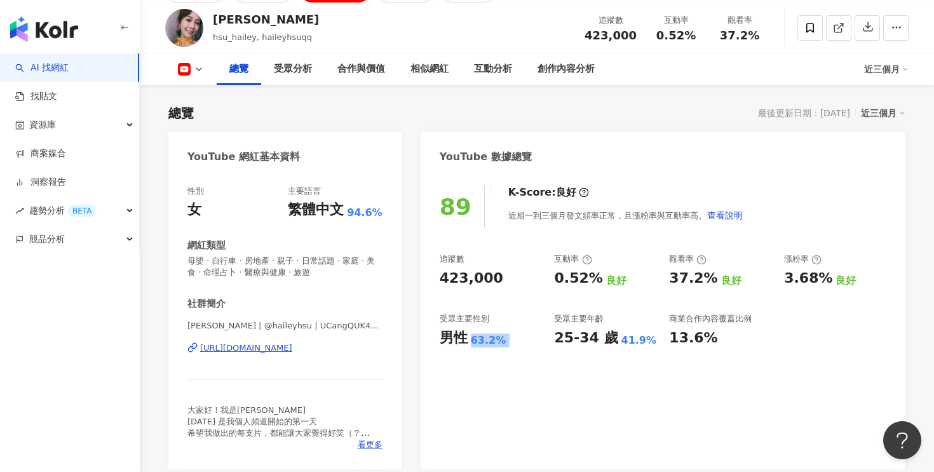
click at [290, 353] on div "https://www.youtube.com/channel/UCangQUK41PvVr608Zwnv86A" at bounding box center [246, 348] width 92 height 11
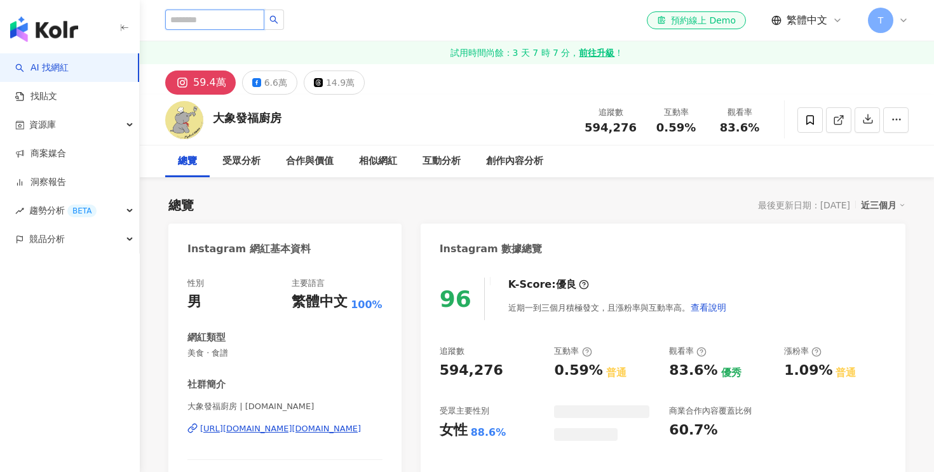
click at [230, 18] on input "search" at bounding box center [214, 20] width 99 height 20
paste input "**********"
type input "**********"
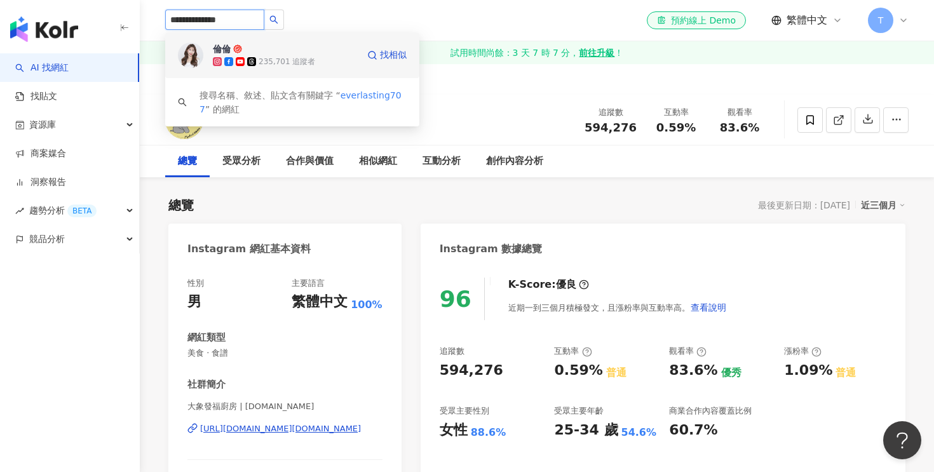
click at [274, 60] on div "235,701 追蹤者" at bounding box center [287, 62] width 57 height 11
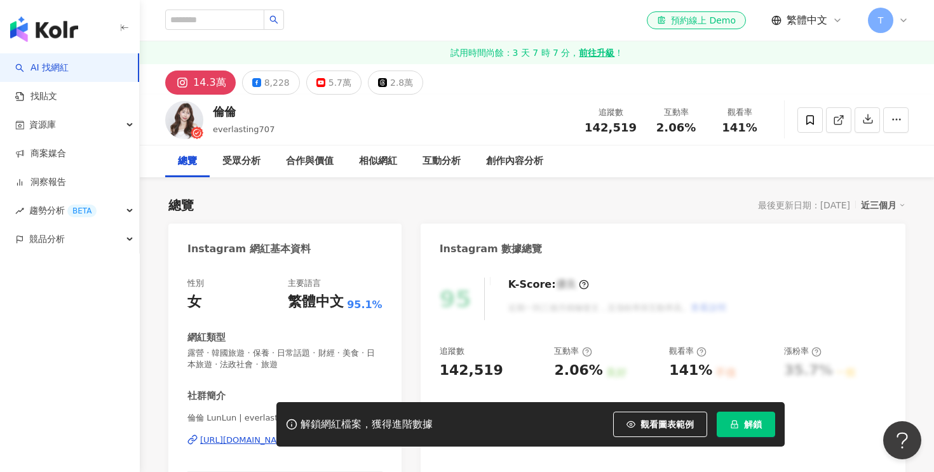
click at [749, 424] on span "解鎖" at bounding box center [753, 424] width 18 height 10
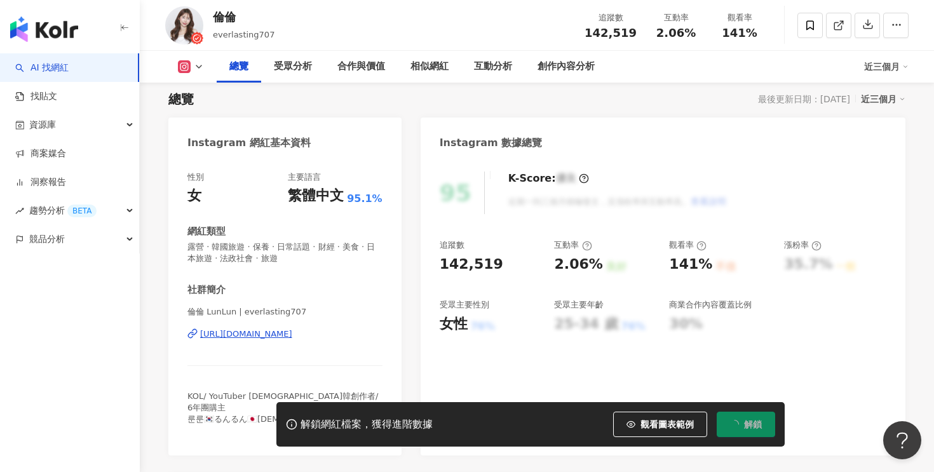
scroll to position [132, 0]
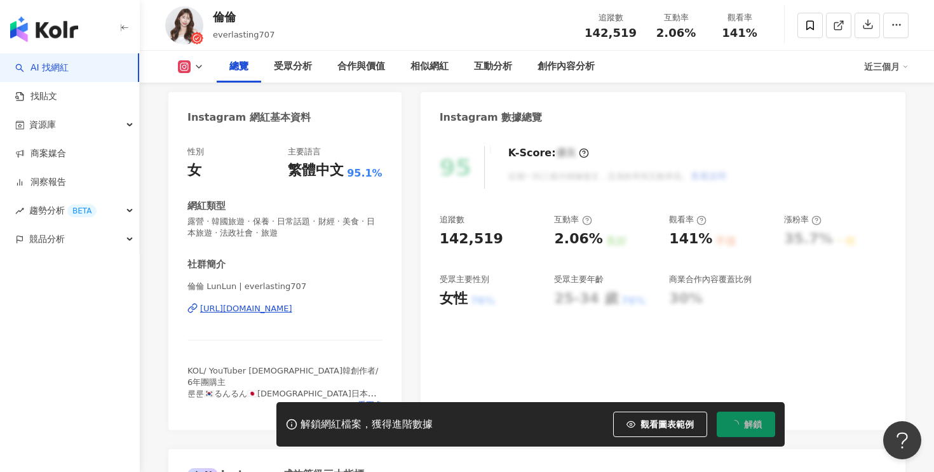
click at [463, 236] on div "142,519" at bounding box center [472, 239] width 64 height 20
copy div "142,519"
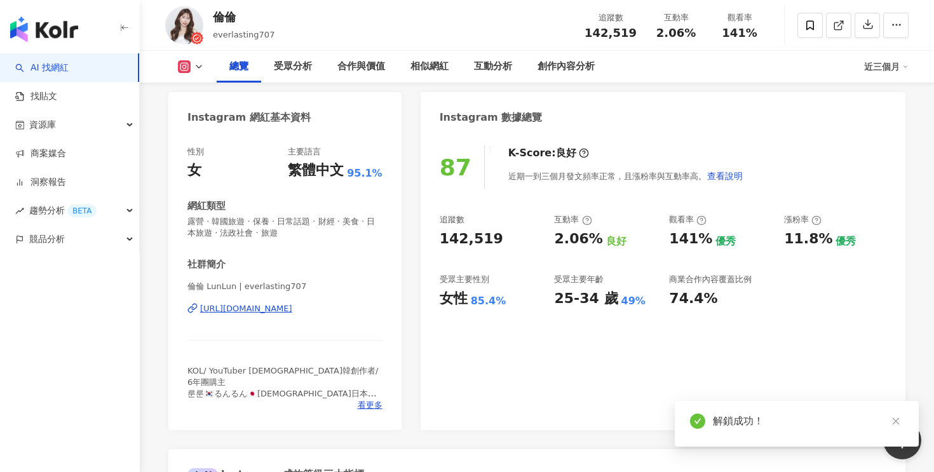
click at [576, 235] on div "2.06%" at bounding box center [578, 239] width 48 height 20
copy div "2.06%"
click at [486, 302] on div "85.4%" at bounding box center [489, 301] width 36 height 14
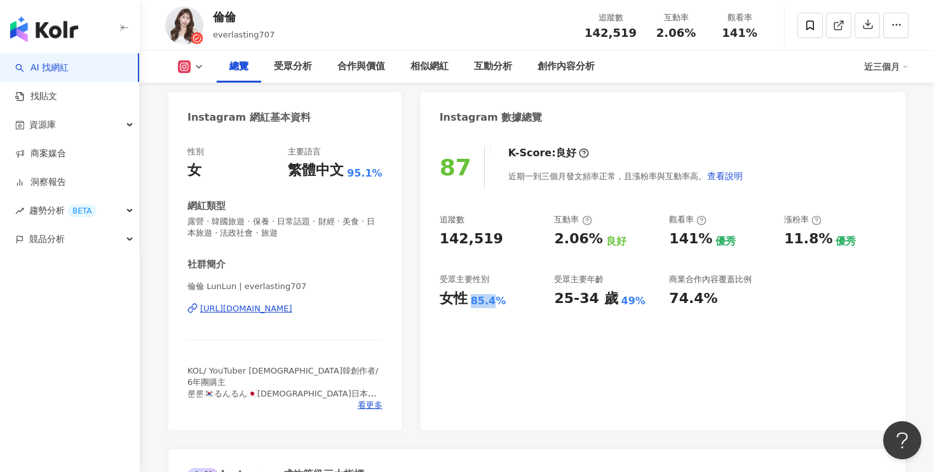
click at [486, 302] on div "85.4%" at bounding box center [489, 301] width 36 height 14
copy div "85.4%"
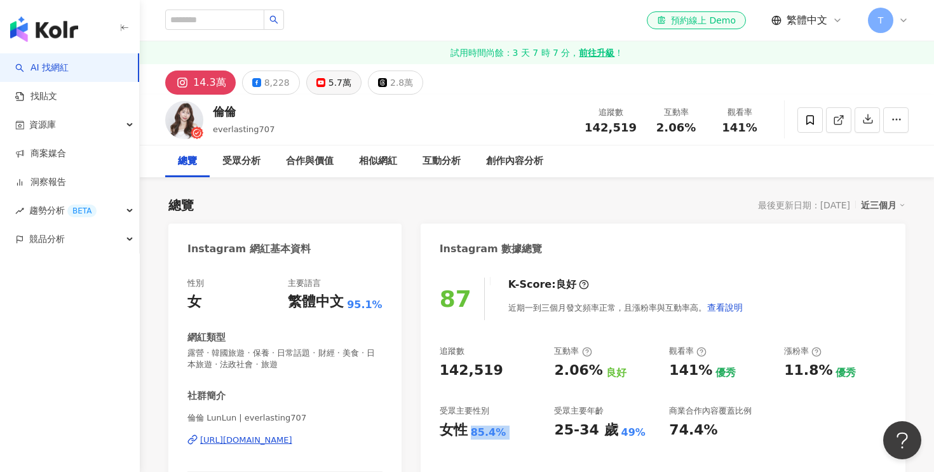
click at [332, 87] on div "5.7萬" at bounding box center [340, 83] width 23 height 18
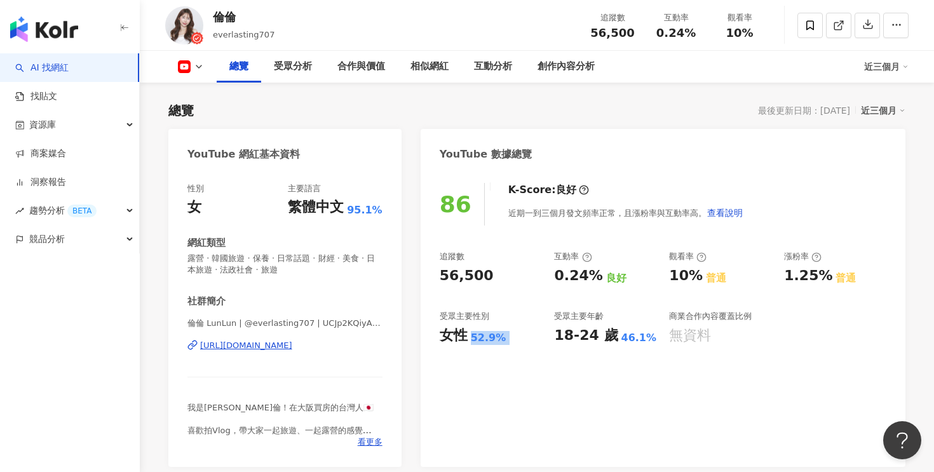
scroll to position [139, 0]
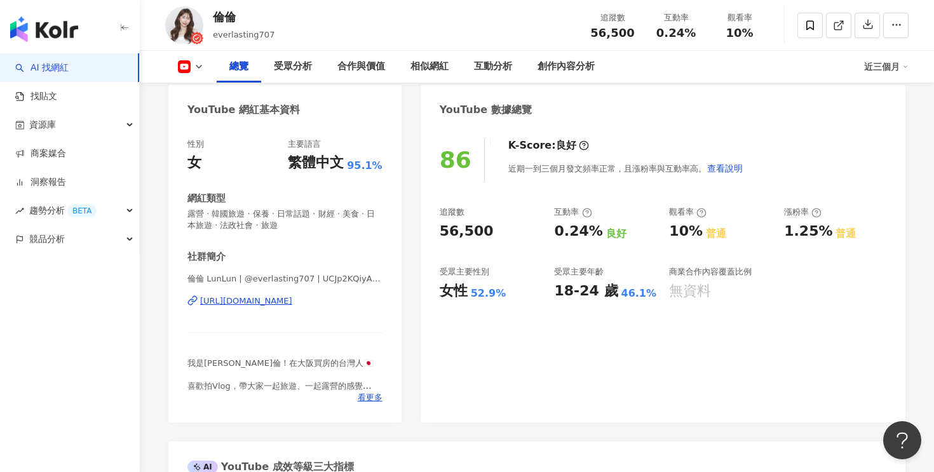
click at [460, 233] on div "56,500" at bounding box center [467, 232] width 54 height 20
copy div "56,500"
click at [577, 233] on div "0.24%" at bounding box center [578, 232] width 48 height 20
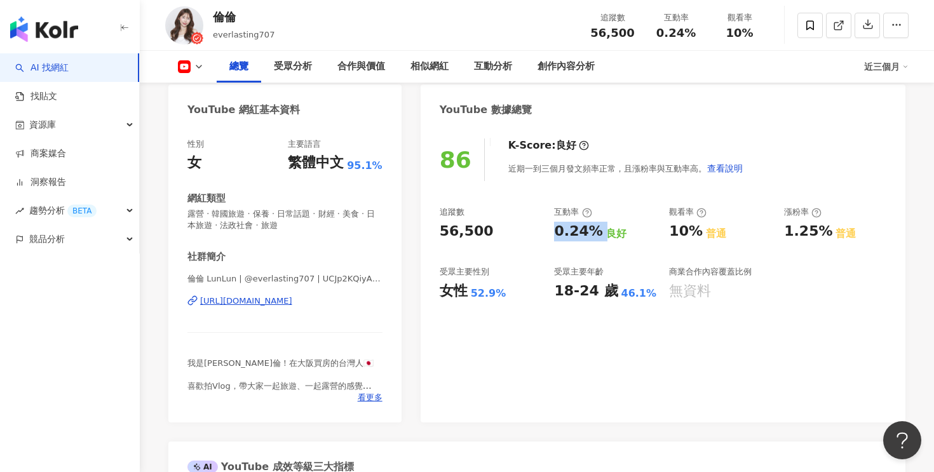
click at [577, 233] on div "0.24%" at bounding box center [578, 232] width 48 height 20
copy div "0.24%"
click at [482, 299] on div "52.9%" at bounding box center [489, 294] width 36 height 14
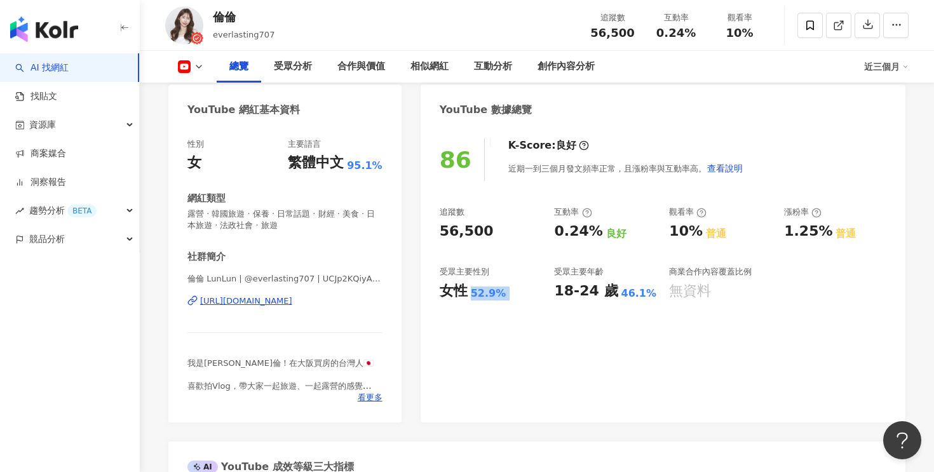
copy div "52.9%"
click at [292, 301] on div "[URL][DOMAIN_NAME]" at bounding box center [246, 301] width 92 height 11
click at [226, 21] on div "倫倫" at bounding box center [244, 17] width 62 height 16
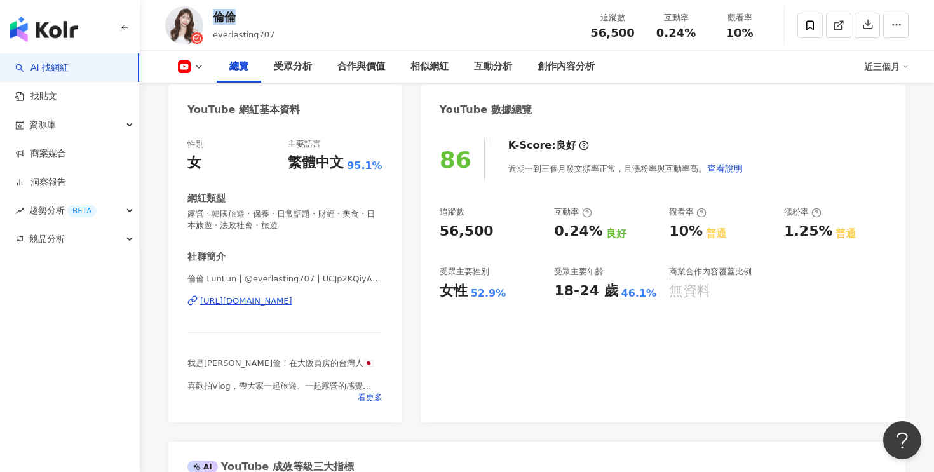
copy div "倫倫"
